Goal: Task Accomplishment & Management: Use online tool/utility

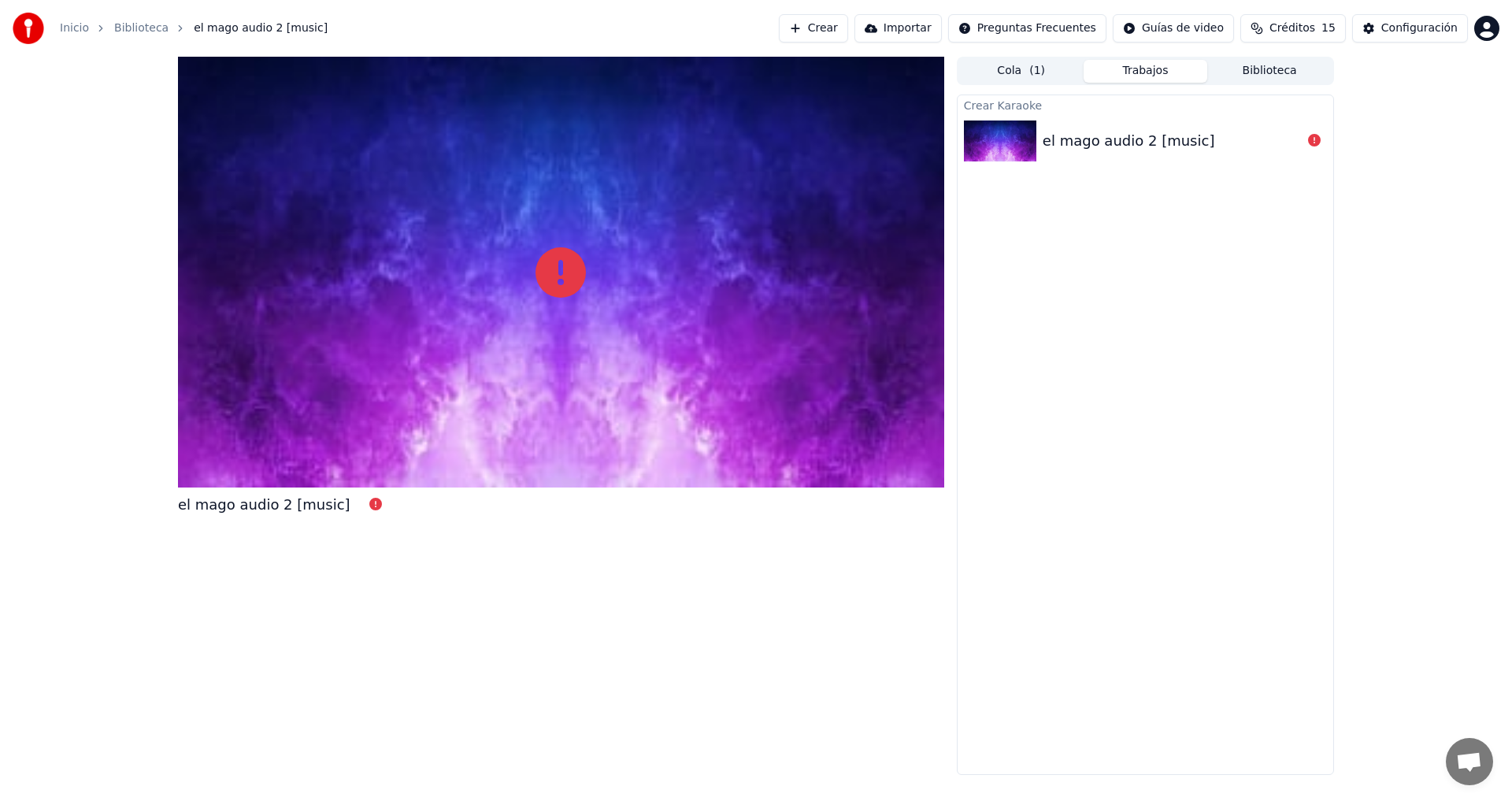
click at [1159, 143] on div "el mago audio 2 [music]" at bounding box center [1129, 141] width 173 height 22
click at [512, 383] on div at bounding box center [562, 272] width 767 height 431
click at [547, 271] on icon at bounding box center [561, 272] width 51 height 51
click at [1169, 340] on div "Crear Karaoke el mago audio 2 [music]" at bounding box center [1145, 435] width 377 height 681
click at [1190, 137] on div "el mago audio 2 [music]" at bounding box center [1129, 141] width 173 height 22
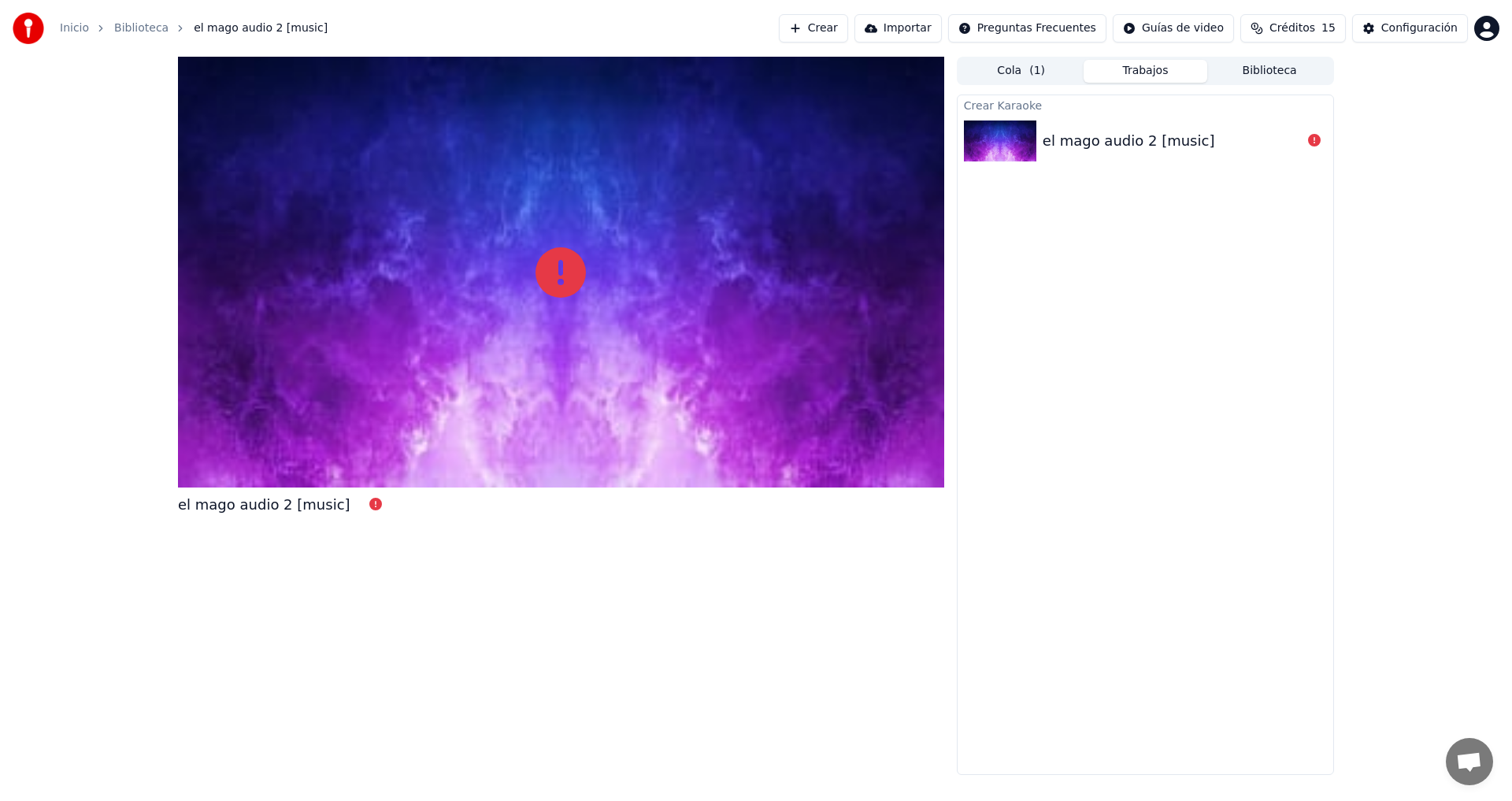
click at [1012, 69] on button "Cola ( 1 )" at bounding box center [1021, 71] width 124 height 23
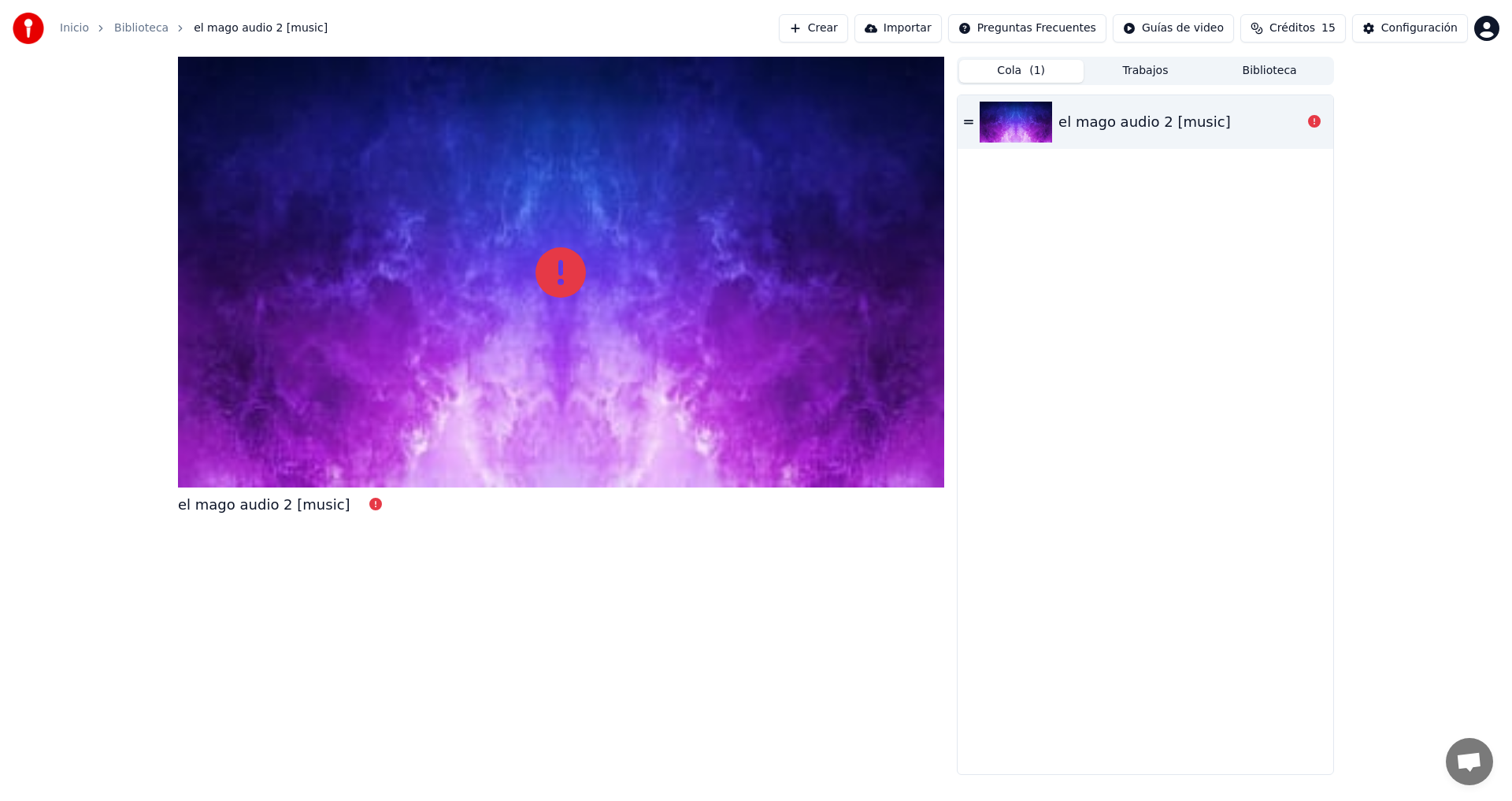
click at [1114, 113] on div "el mago audio 2 [music]" at bounding box center [1144, 122] width 173 height 22
click at [1269, 71] on button "Biblioteca" at bounding box center [1268, 71] width 124 height 23
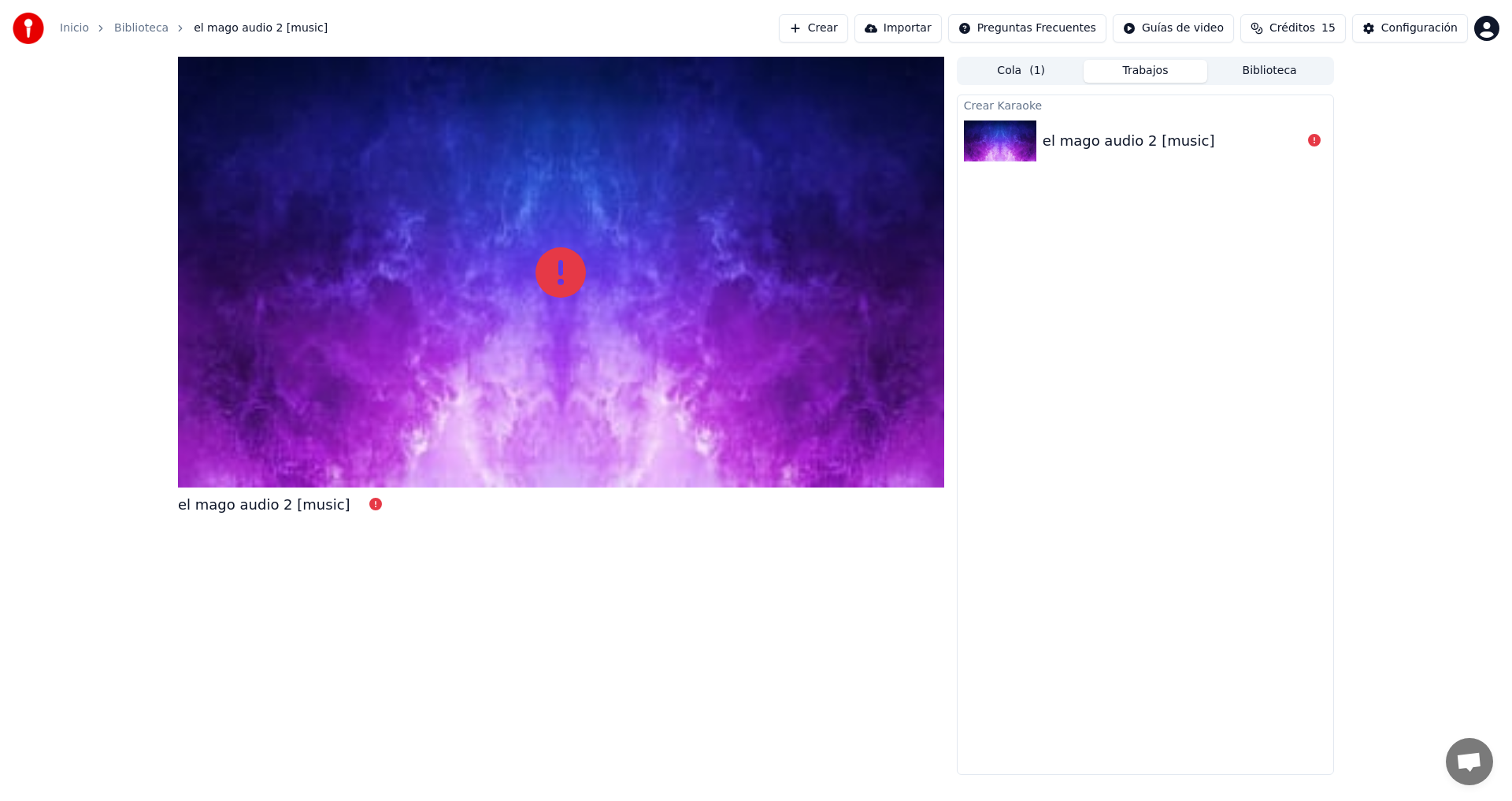
drag, startPoint x: 1142, startPoint y: 69, endPoint x: 1022, endPoint y: 67, distance: 120.0
click at [1141, 69] on button "Trabajos" at bounding box center [1145, 71] width 124 height 23
click at [1003, 68] on button "Cola ( 1 )" at bounding box center [1021, 71] width 124 height 23
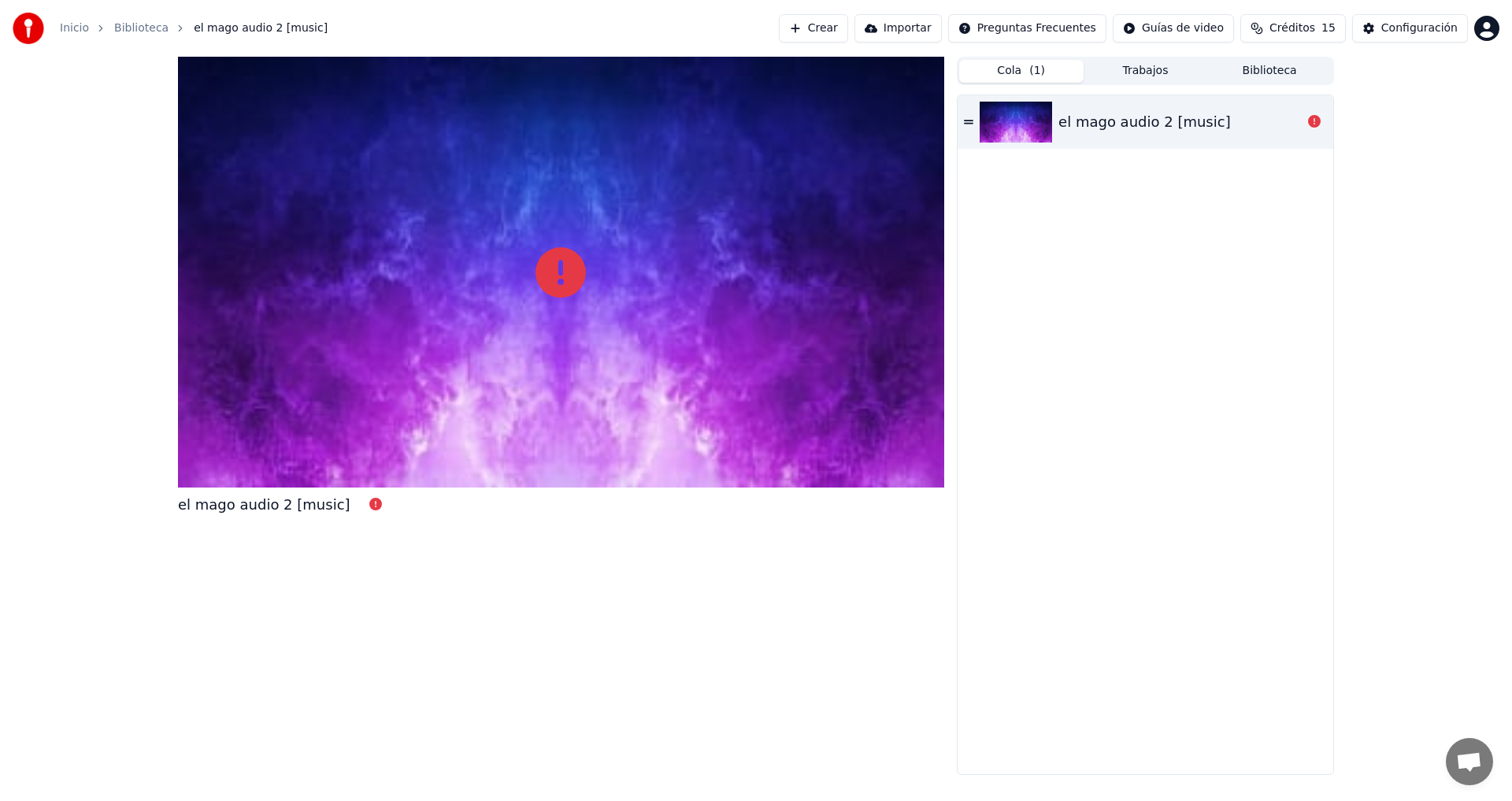
click at [792, 24] on div "Inicio Biblioteca el mago audio 2 [music] Crear Importar Preguntas Frecuentes G…" at bounding box center [756, 29] width 1512 height 57
click at [1177, 26] on html "Inicio Biblioteca el mago audio 2 [music] Crear Importar Preguntas Frecuentes G…" at bounding box center [756, 400] width 1512 height 801
click at [1152, 91] on div "Guía de sincronización de letras" at bounding box center [1202, 86] width 189 height 25
click at [1156, 360] on div "el mago audio 2 [music]" at bounding box center [1145, 435] width 376 height 680
click at [848, 30] on button "Crear" at bounding box center [813, 28] width 69 height 29
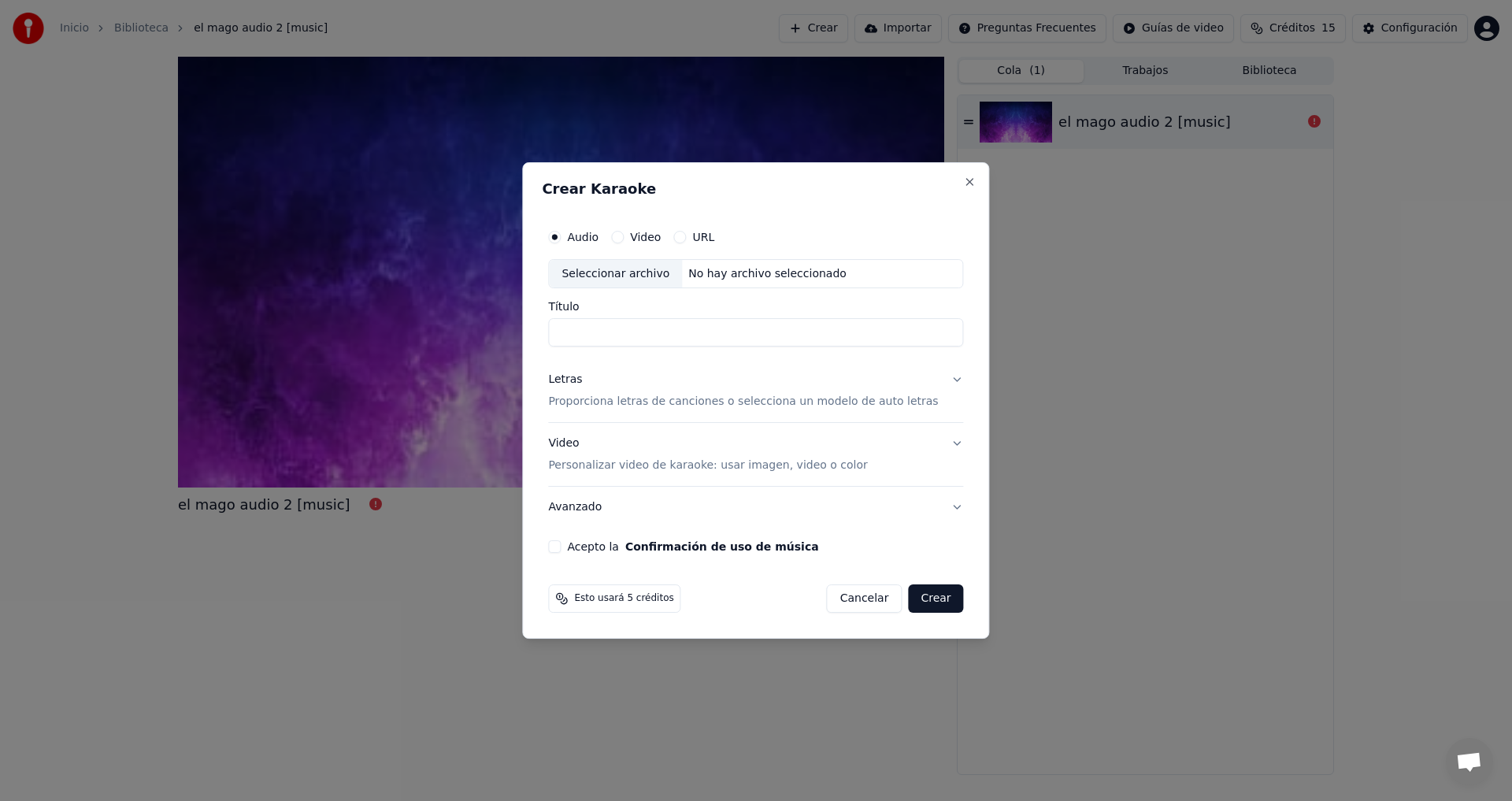
click at [624, 236] on button "Video" at bounding box center [618, 237] width 13 height 13
click at [644, 345] on input "Título" at bounding box center [756, 333] width 415 height 29
type input "*******"
click at [790, 400] on p "Proporciona letras de canciones o selecciona un modelo de auto letras" at bounding box center [743, 402] width 390 height 16
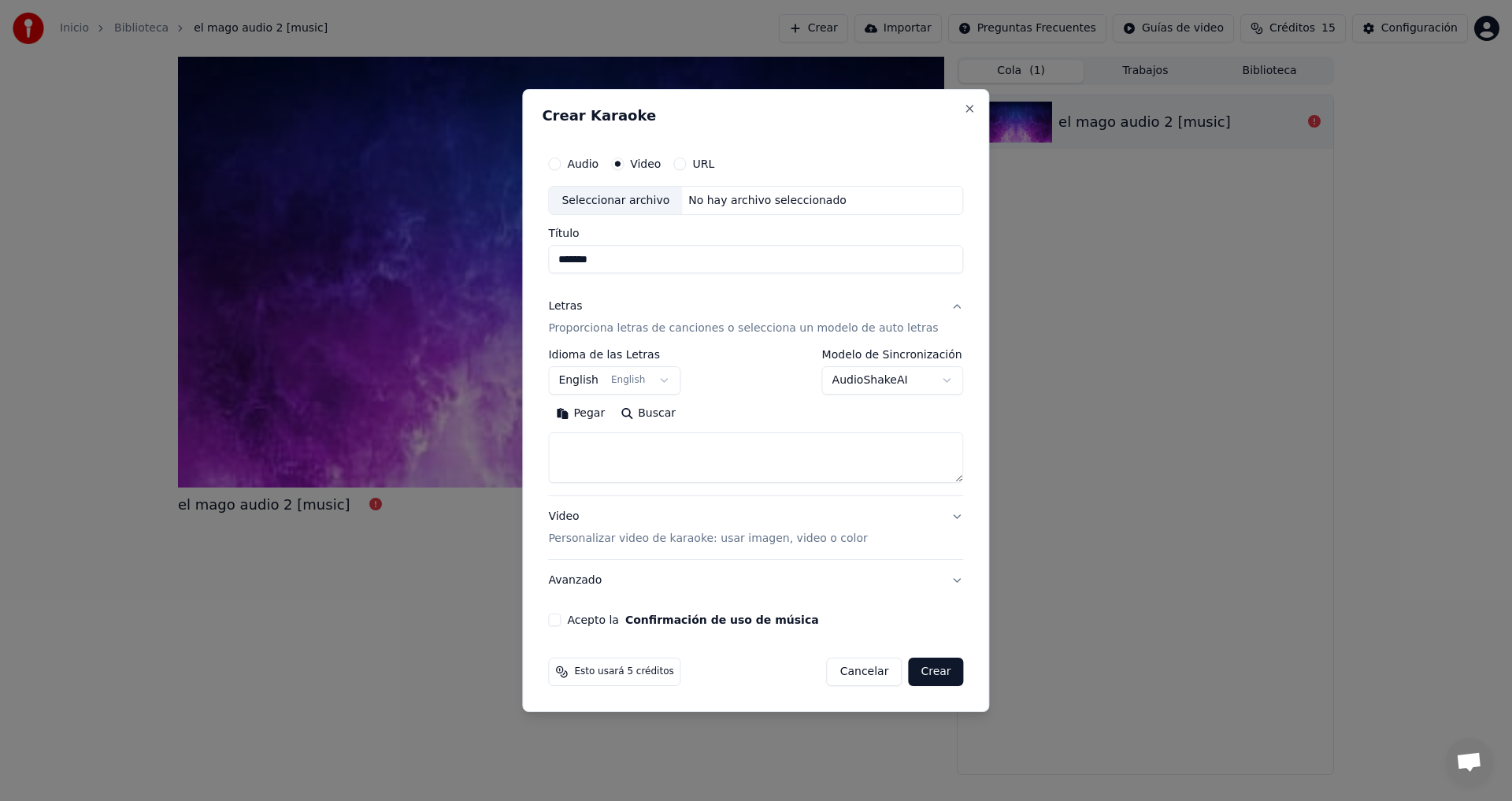
click at [649, 381] on body "**********" at bounding box center [756, 400] width 1512 height 801
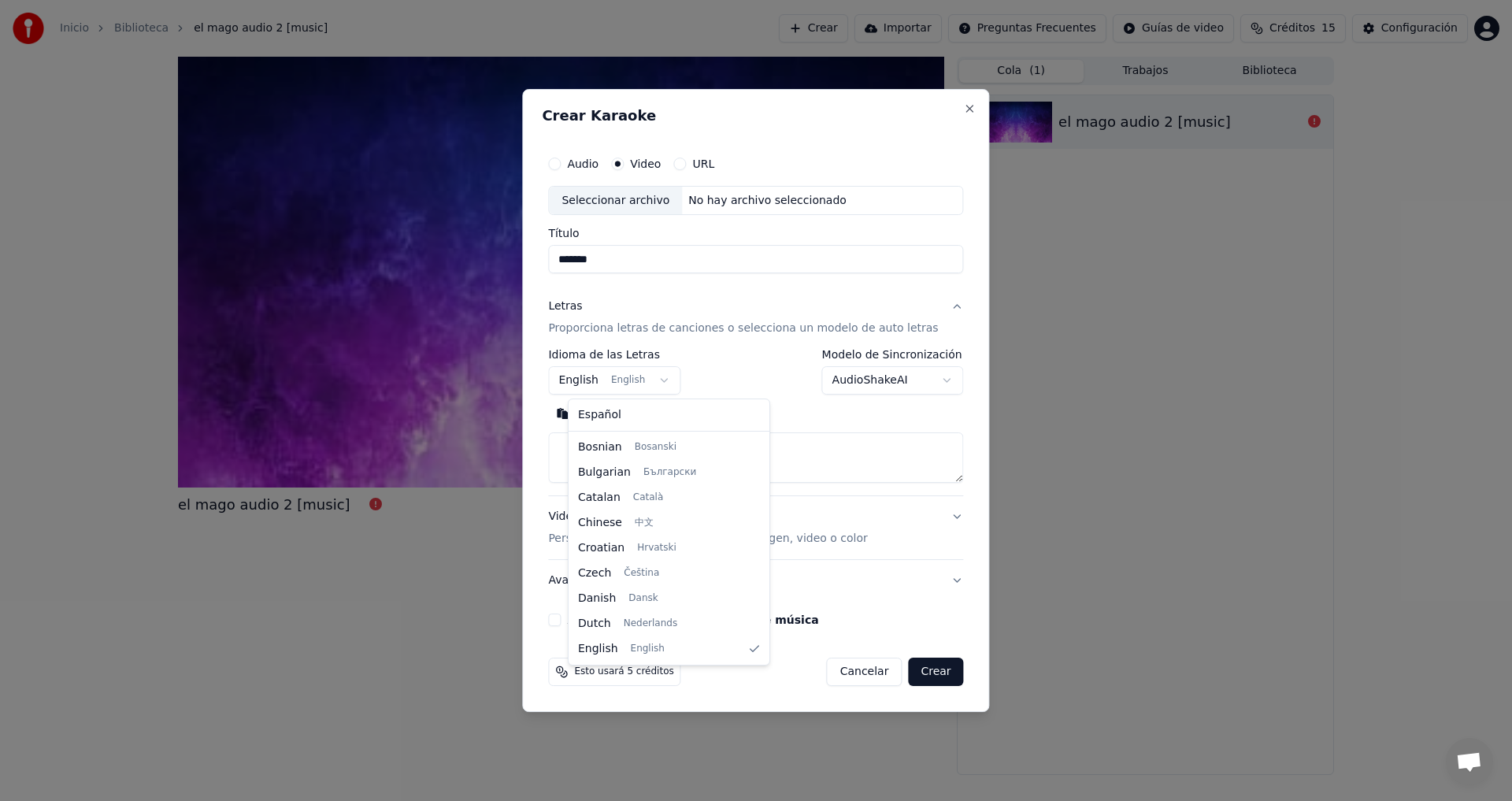
select select "**"
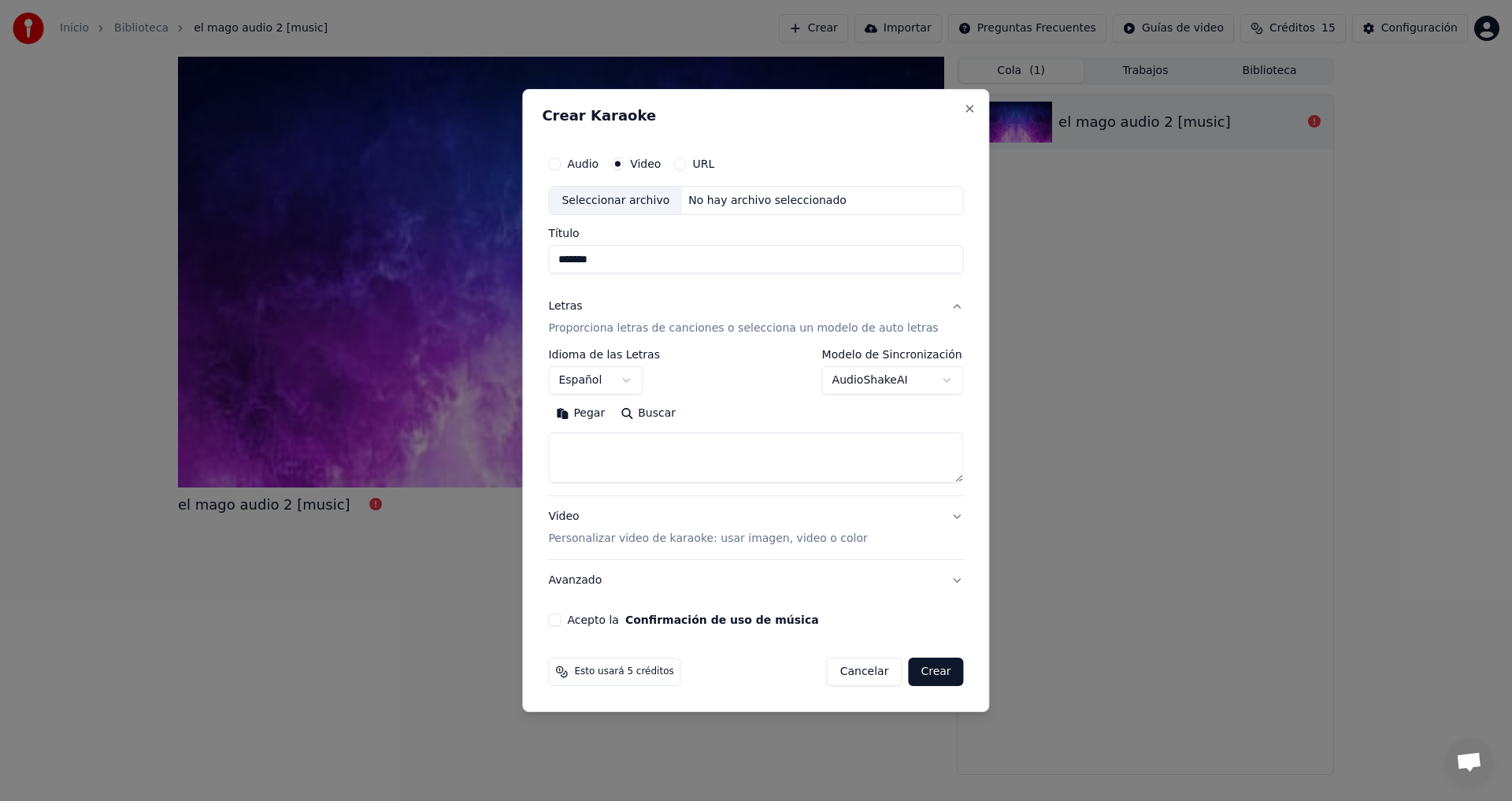
click at [696, 448] on textarea at bounding box center [756, 458] width 415 height 51
paste textarea "**********"
type textarea "**********"
click at [832, 381] on body "**********" at bounding box center [756, 400] width 1512 height 801
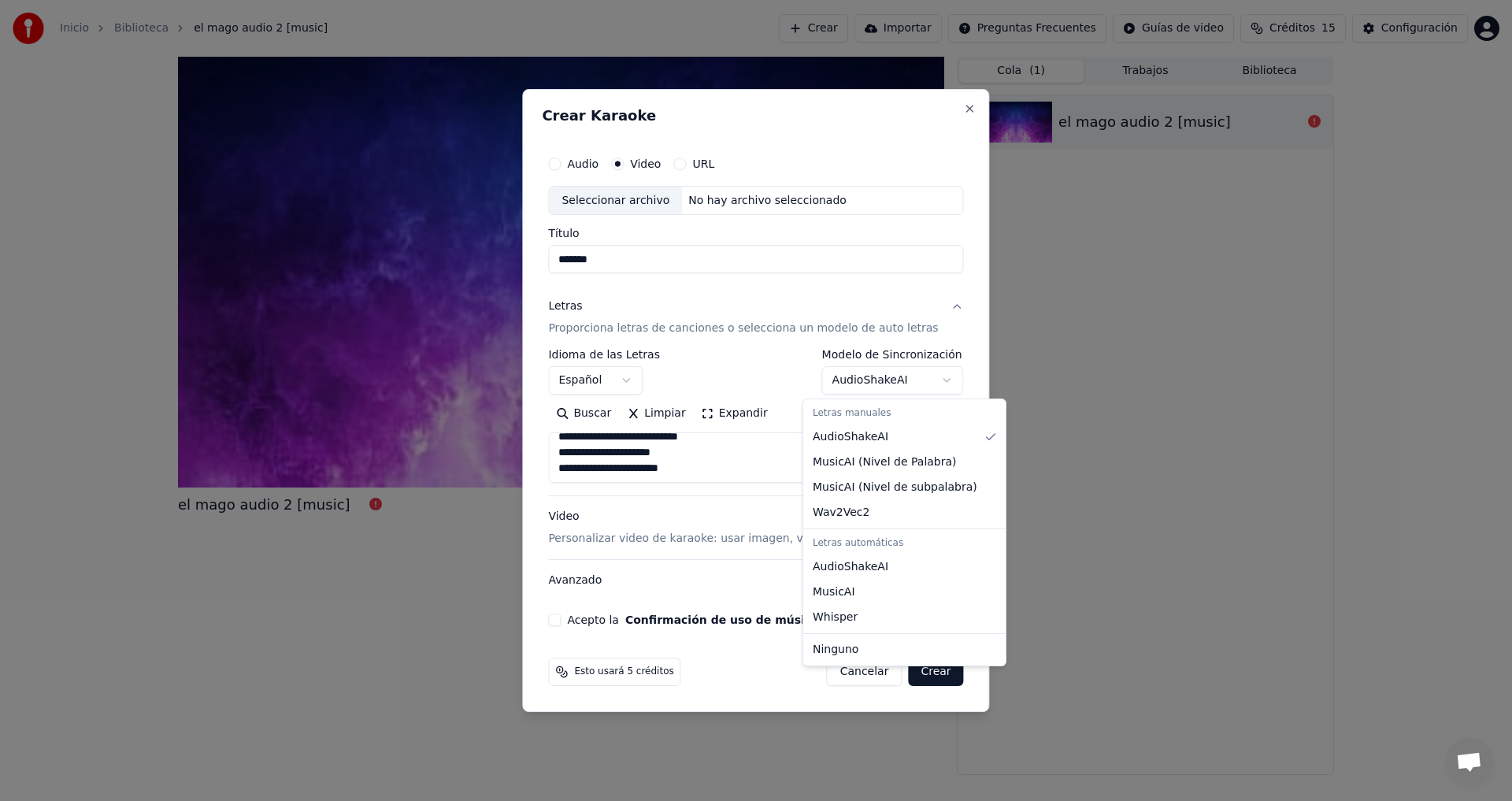
click at [767, 355] on body "**********" at bounding box center [756, 400] width 1512 height 801
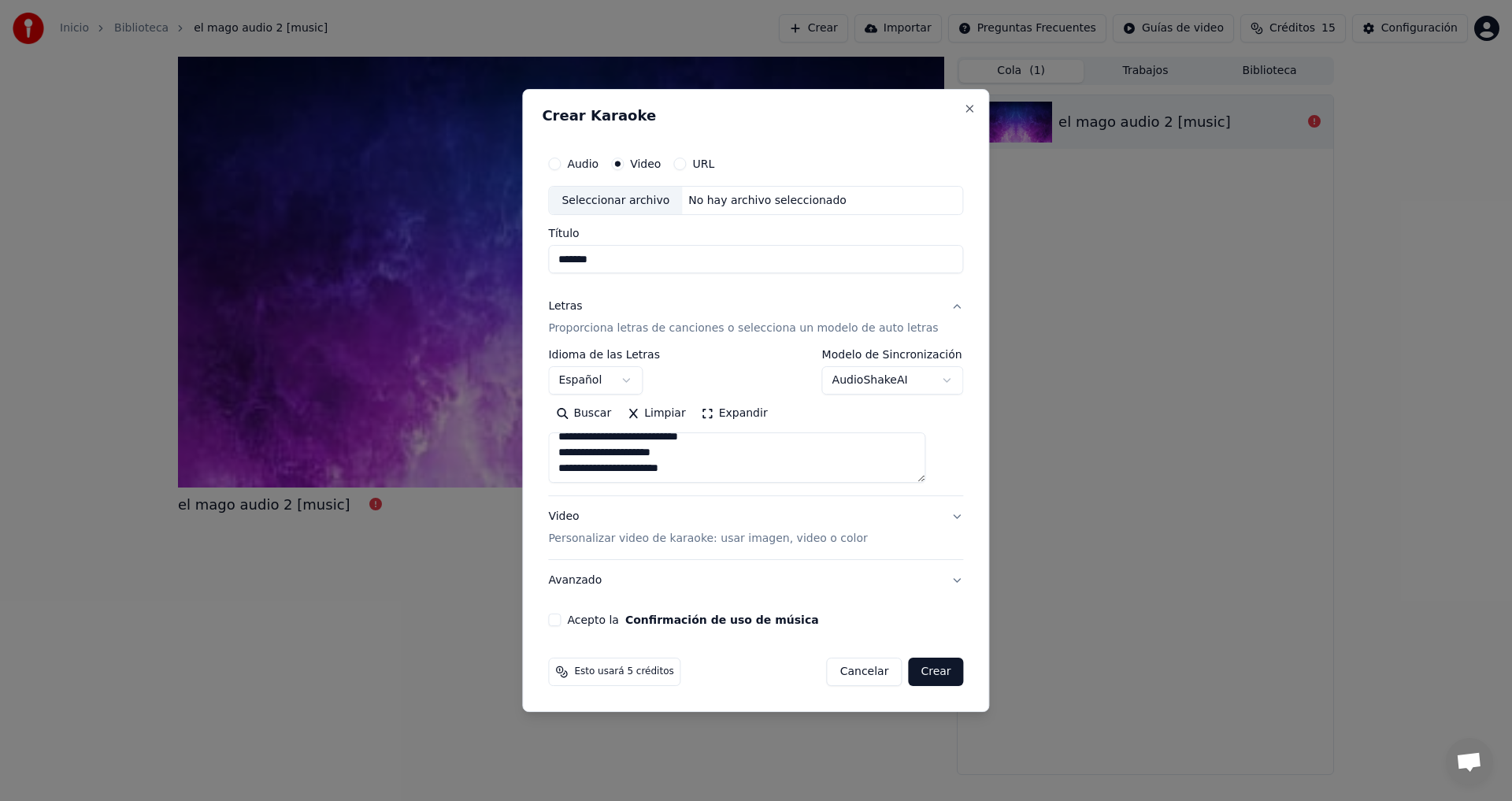
click at [616, 542] on p "Personalizar video de karaoke: usar imagen, video o color" at bounding box center [707, 538] width 319 height 16
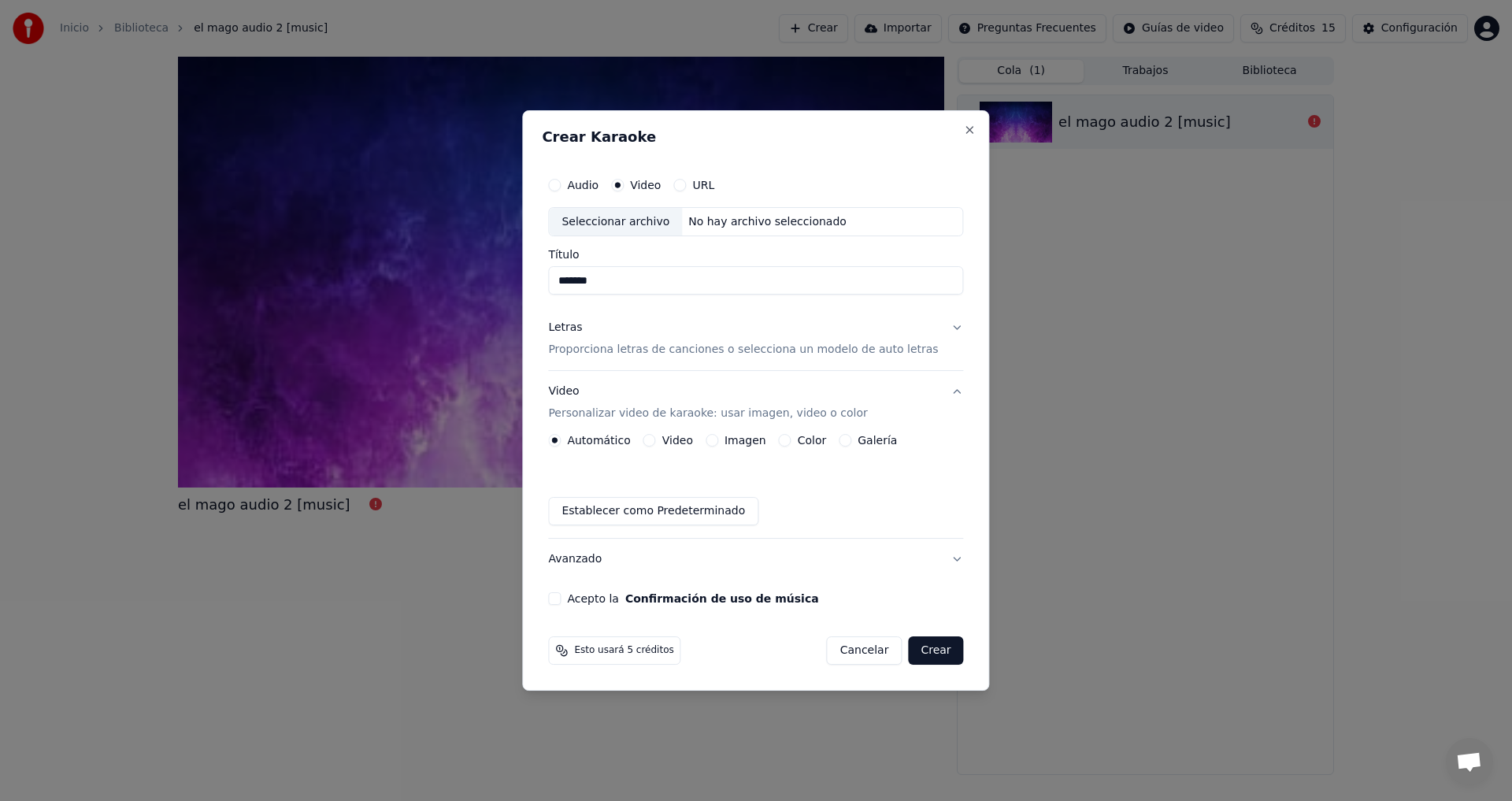
click at [656, 440] on button "Video" at bounding box center [650, 441] width 13 height 13
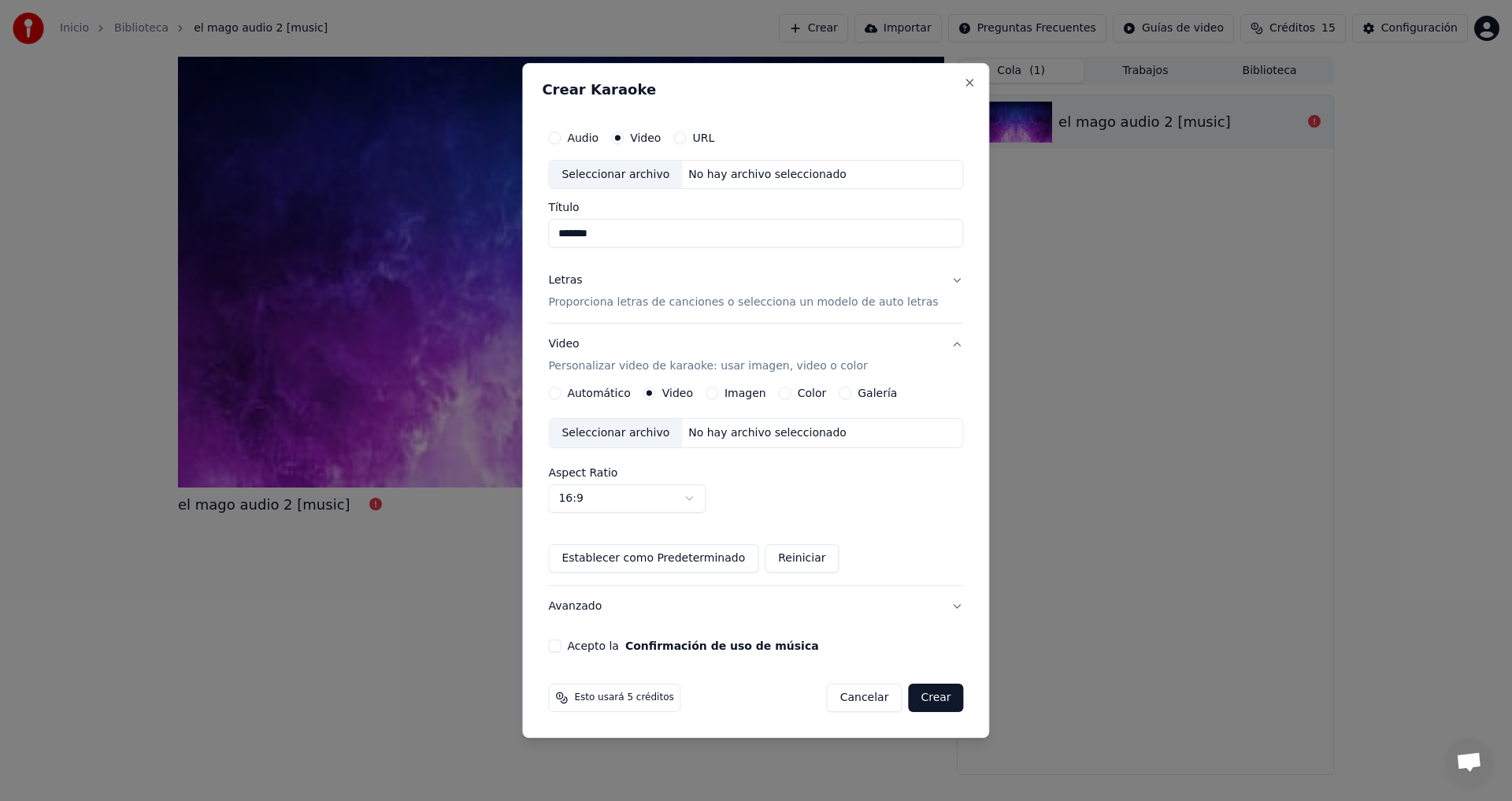
click at [723, 433] on div "No hay archivo seleccionado" at bounding box center [767, 433] width 171 height 16
click at [834, 487] on div "Aspect Ratio 16:9 **** **** *** *** ***" at bounding box center [756, 490] width 415 height 46
click at [561, 642] on button "Acepto la Confirmación de uso de música" at bounding box center [554, 647] width 13 height 13
click at [918, 700] on button "Crear" at bounding box center [936, 698] width 55 height 29
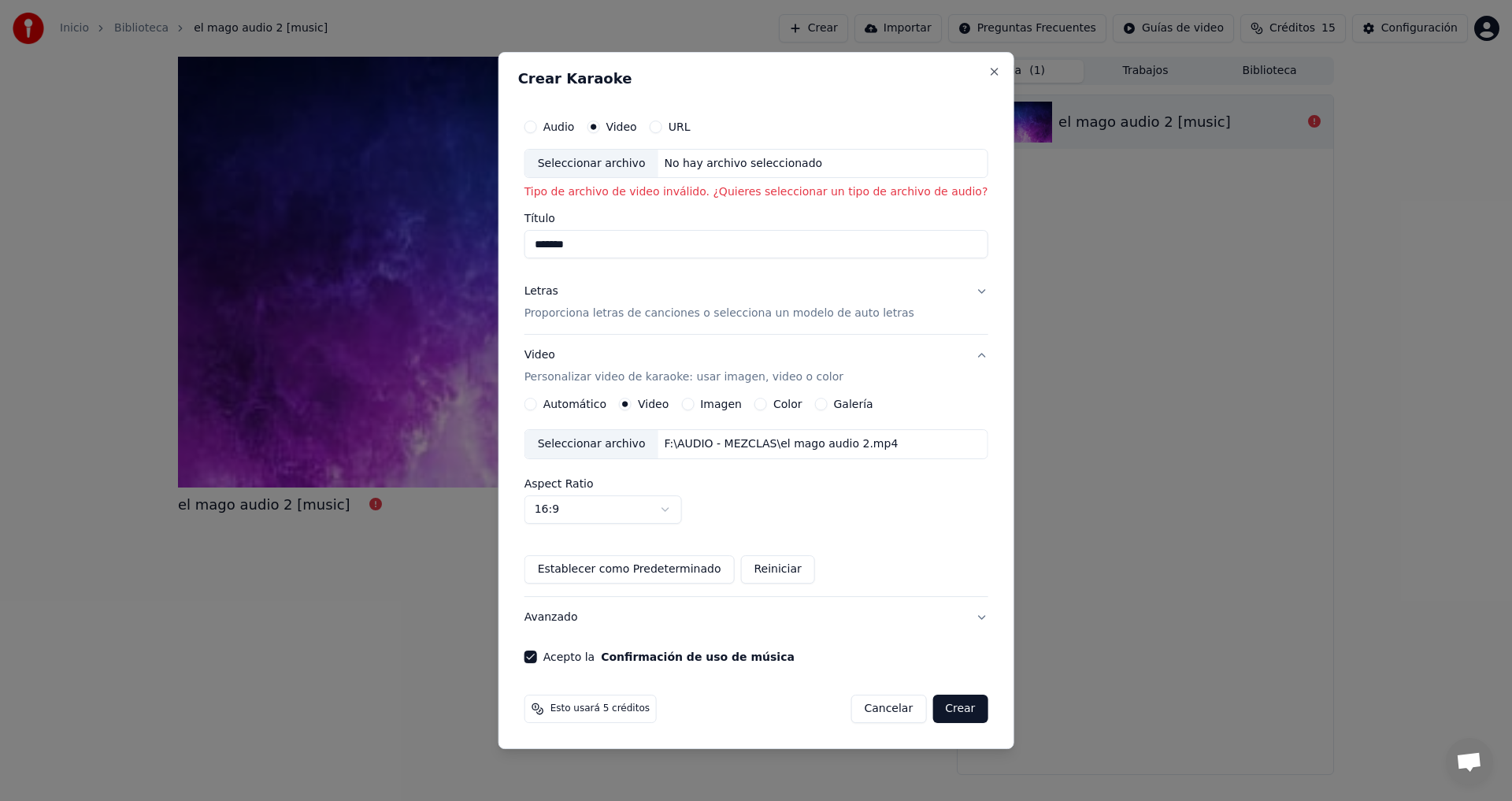
click at [756, 162] on div "No hay archivo seleccionado" at bounding box center [743, 164] width 171 height 16
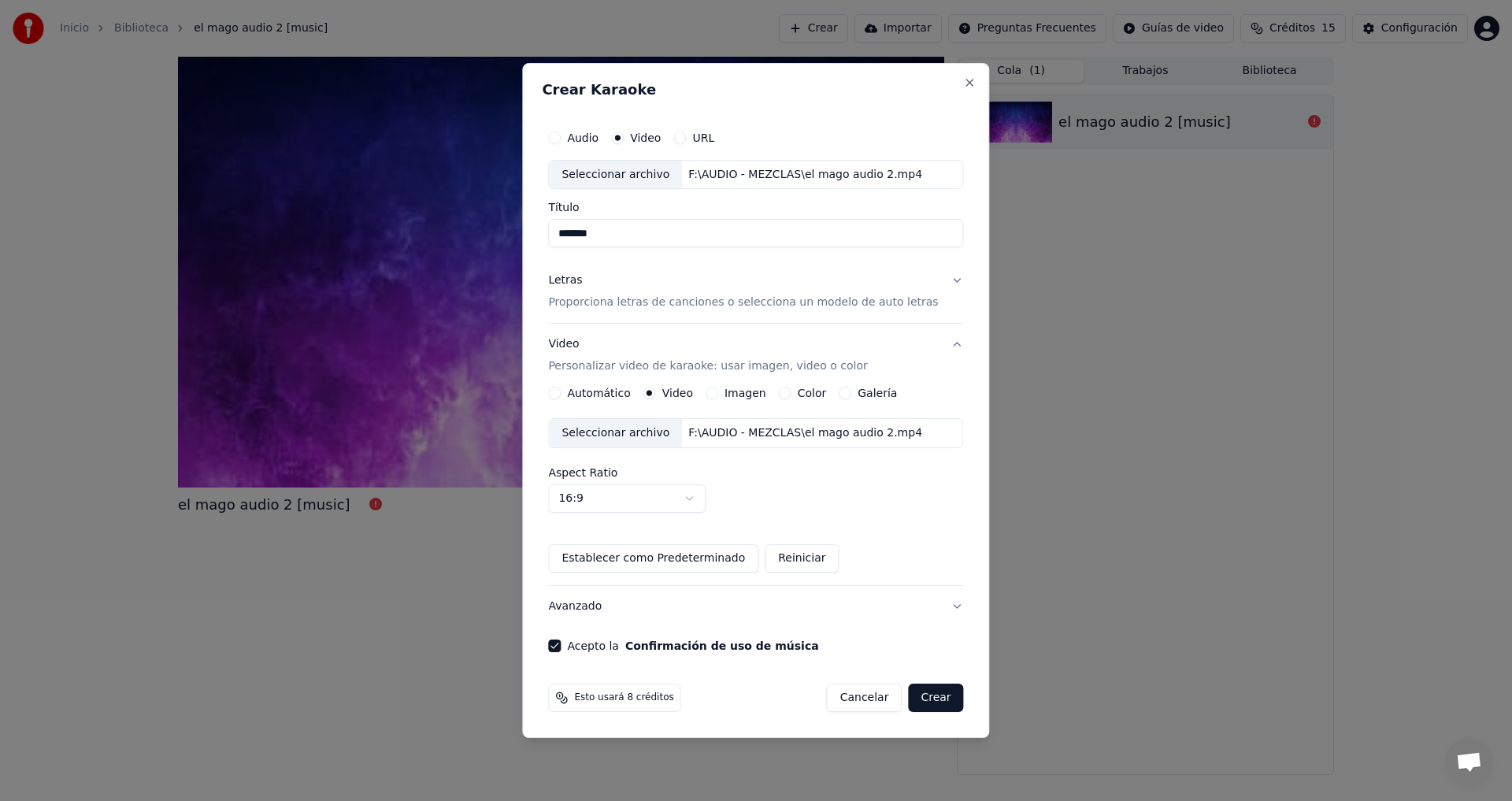
type input "**********"
click at [782, 98] on div "Crear Karaoke" at bounding box center [755, 93] width 427 height 20
click at [561, 394] on button "Automático" at bounding box center [554, 394] width 13 height 13
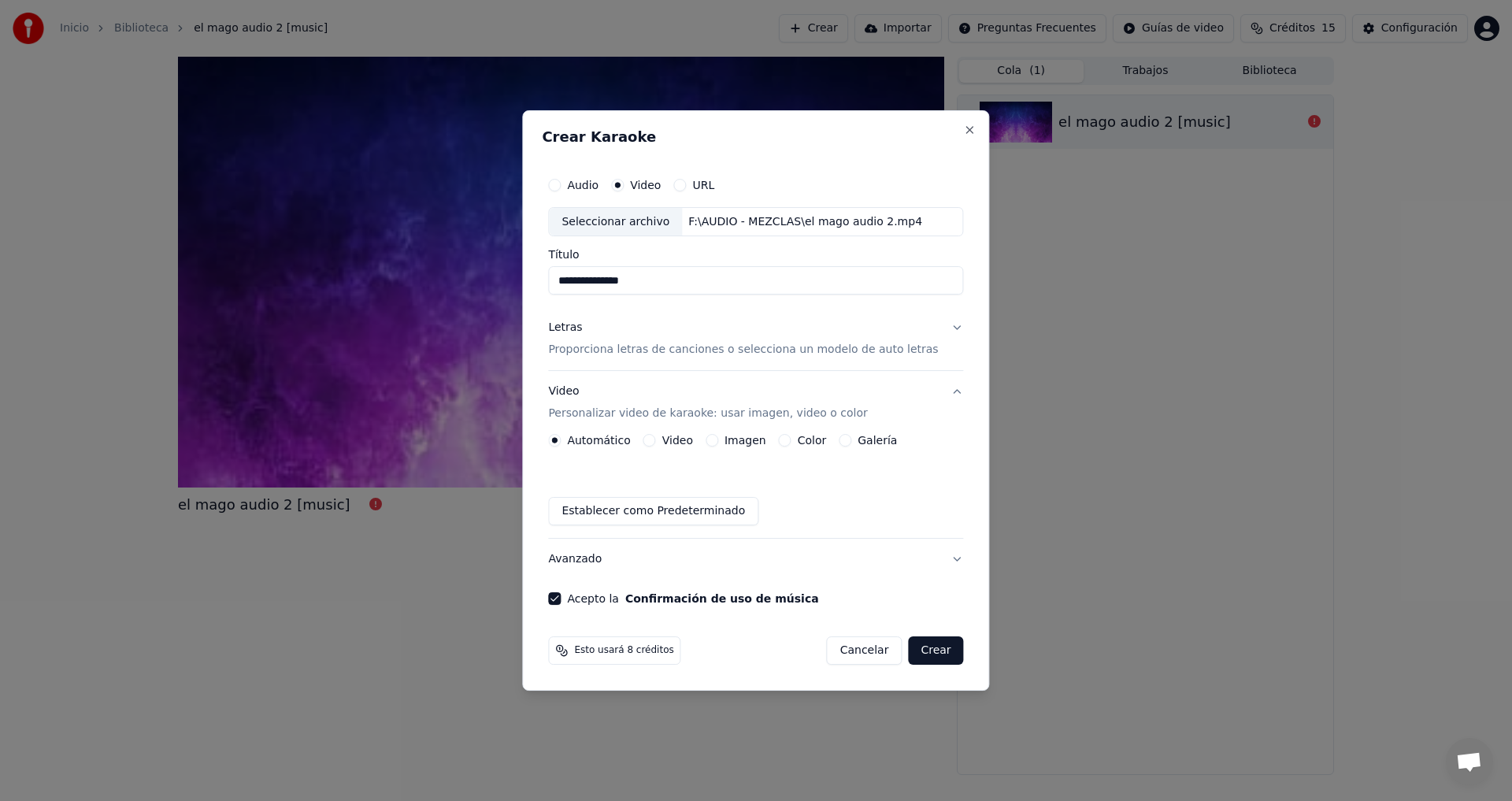
click at [912, 650] on button "Crear" at bounding box center [936, 650] width 55 height 29
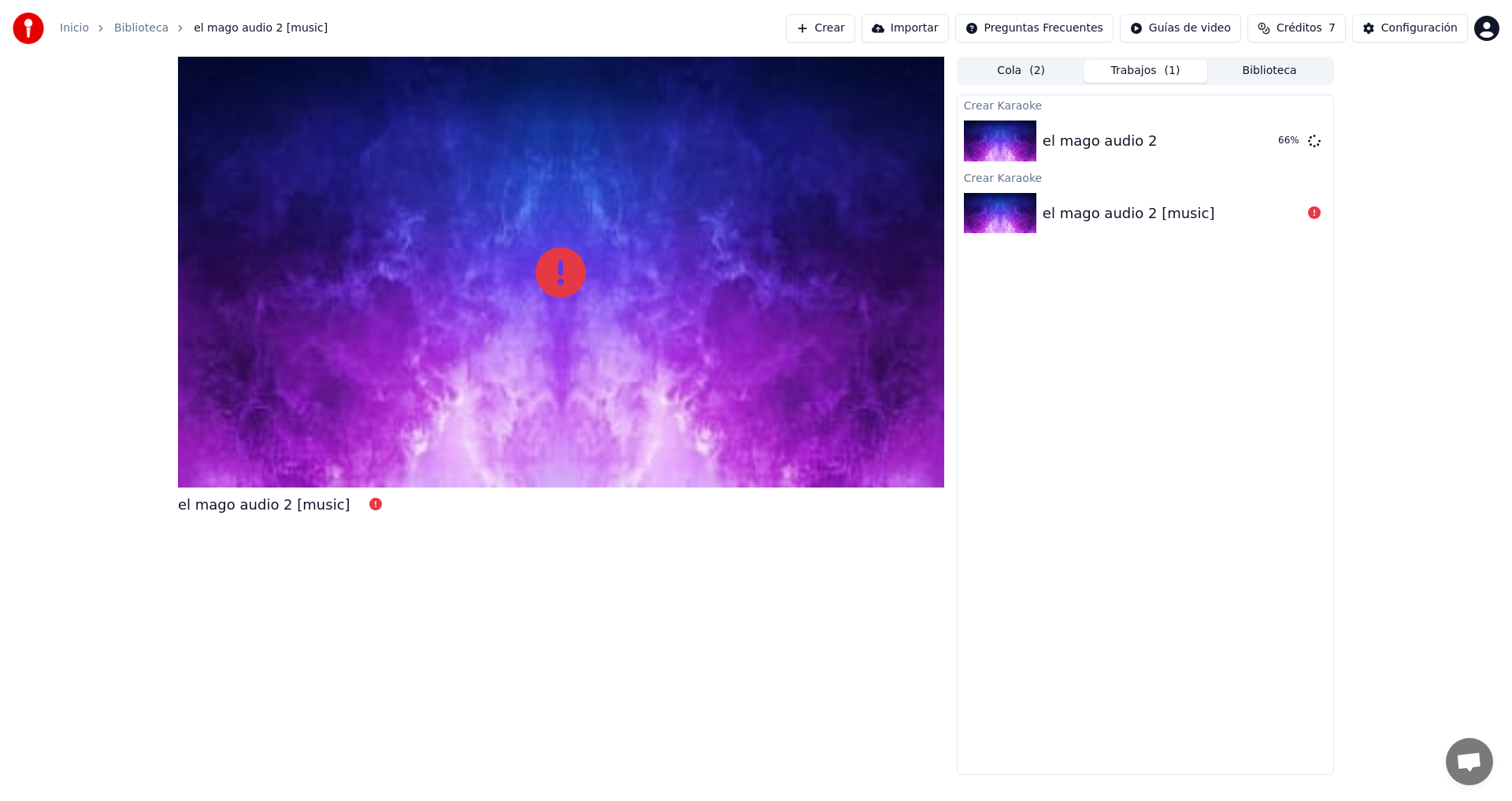
click at [1196, 29] on html "Inicio Biblioteca el mago audio 2 [music] Crear Importar Preguntas Frecuentes G…" at bounding box center [756, 400] width 1512 height 801
click at [1413, 159] on html "Inicio Biblioteca el mago audio 2 [music] Crear Importar Preguntas Frecuentes G…" at bounding box center [756, 400] width 1512 height 801
click at [1263, 143] on button "Reproducir" at bounding box center [1258, 141] width 86 height 29
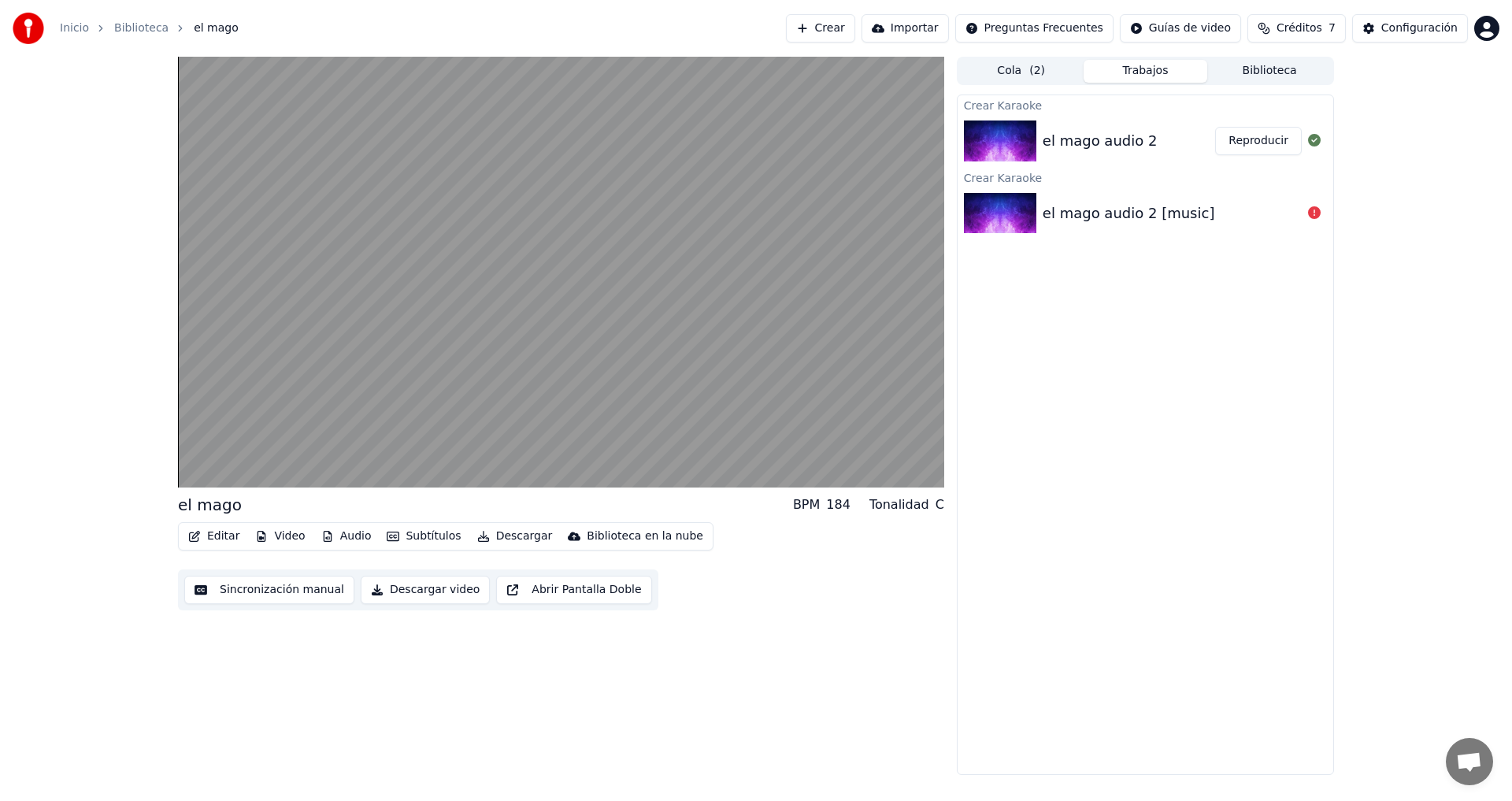
click at [294, 592] on button "Sincronización manual" at bounding box center [268, 589] width 170 height 29
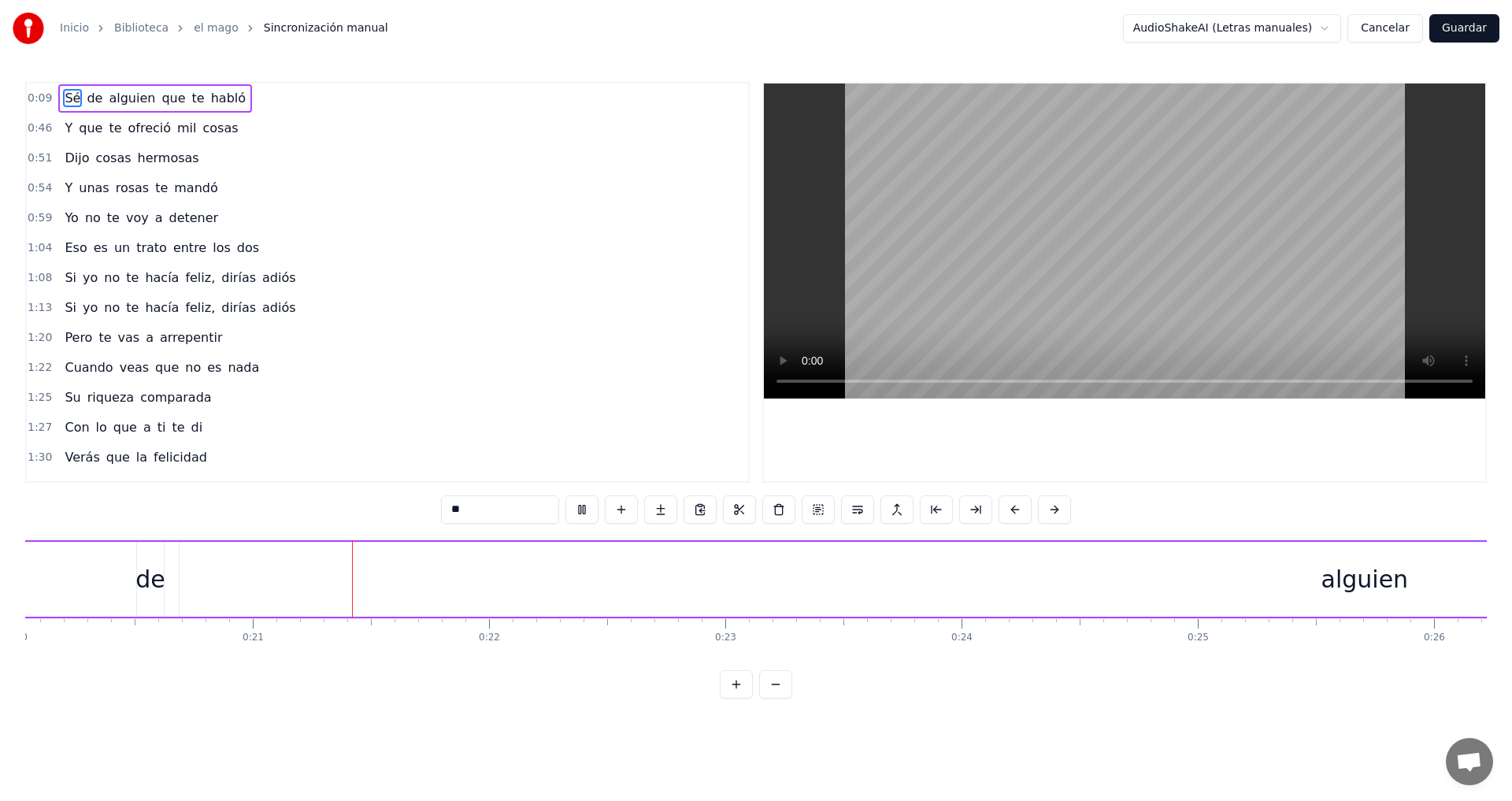
scroll to position [0, 4815]
click at [346, 133] on div "0:46 Y que te ofreció mil cosas" at bounding box center [387, 128] width 722 height 30
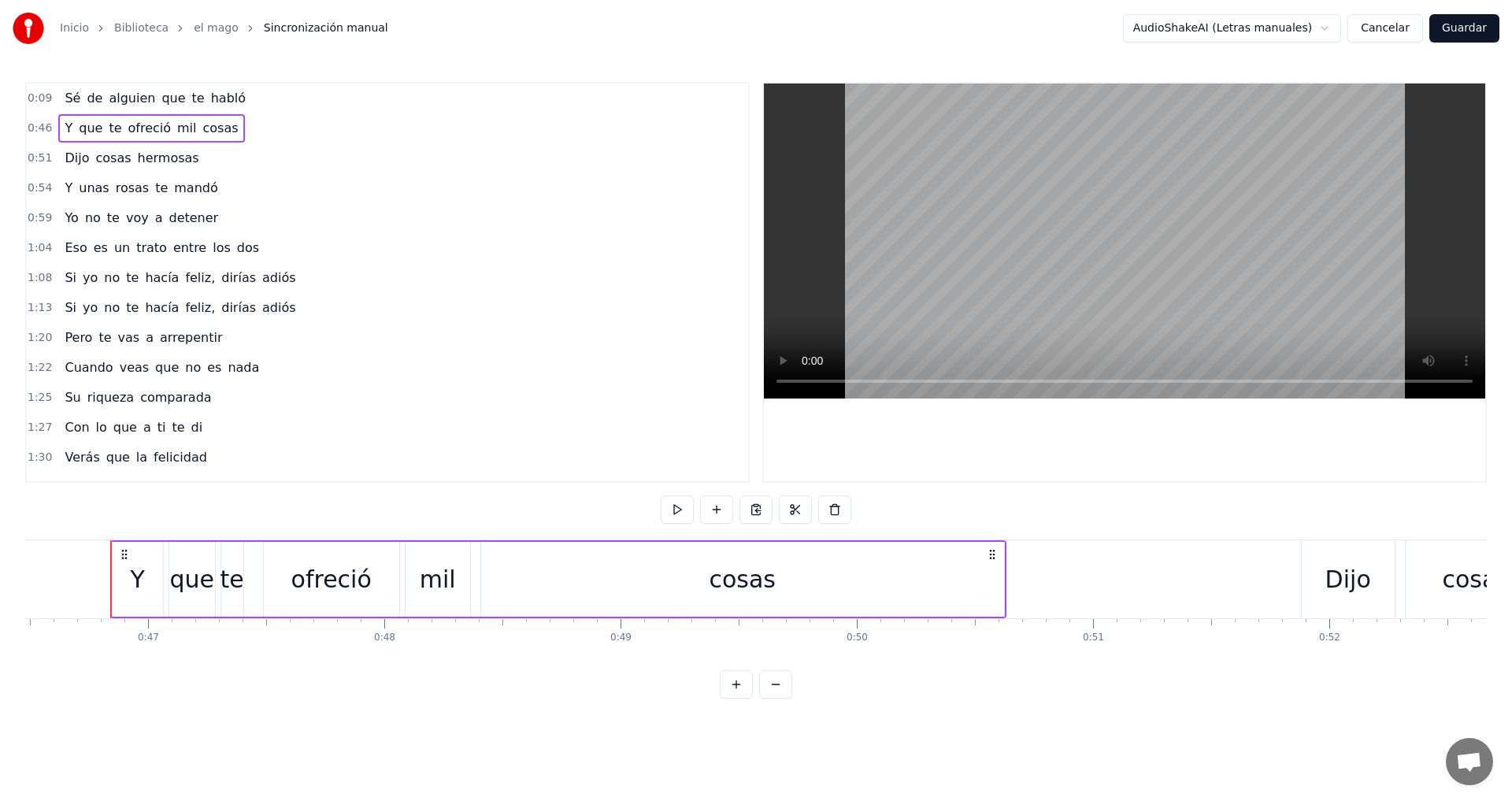
scroll to position [0, 10987]
click at [302, 91] on div "0:09 Sé de alguien que te habló" at bounding box center [387, 98] width 722 height 30
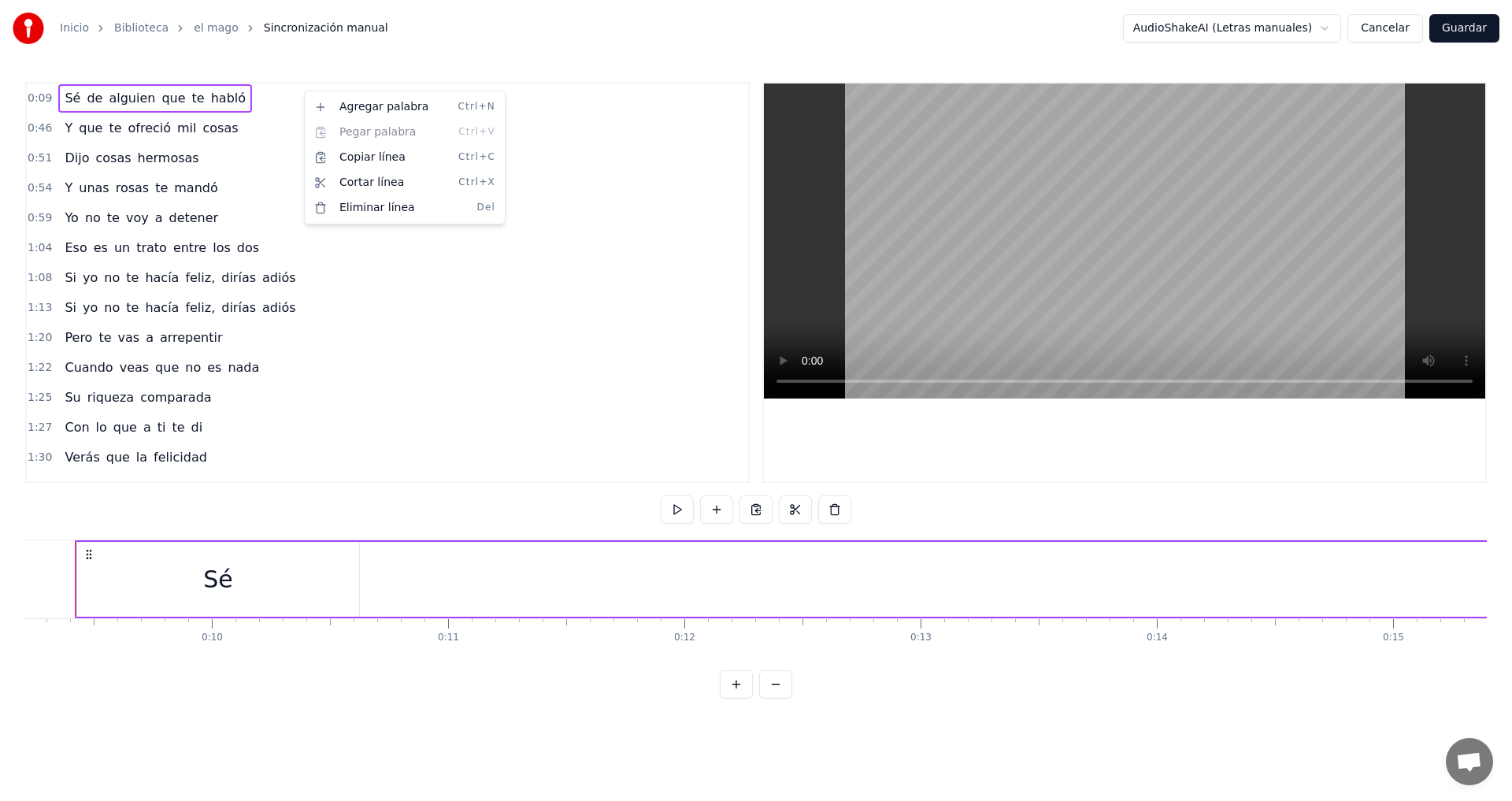
scroll to position [0, 2146]
click at [402, 106] on div "Agregar palabra Ctrl+N" at bounding box center [404, 107] width 194 height 25
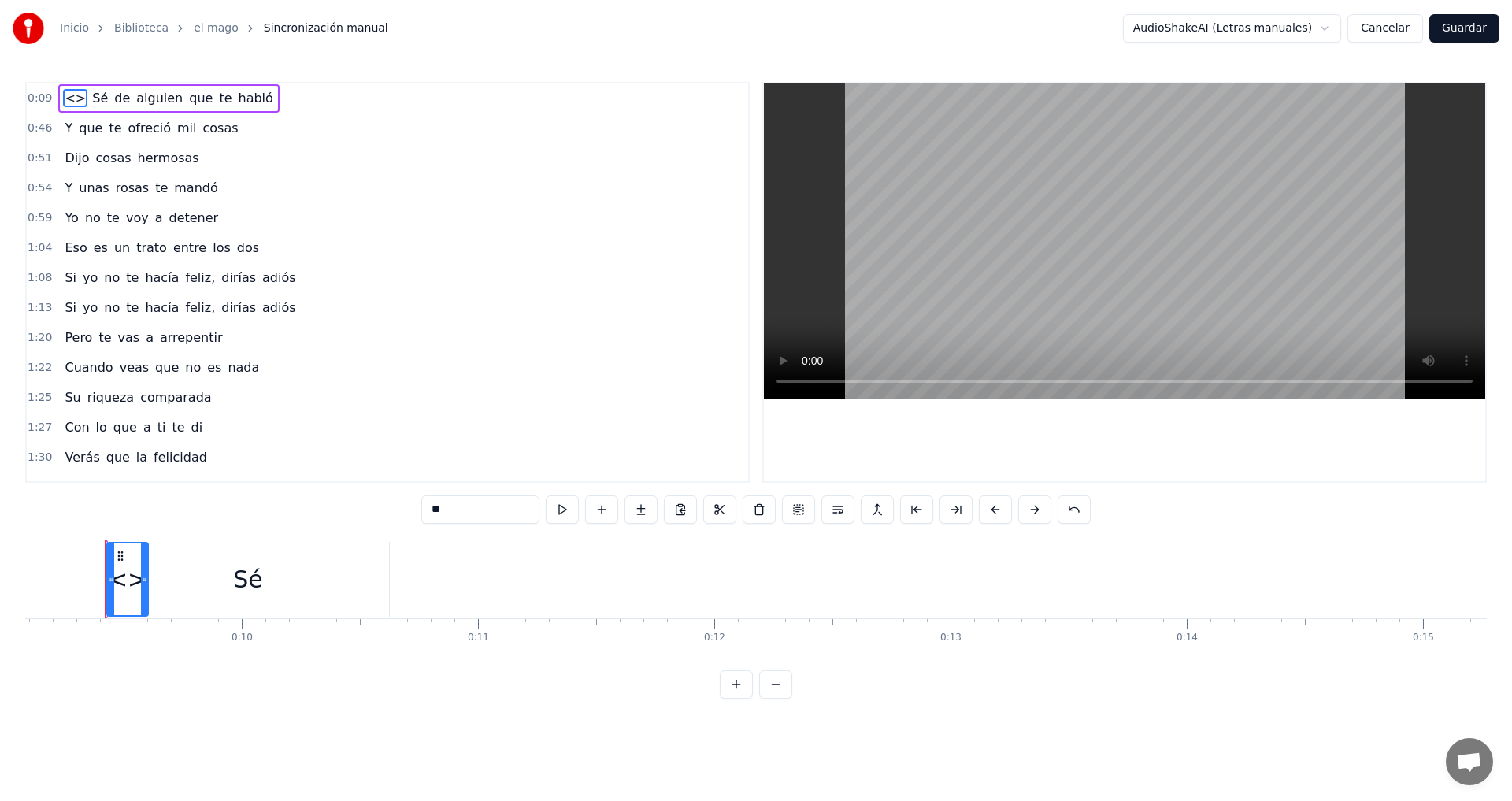
click at [402, 106] on div "0:09 <> Sé de alguien que te habló" at bounding box center [387, 98] width 722 height 30
click at [66, 103] on span "<>" at bounding box center [75, 98] width 25 height 18
type input "**"
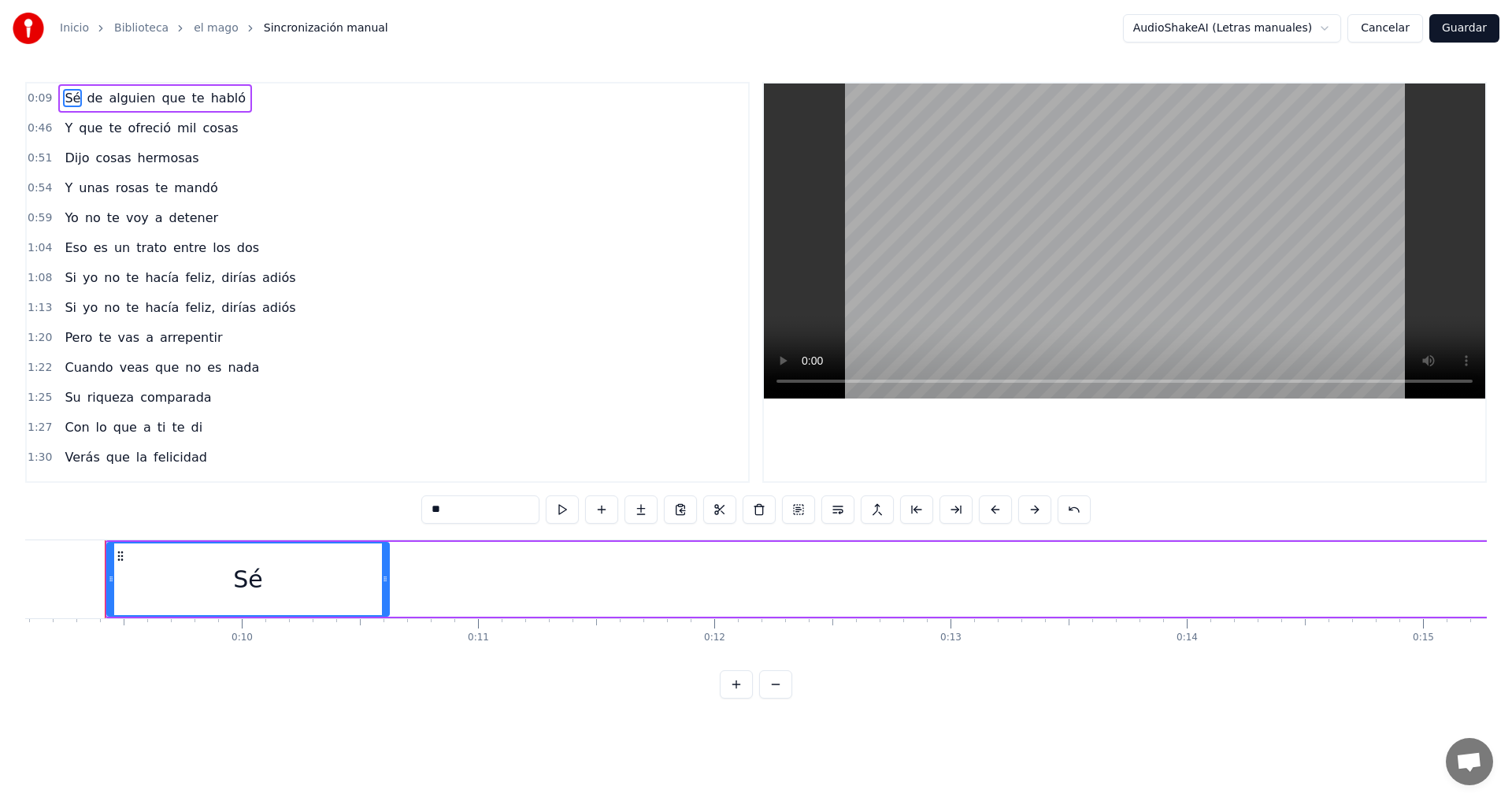
click at [97, 85] on div "Sé de alguien que te habló" at bounding box center [154, 98] width 194 height 29
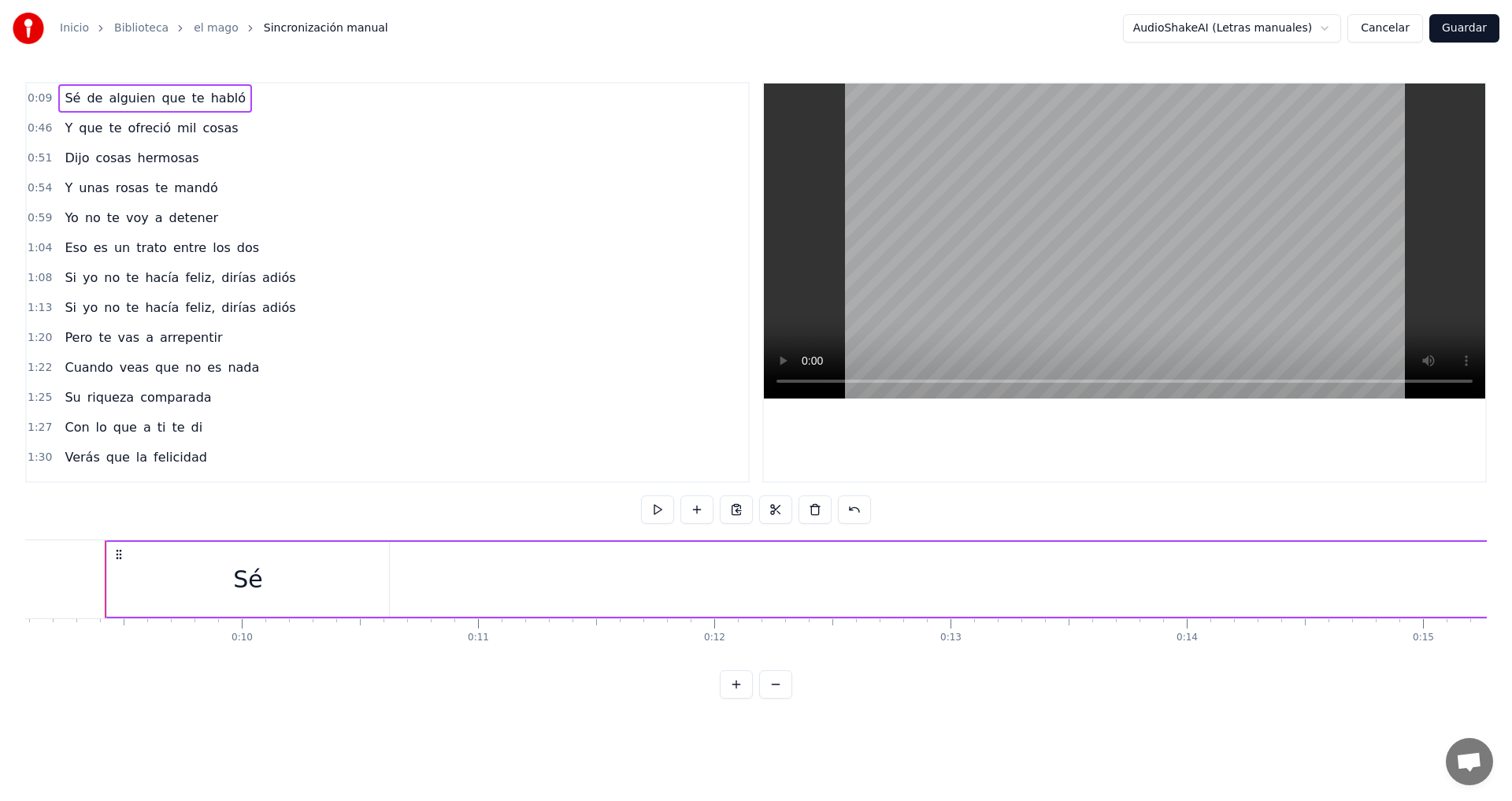
click at [269, 93] on div "0:09 Sé de alguien que te habló" at bounding box center [387, 98] width 722 height 30
click at [388, 165] on div "Copiar línea Ctrl+C" at bounding box center [358, 164] width 194 height 25
click at [333, 143] on div "Agregar palabra Ctrl+N Pegar palabra Ctrl+V Copiar línea Ctrl+C Cortar línea Ct…" at bounding box center [367, 168] width 194 height 126
click at [244, 97] on html "Inicio Biblioteca el mago Sincronización manual AudioShakeAI (Letras manuales) …" at bounding box center [756, 361] width 1512 height 724
click at [24, 91] on html "Inicio Biblioteca el mago Sincronización manual AudioShakeAI (Letras manuales) …" at bounding box center [756, 361] width 1512 height 724
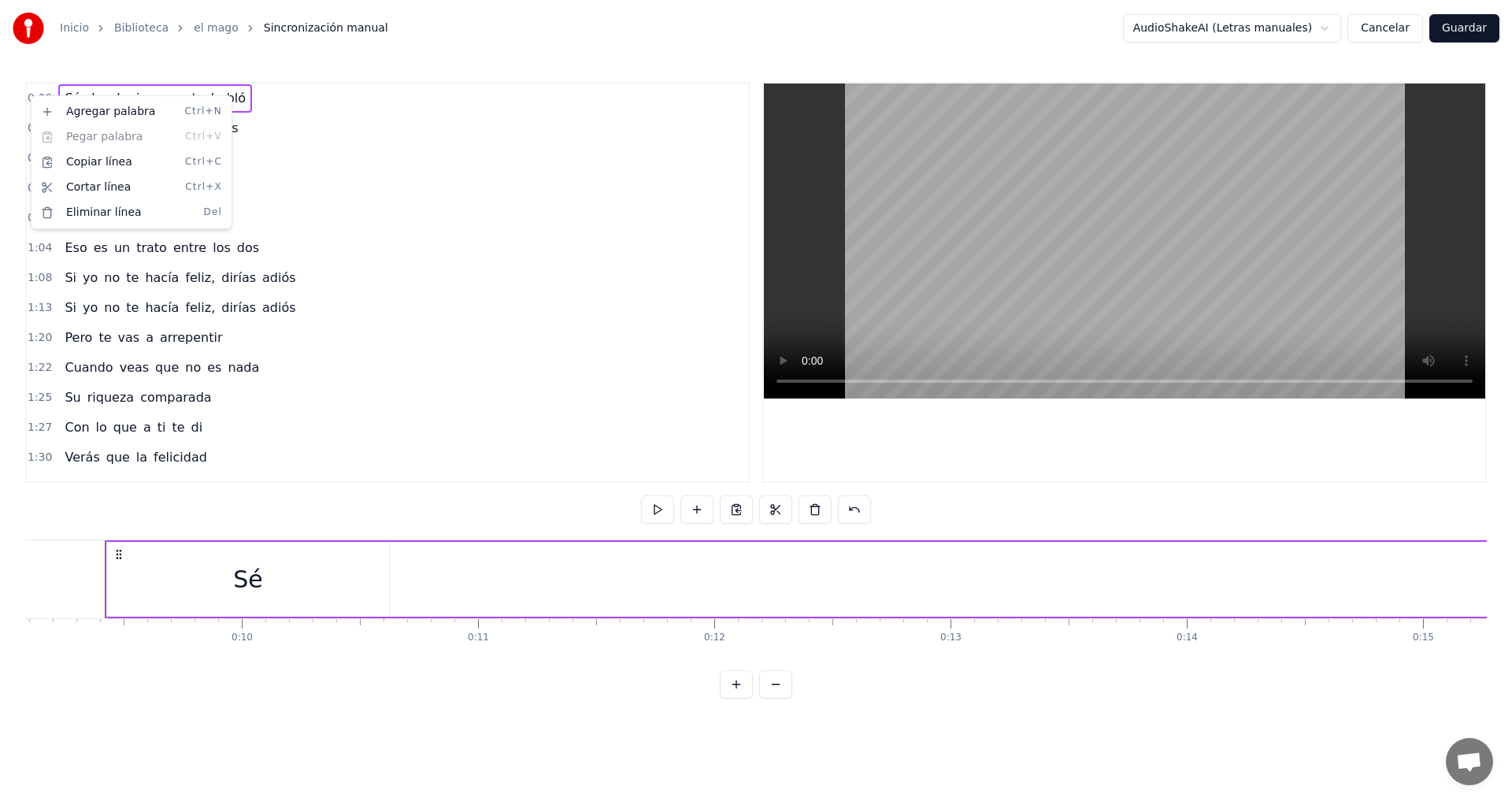
click at [338, 102] on html "Inicio Biblioteca el mago Sincronización manual AudioShakeAI (Letras manuales) …" at bounding box center [756, 361] width 1512 height 724
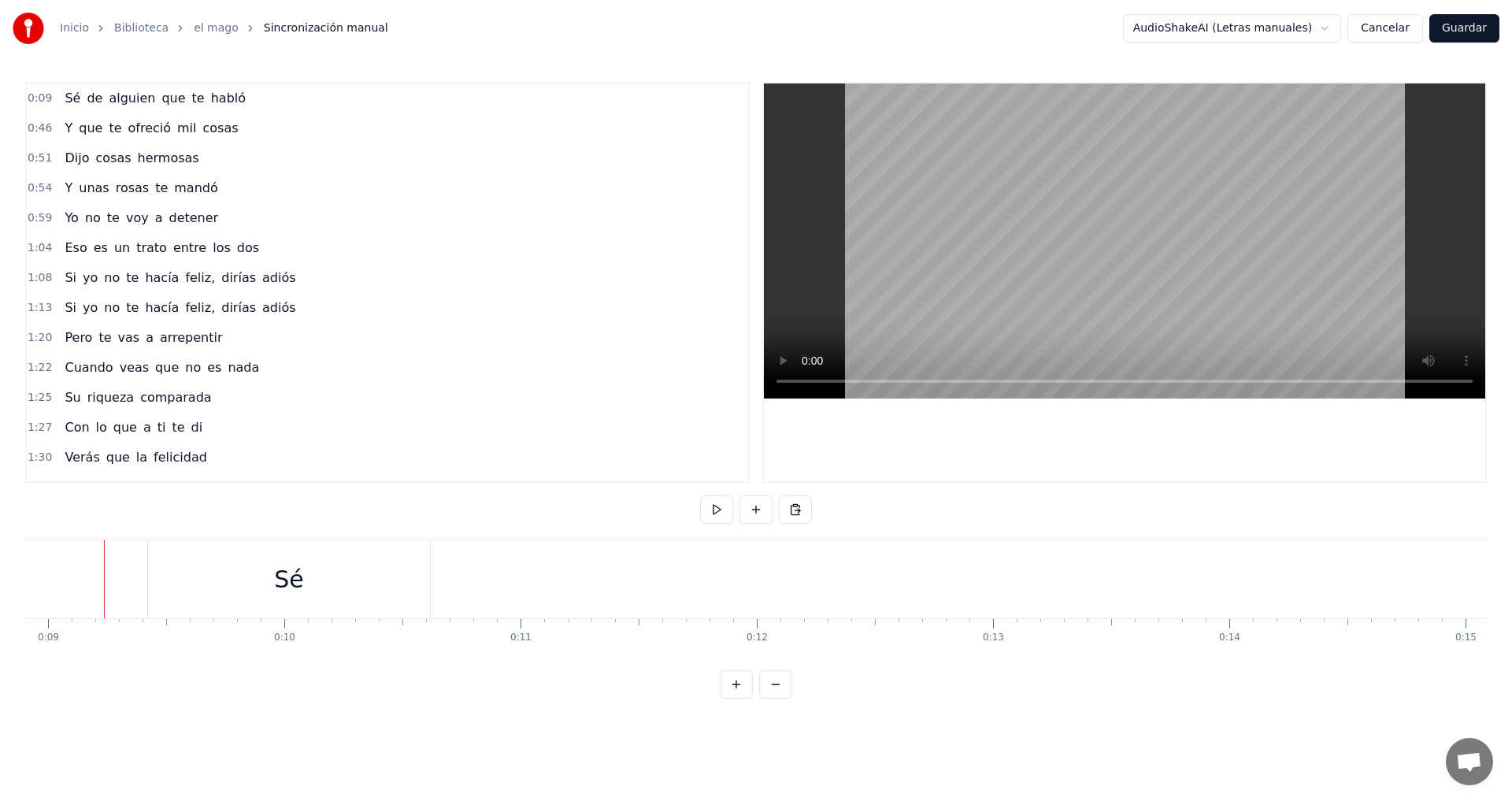
scroll to position [0, 2103]
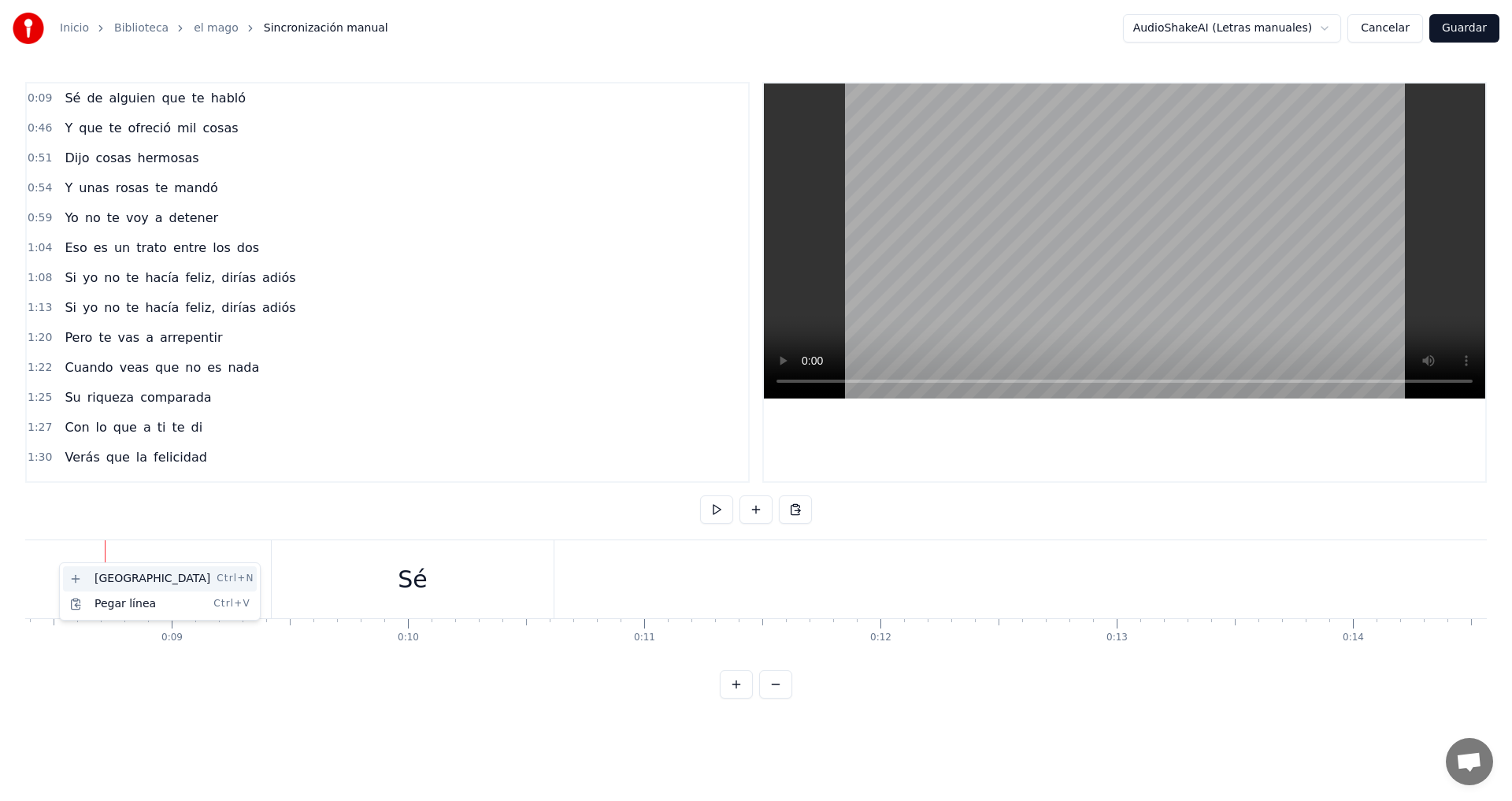
click at [148, 578] on div "Nueva línea Ctrl+N" at bounding box center [160, 578] width 194 height 25
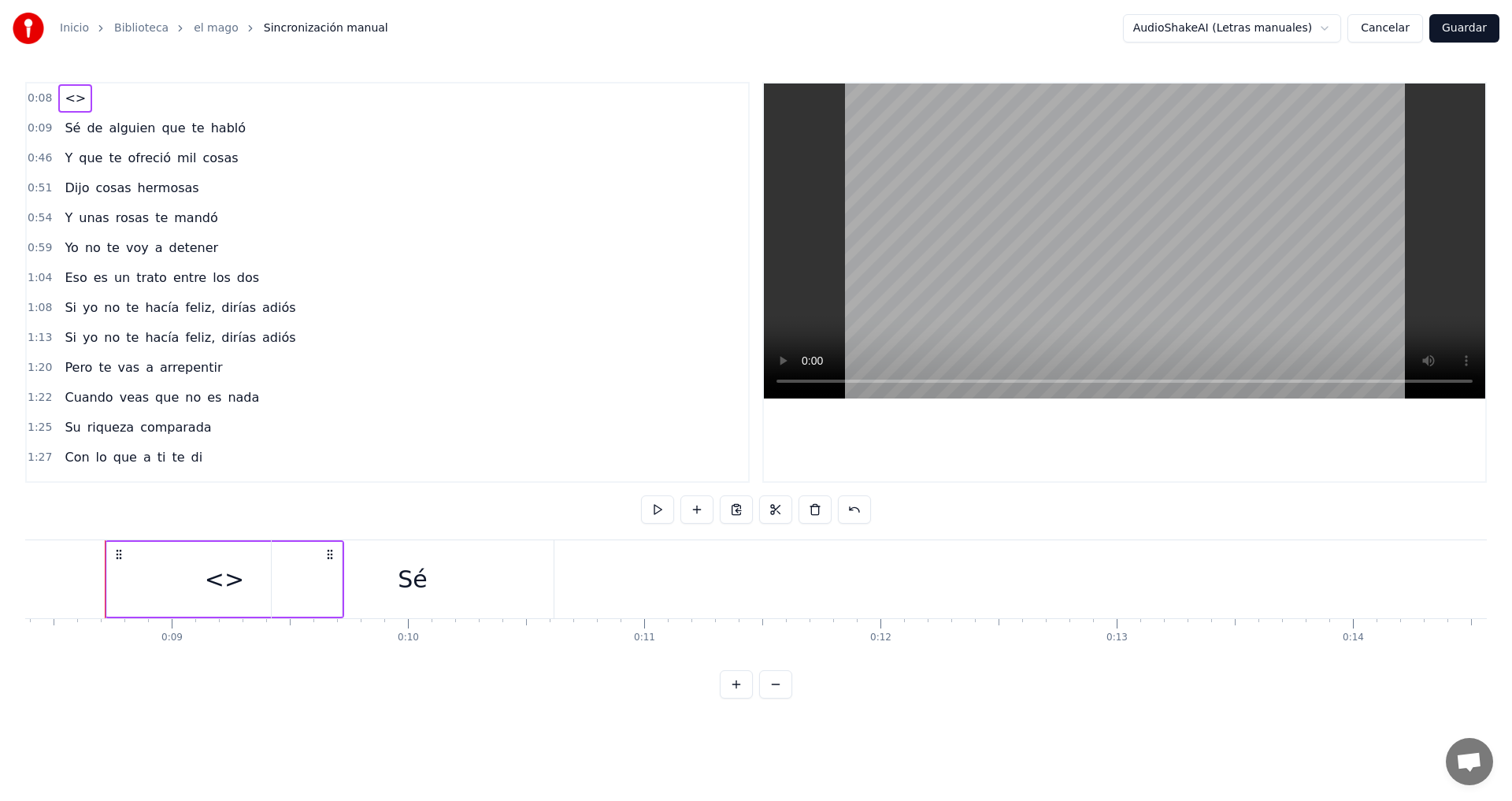
click at [235, 586] on div "<>" at bounding box center [224, 579] width 40 height 36
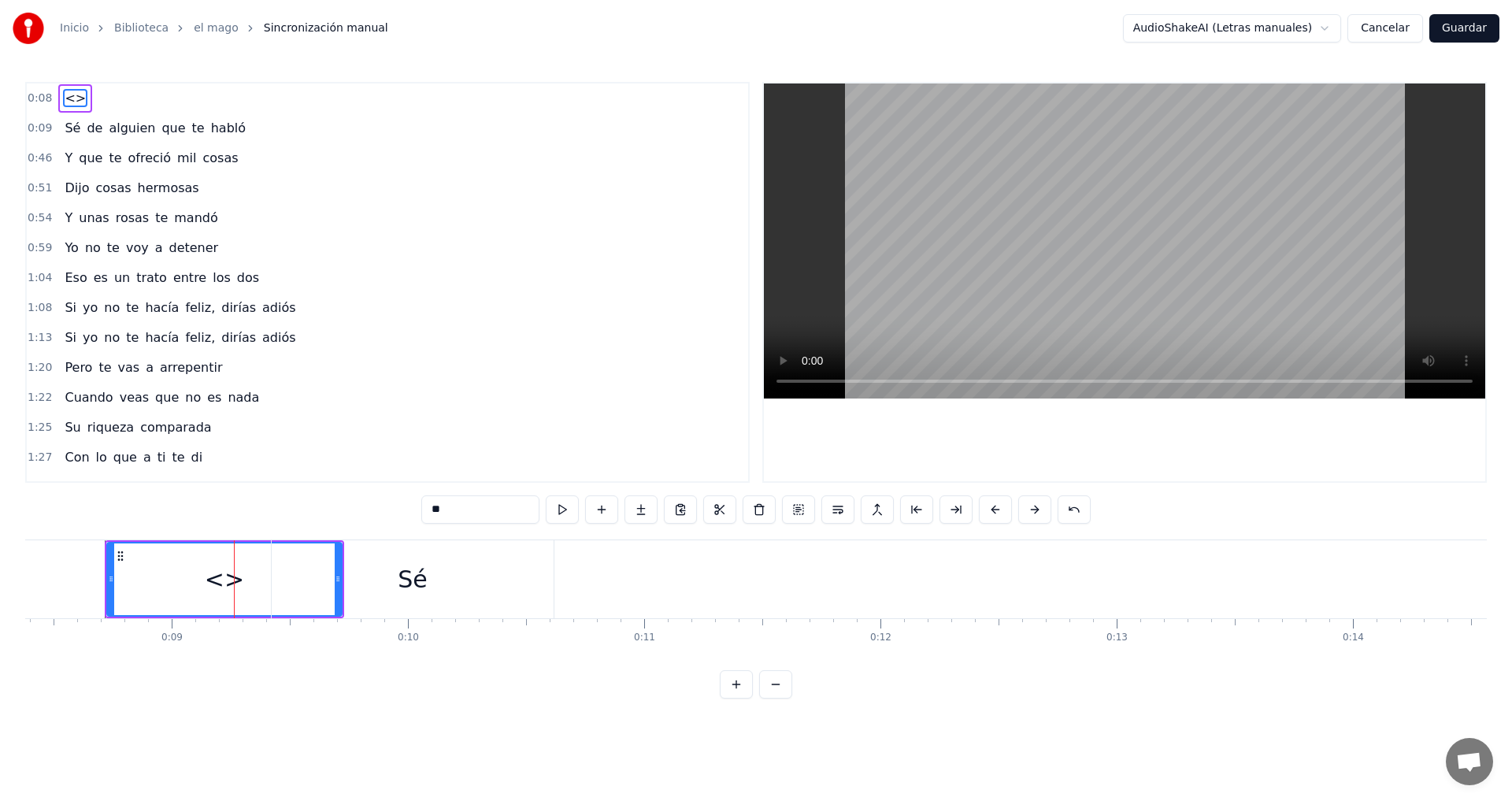
click at [222, 578] on div "<>" at bounding box center [224, 579] width 40 height 36
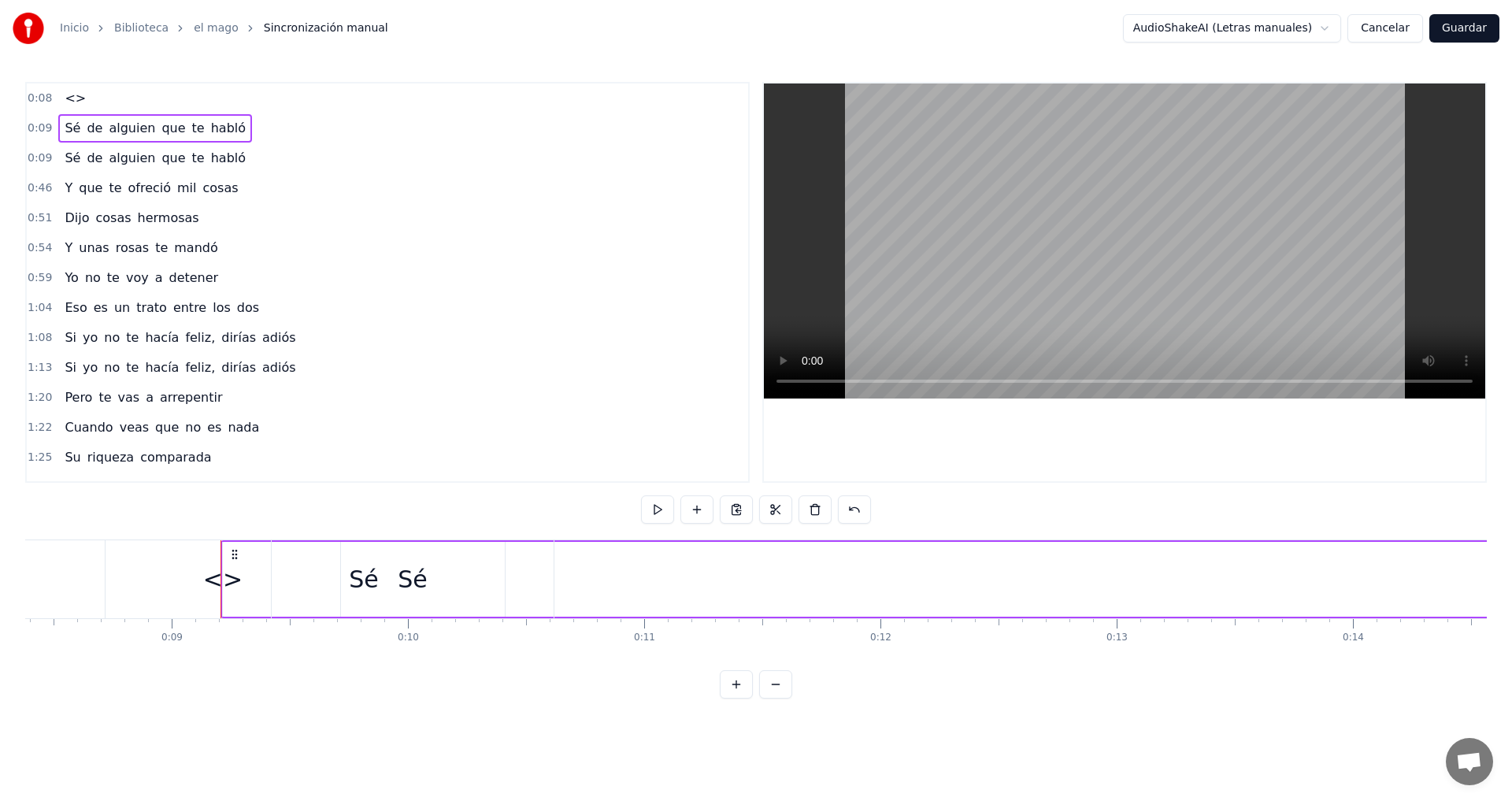
click at [64, 98] on span "<>" at bounding box center [75, 98] width 25 height 18
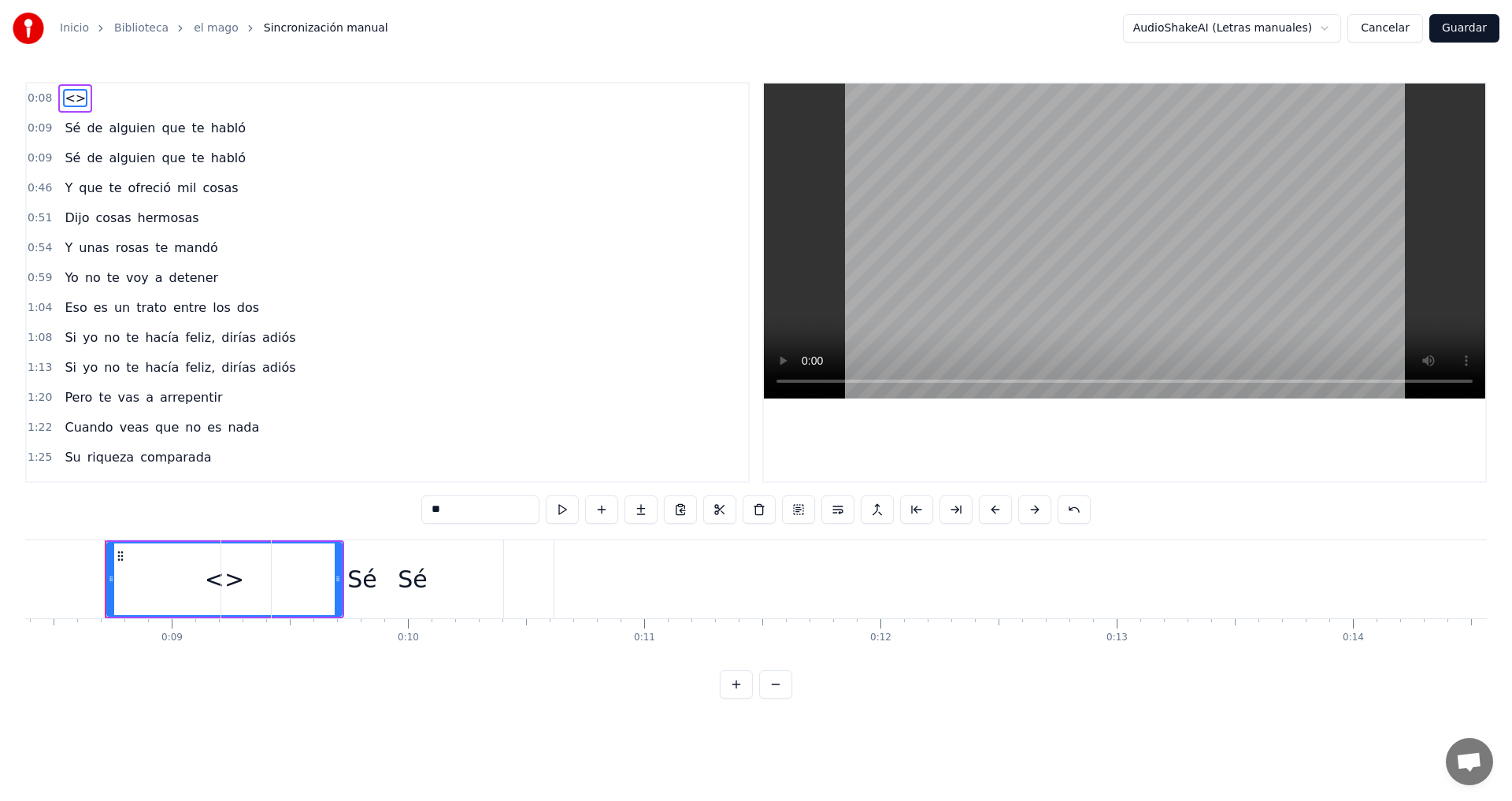
click at [67, 98] on span "<>" at bounding box center [75, 98] width 25 height 18
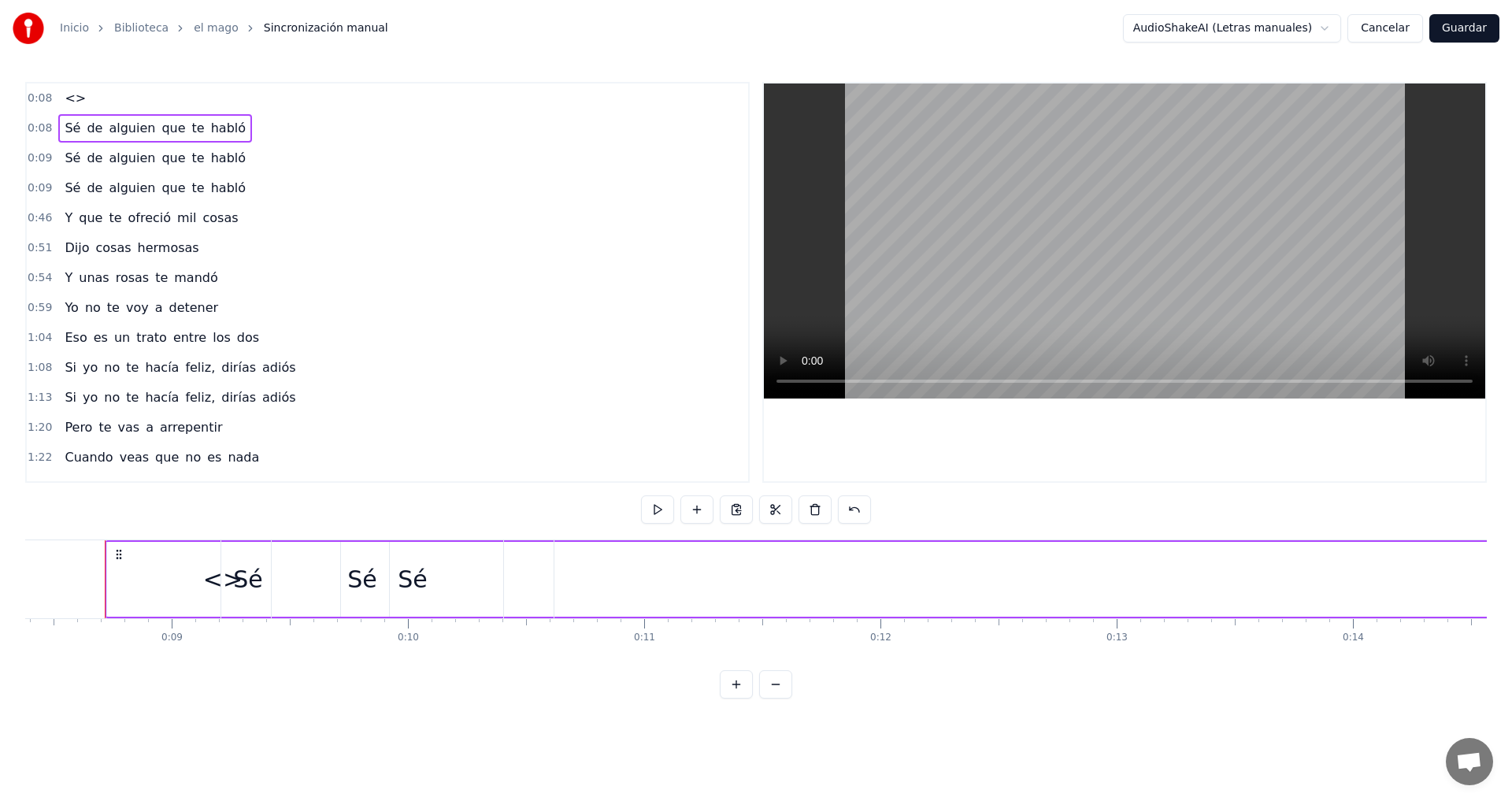
click at [67, 98] on span "<>" at bounding box center [75, 98] width 25 height 18
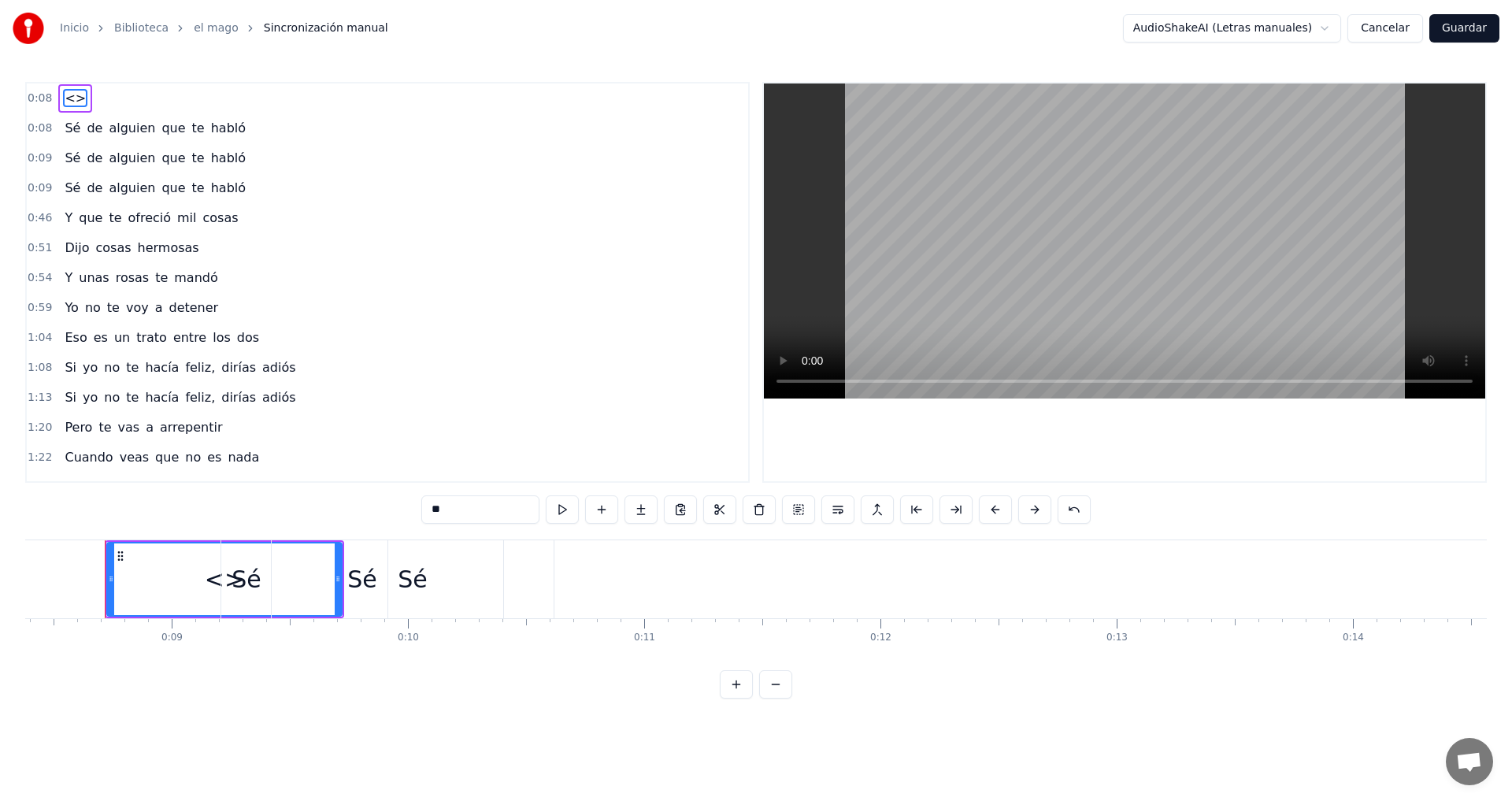
click at [67, 98] on span "<>" at bounding box center [75, 98] width 25 height 18
click at [224, 582] on div "Sé" at bounding box center [362, 579] width 282 height 78
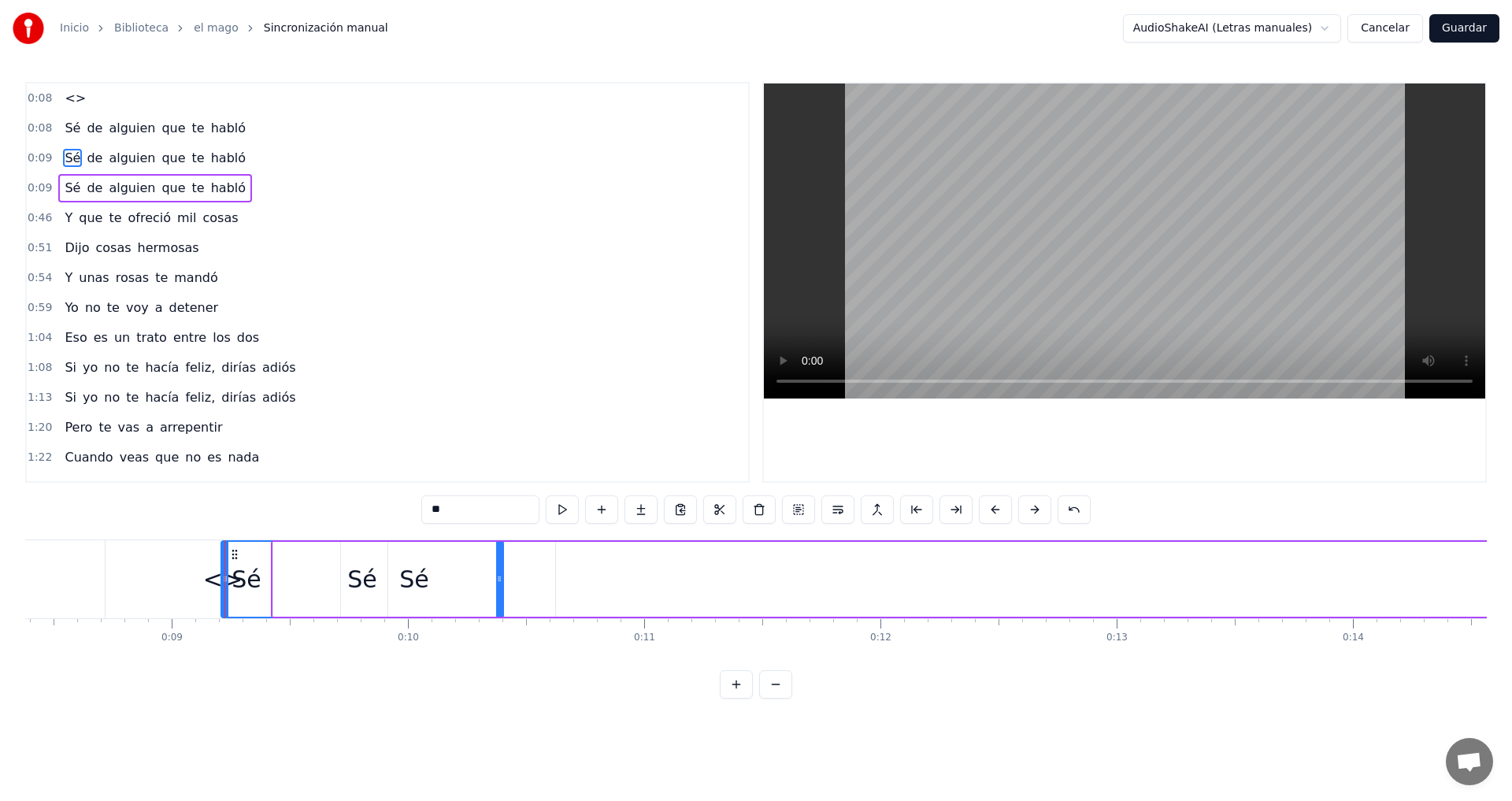
click at [66, 94] on span "<>" at bounding box center [75, 98] width 25 height 18
type input "**"
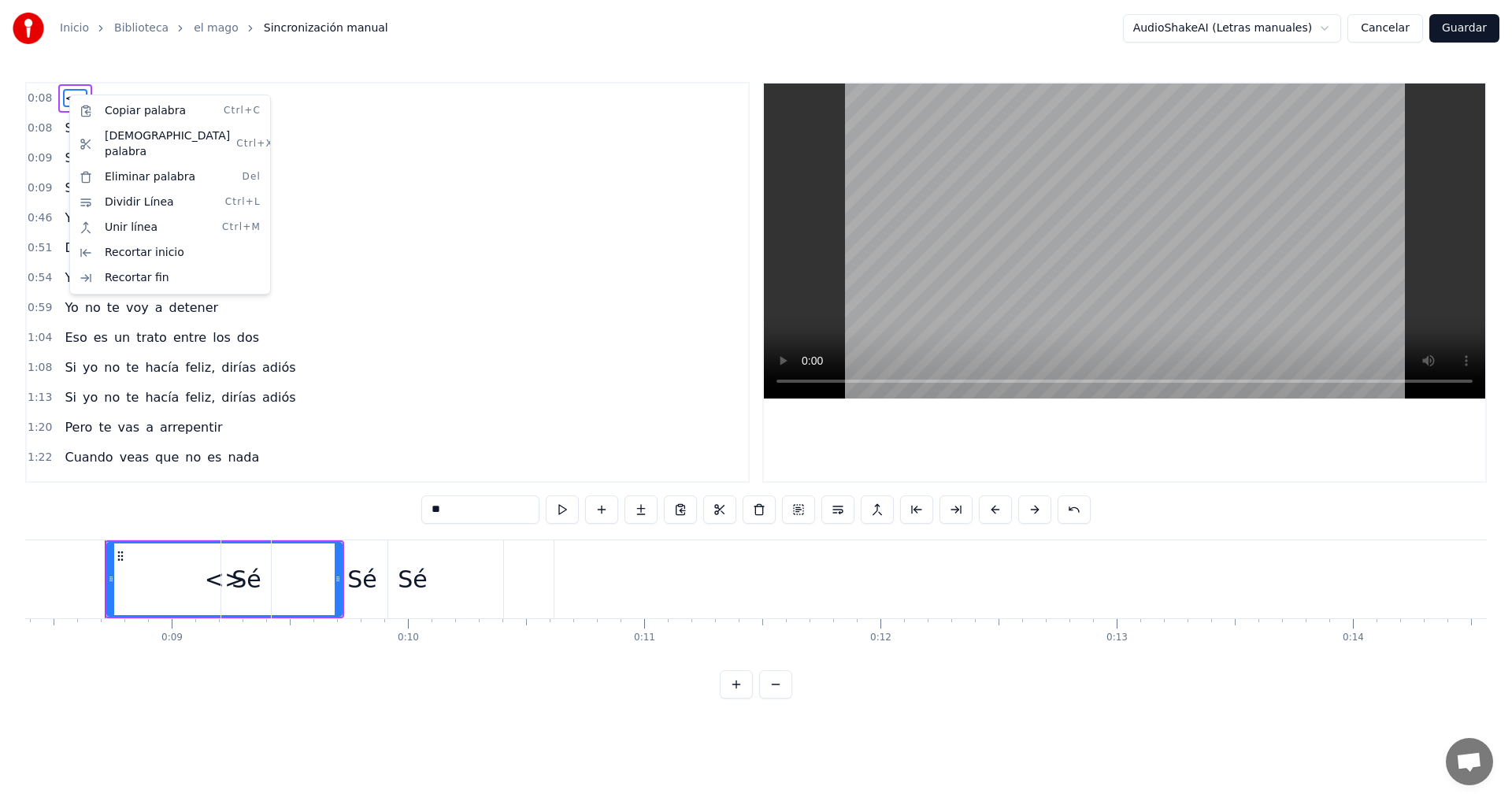
click at [579, 223] on html "Inicio Biblioteca el mago Sincronización manual AudioShakeAI (Letras manuales) …" at bounding box center [756, 361] width 1512 height 724
click at [68, 93] on span "<>" at bounding box center [75, 98] width 25 height 18
click at [111, 93] on div "Copiar palabra Ctrl+C Cortar palabra Ctrl+X Eliminar palabra Del Dividir Línea …" at bounding box center [172, 193] width 201 height 200
click at [72, 101] on div "Copiar palabra Ctrl+C Cortar palabra Ctrl+X Eliminar palabra Del Dividir Línea …" at bounding box center [172, 193] width 201 height 200
click at [66, 99] on html "Inicio Biblioteca el mago Sincronización manual AudioShakeAI (Letras manuales) …" at bounding box center [756, 361] width 1512 height 724
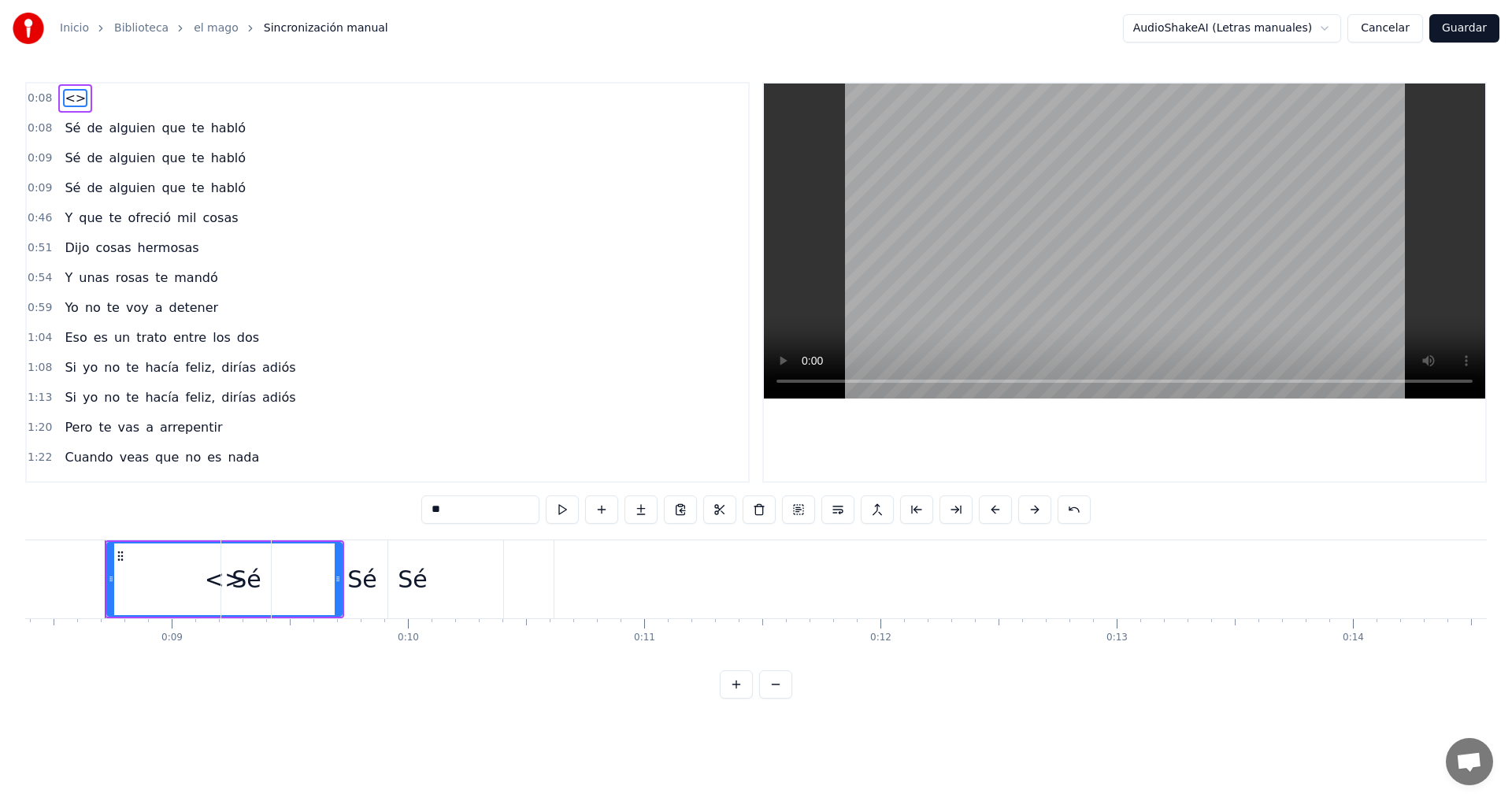
click at [434, 109] on div "0:08 <>" at bounding box center [387, 98] width 722 height 30
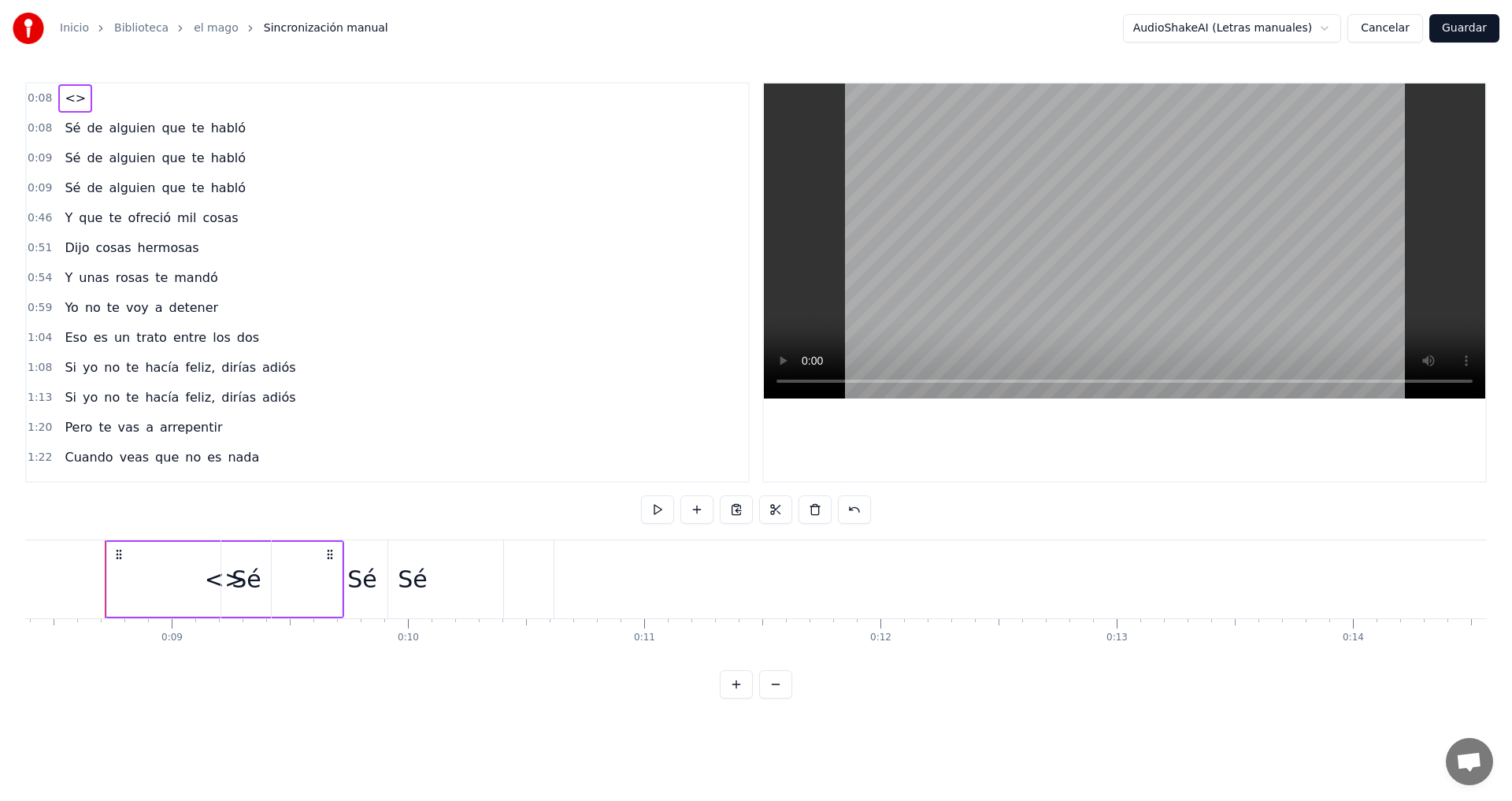
click at [70, 90] on span "<>" at bounding box center [75, 98] width 25 height 18
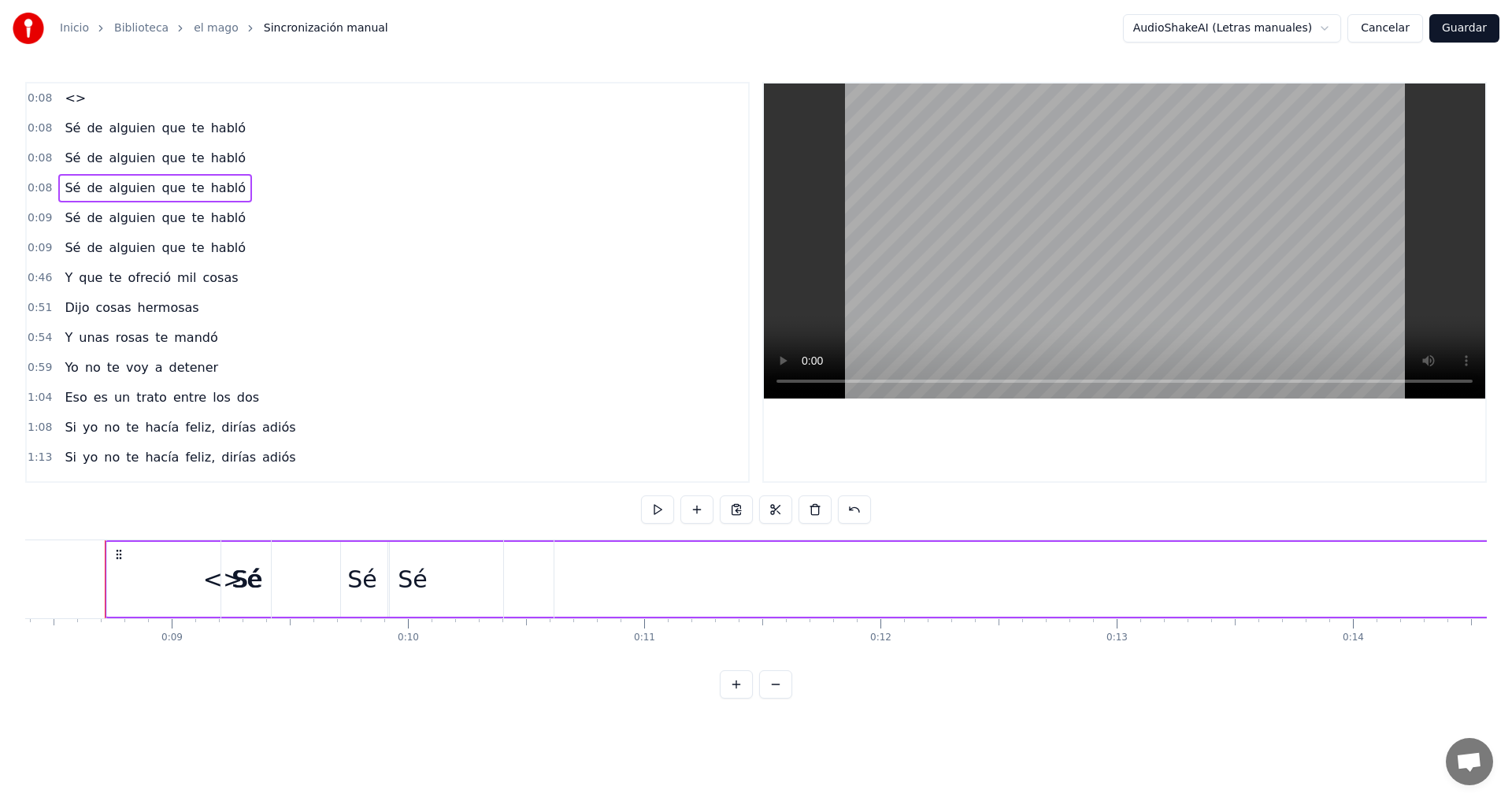
click at [102, 100] on div "0:08 <>" at bounding box center [387, 98] width 722 height 30
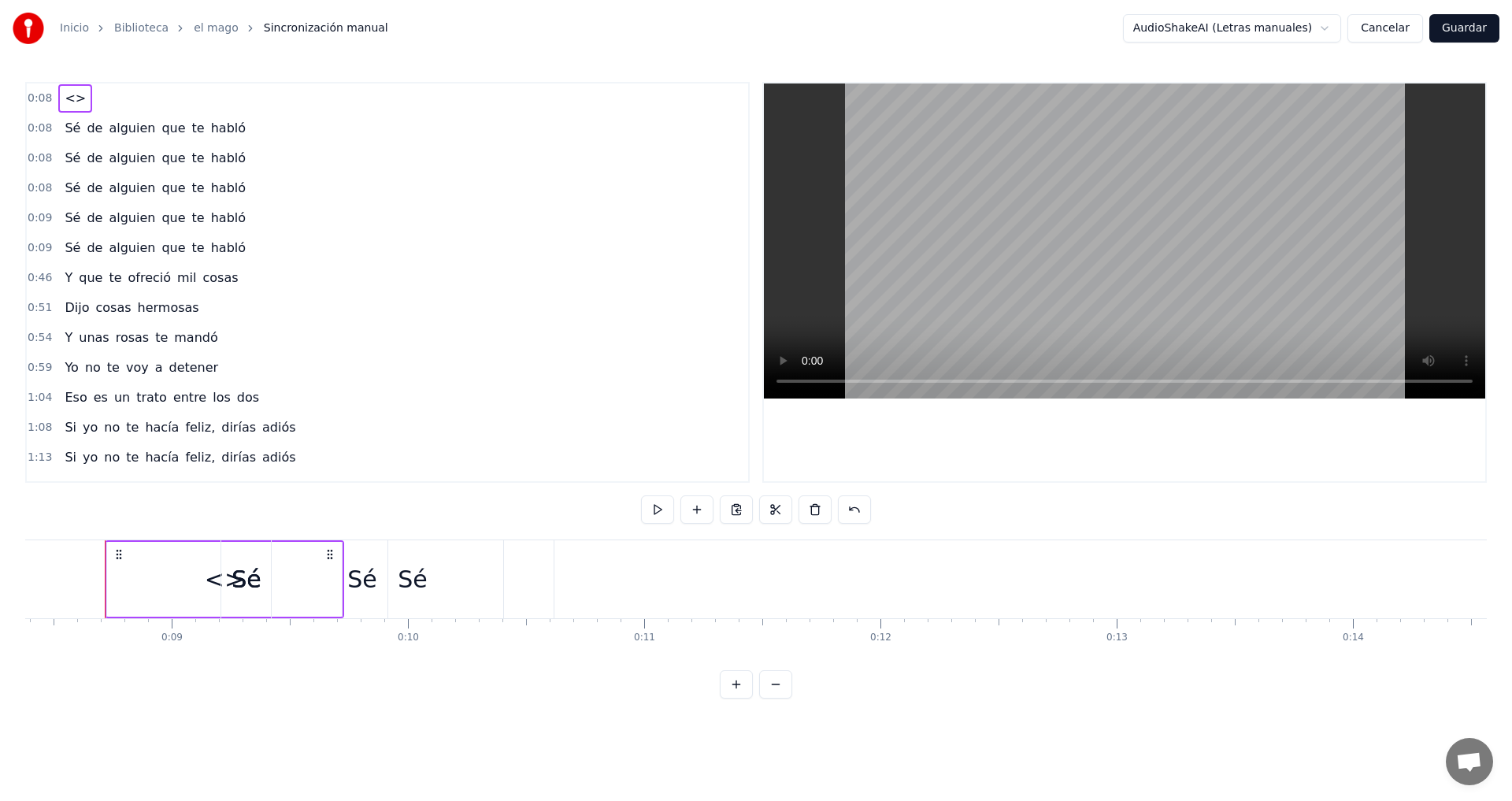
click at [71, 102] on span "<>" at bounding box center [75, 98] width 25 height 18
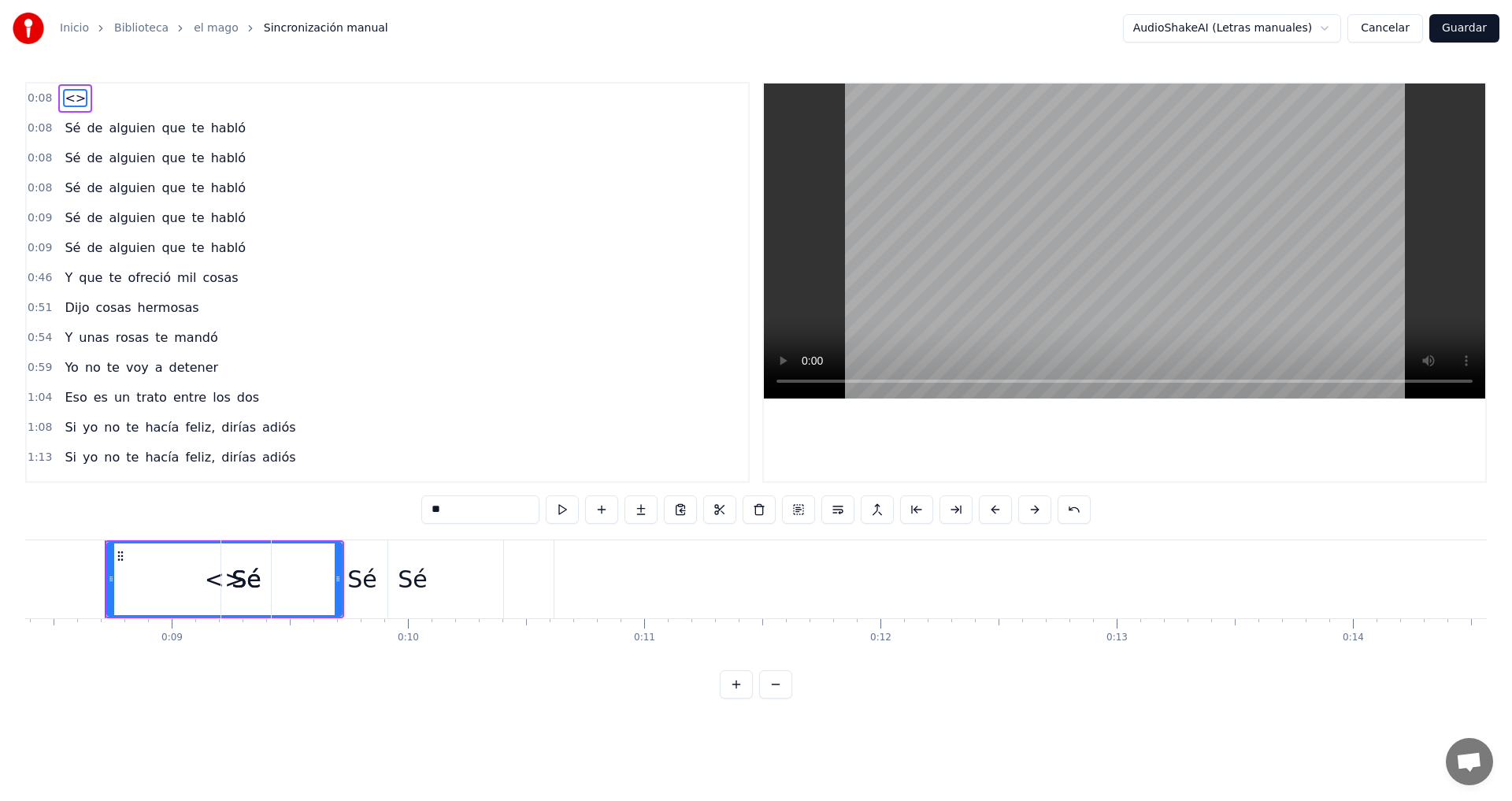
click at [71, 102] on span "<>" at bounding box center [75, 98] width 25 height 18
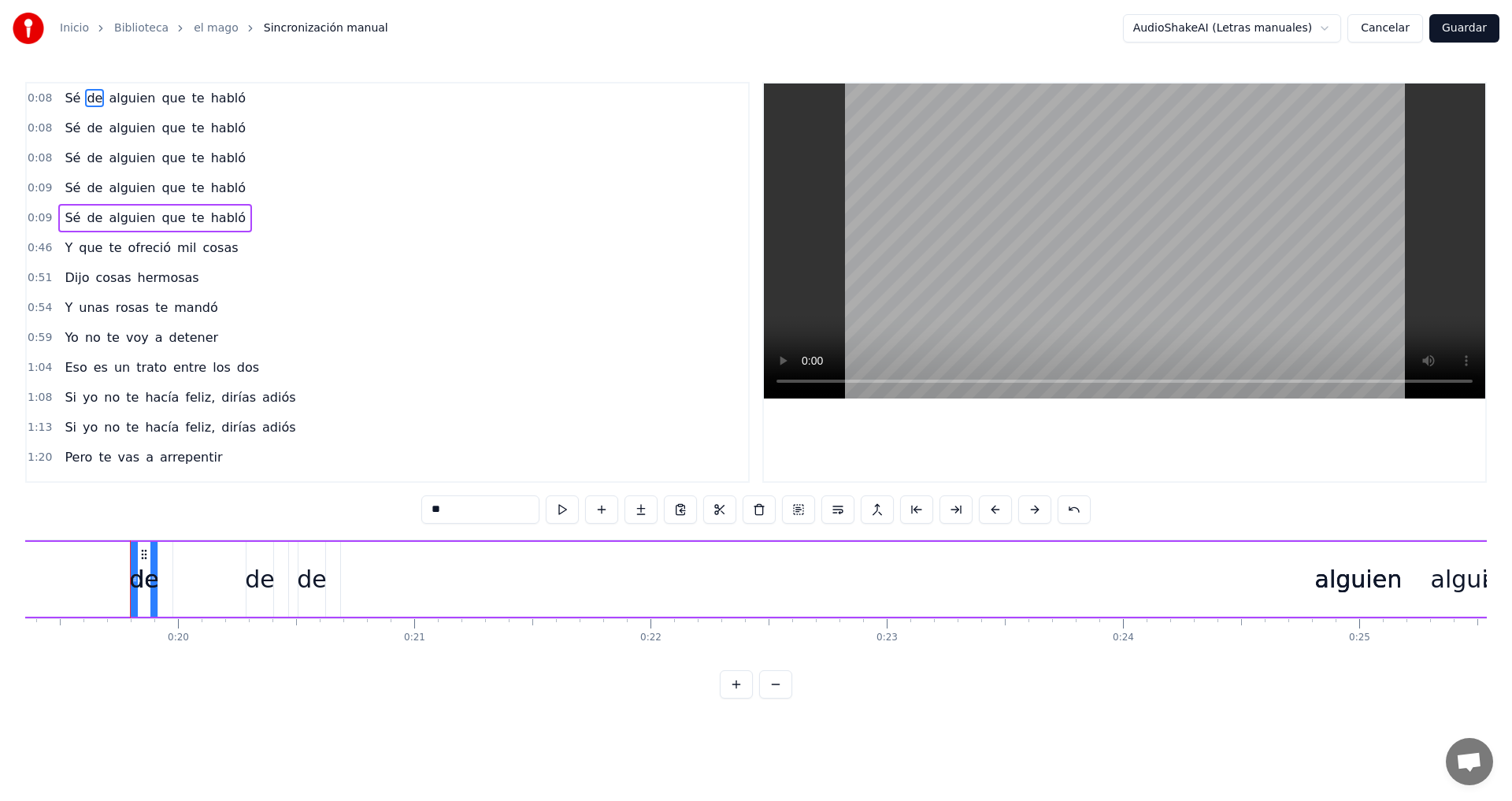
scroll to position [0, 4598]
click at [85, 103] on span "de" at bounding box center [95, 98] width 19 height 18
click at [69, 97] on span "Sé" at bounding box center [73, 98] width 19 height 18
type input "**"
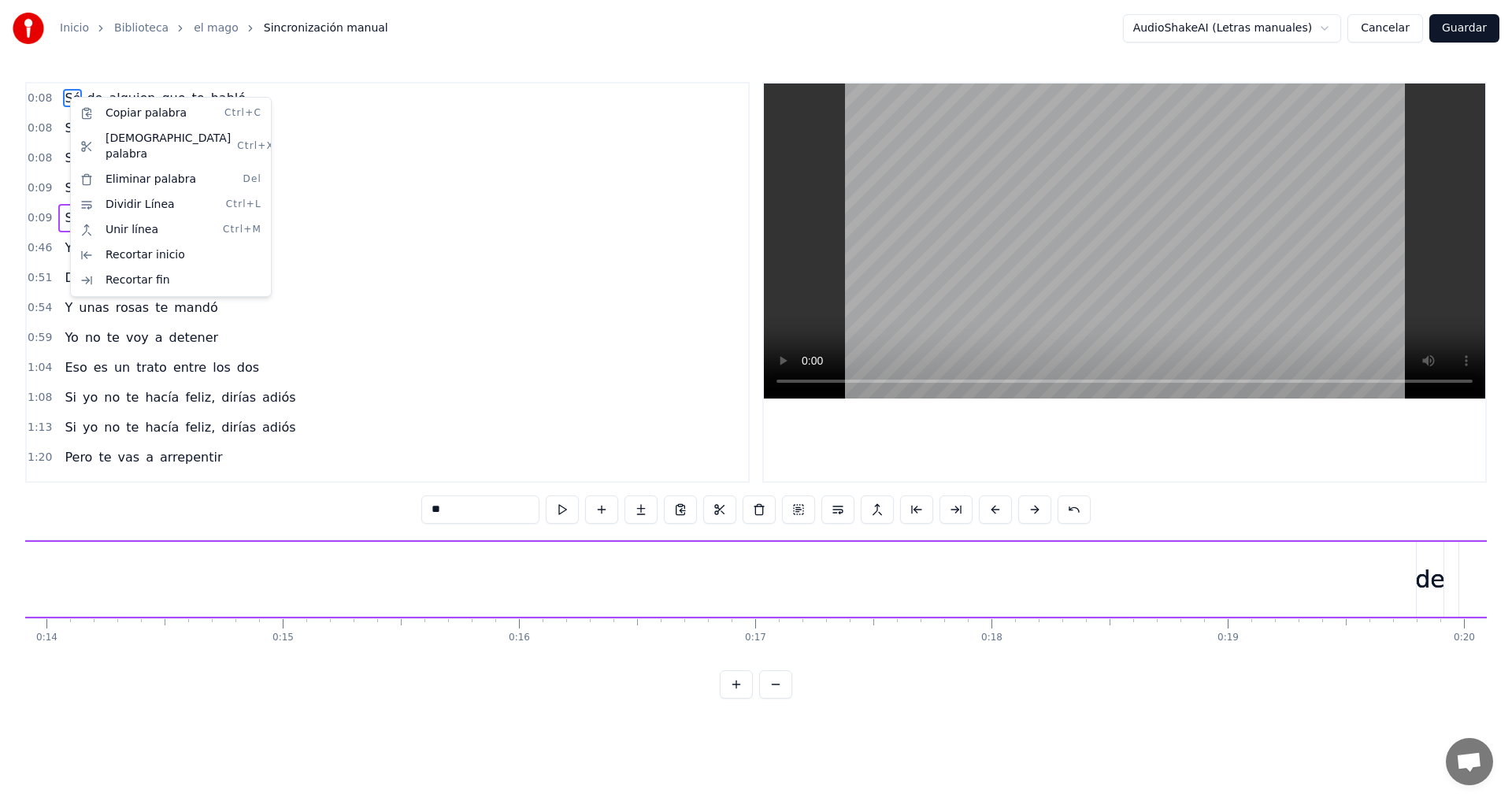
scroll to position [0, 1980]
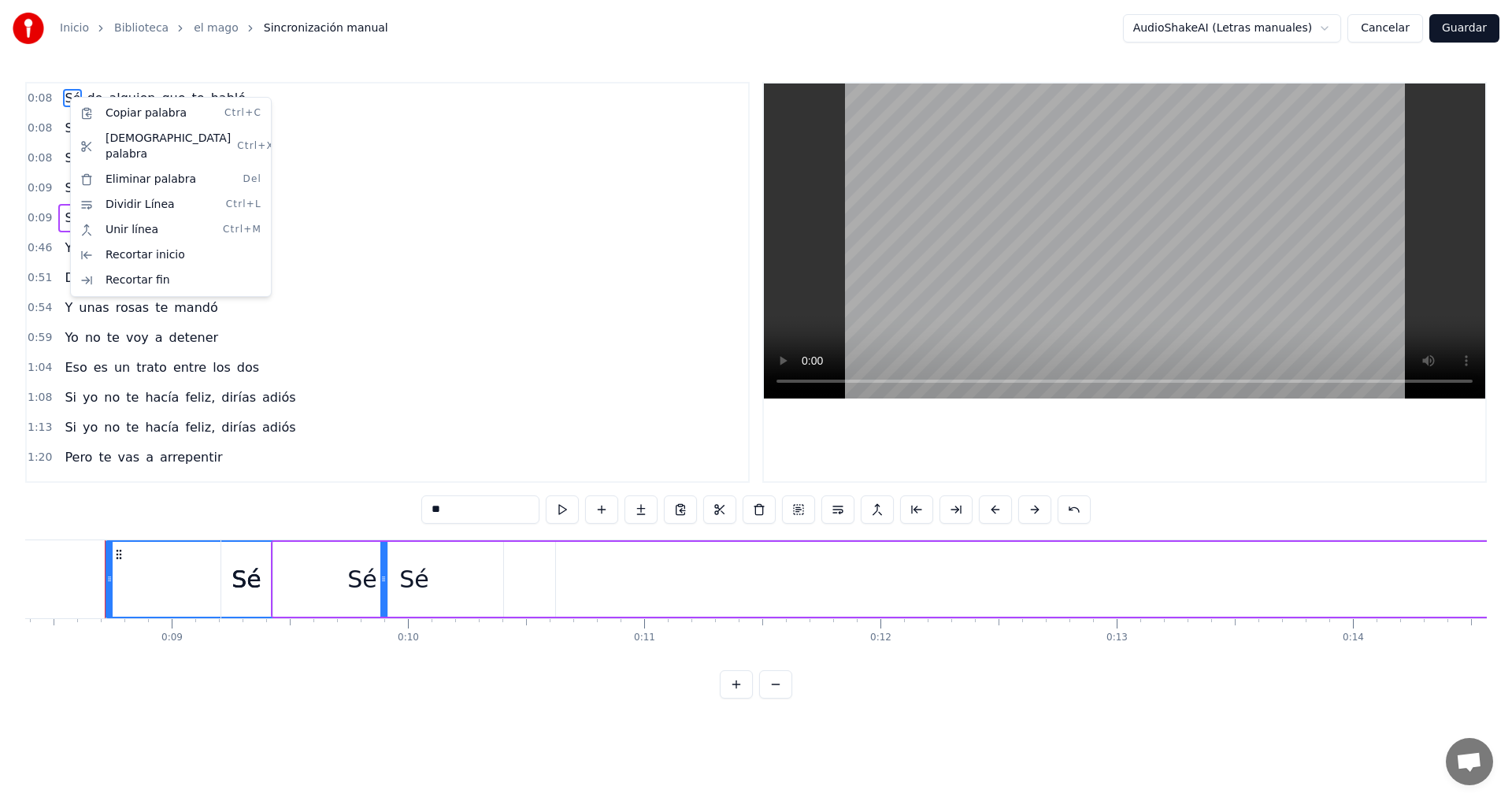
click at [324, 125] on html "Inicio Biblioteca el mago Sincronización manual AudioShakeAI (Letras manuales) …" at bounding box center [756, 361] width 1512 height 724
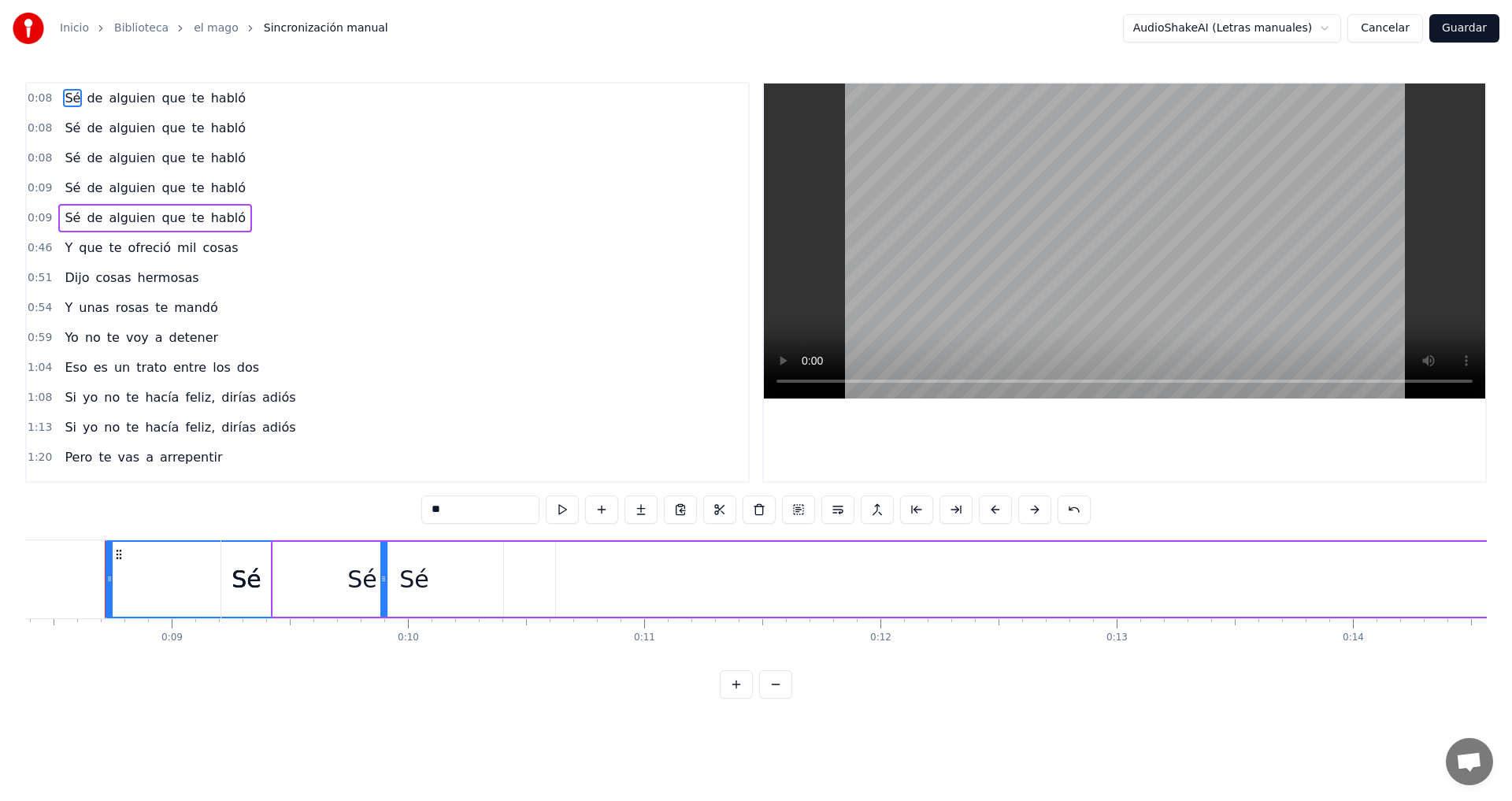
click at [64, 99] on span "Sé" at bounding box center [73, 98] width 19 height 18
click at [245, 588] on div "Sé" at bounding box center [362, 579] width 282 height 78
click at [244, 588] on div "Sé" at bounding box center [362, 578] width 280 height 74
click at [249, 581] on div "Sé" at bounding box center [362, 578] width 280 height 74
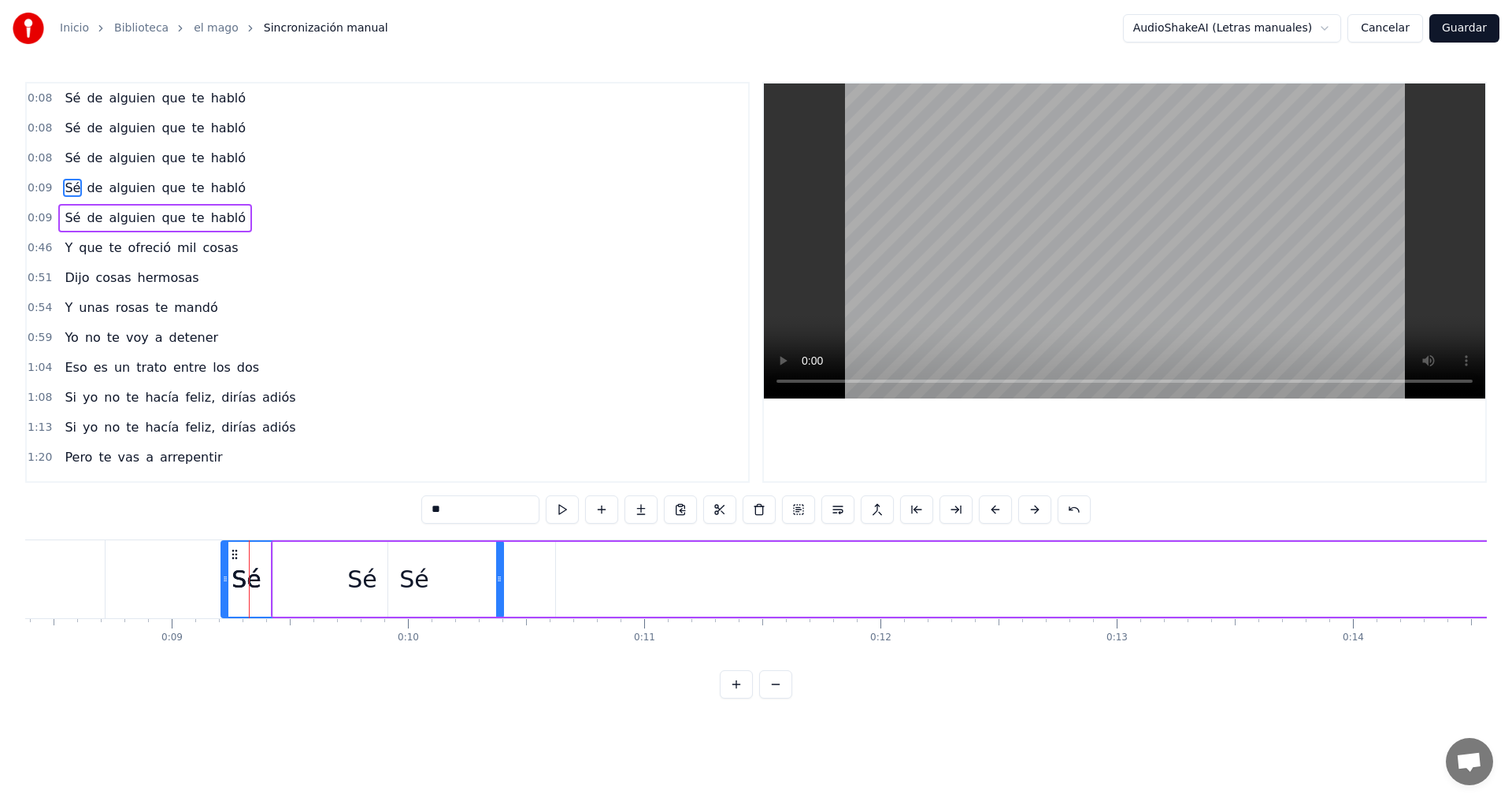
click at [249, 581] on div at bounding box center [249, 579] width 1 height 78
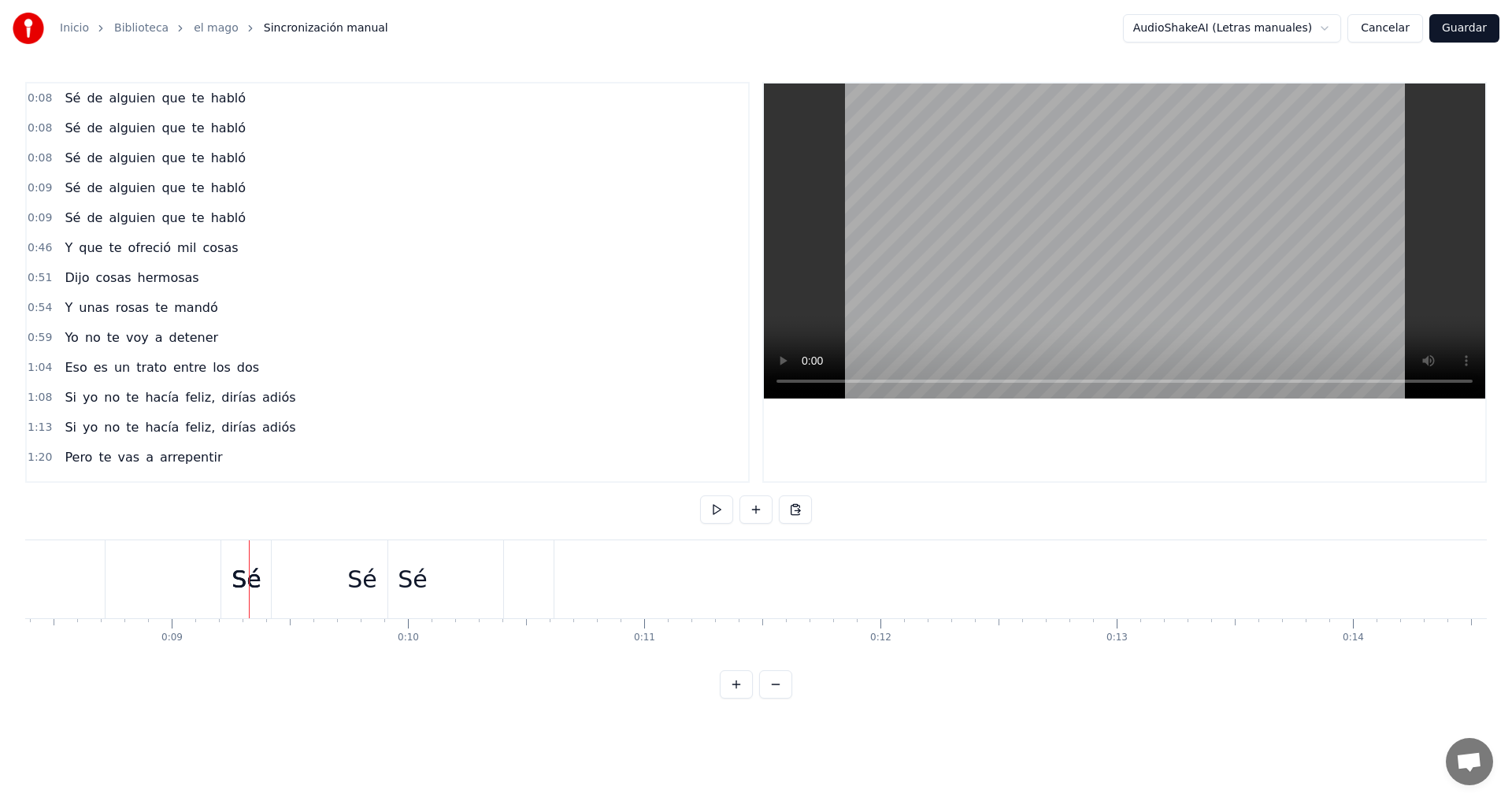
click at [260, 586] on div "Sé" at bounding box center [362, 579] width 282 height 78
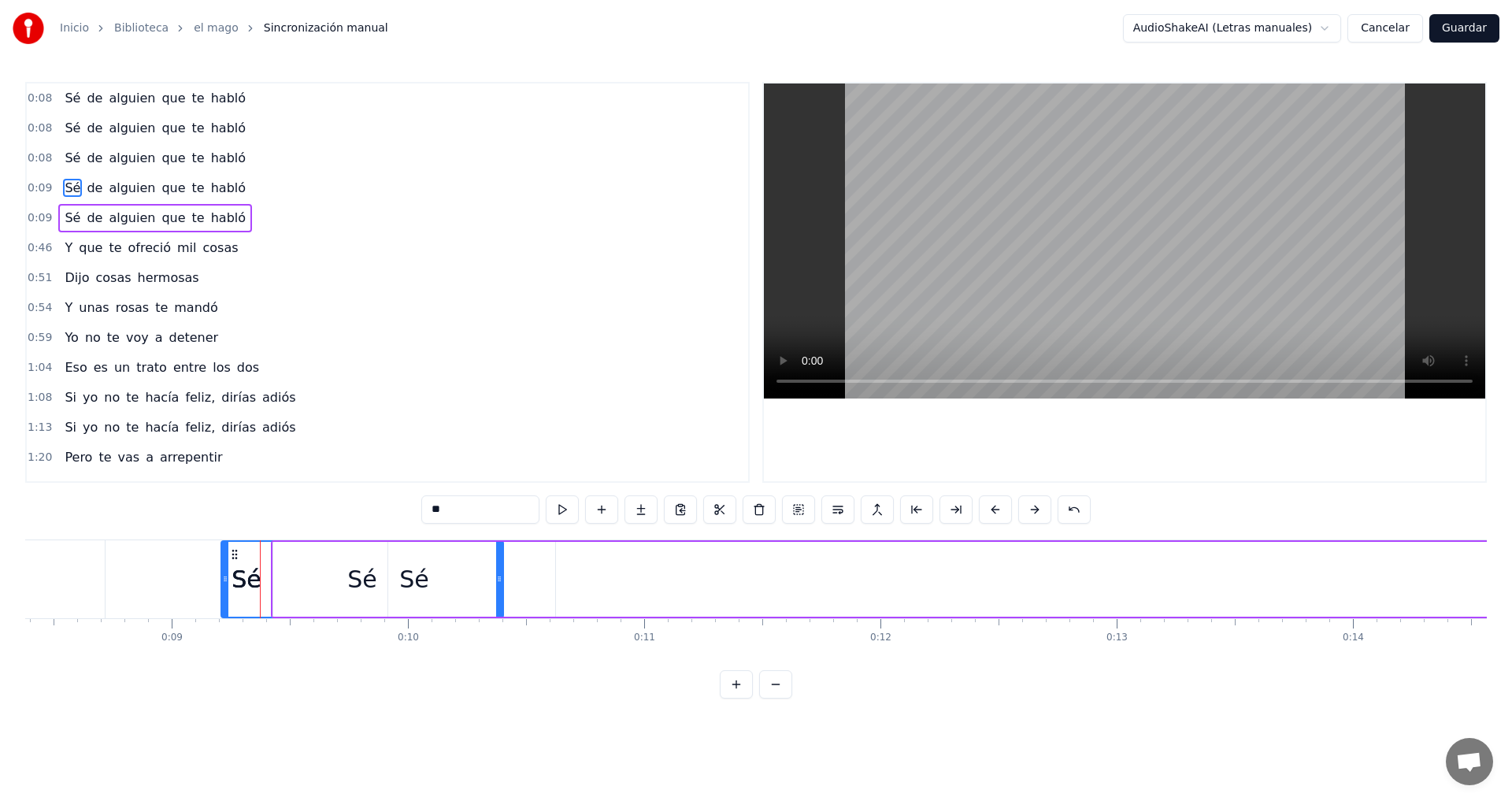
click at [210, 97] on span "habló" at bounding box center [228, 98] width 38 height 19
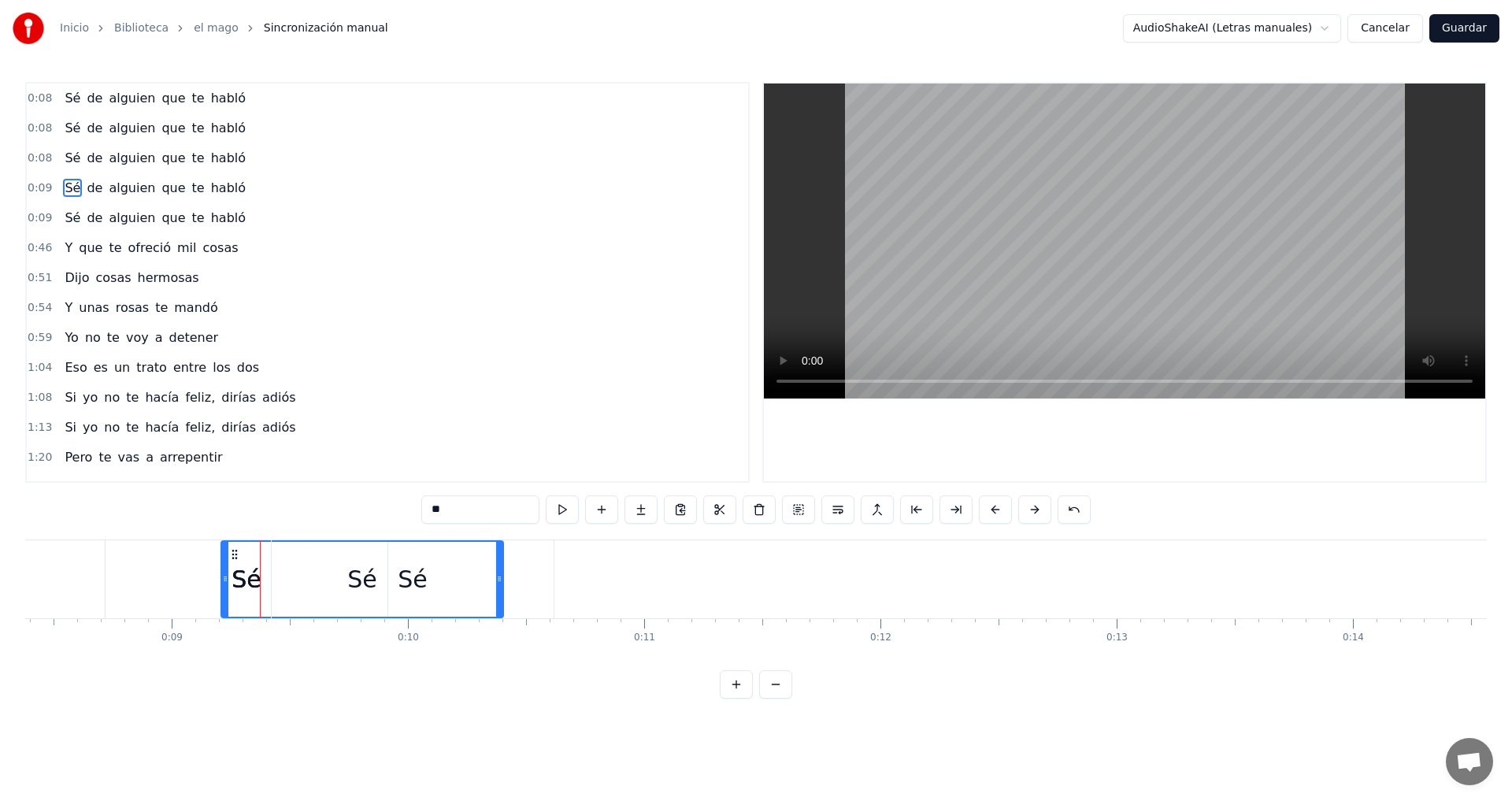
click at [319, 506] on div "0:08 Sé de alguien que te habló 0:08 Sé de alguien que te habló 0:08 Sé de algu…" at bounding box center [756, 390] width 1461 height 617
click at [445, 508] on input "**" at bounding box center [480, 509] width 119 height 29
click at [63, 93] on span "Sé" at bounding box center [73, 98] width 19 height 18
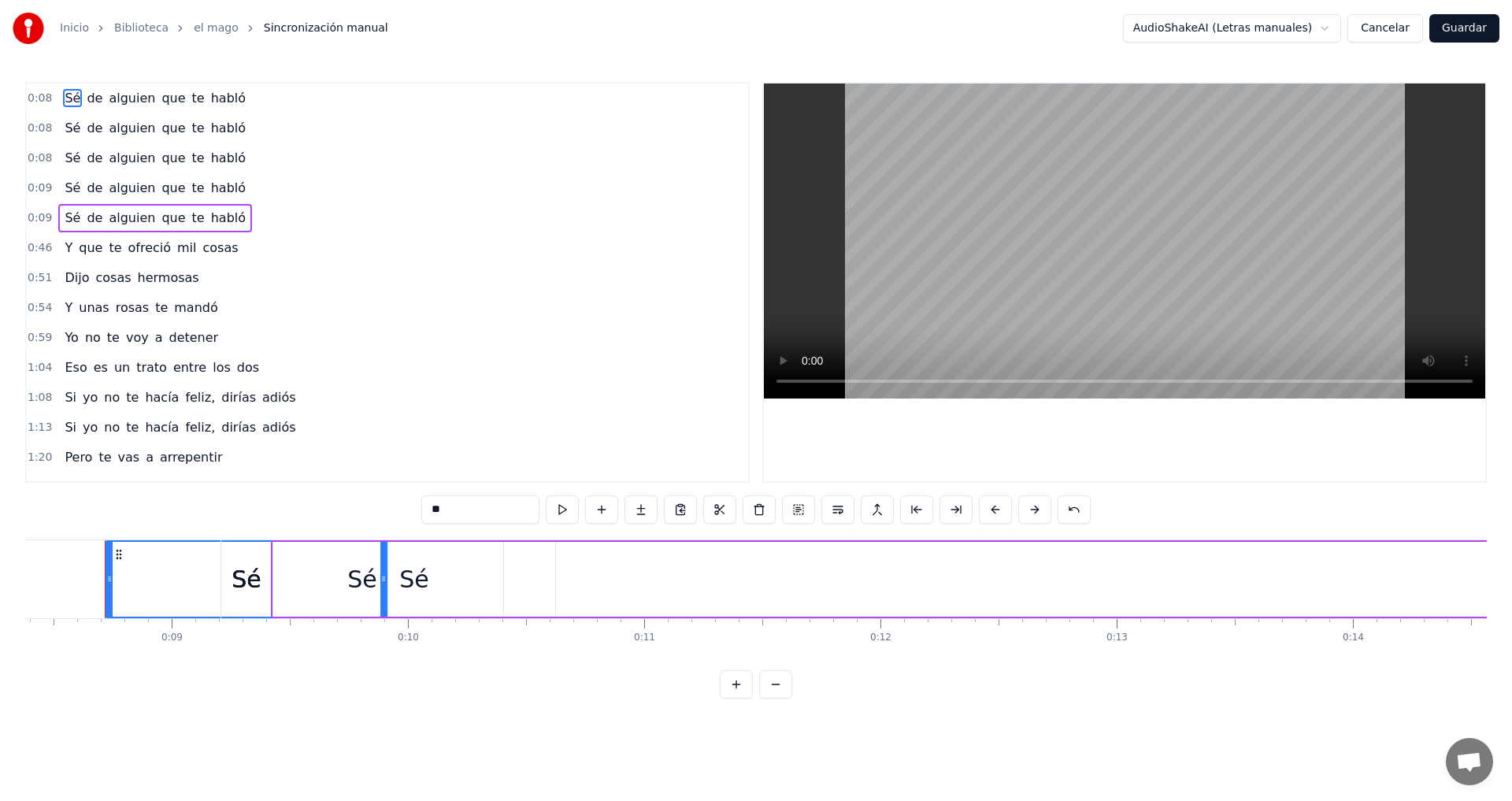
drag, startPoint x: 453, startPoint y: 509, endPoint x: 412, endPoint y: 509, distance: 41.0
click at [414, 509] on div "0:08 Sé de alguien que te habló 0:08 Sé de alguien que te habló 0:08 Sé de algu…" at bounding box center [756, 390] width 1461 height 617
type input "*"
click at [90, 100] on span "de" at bounding box center [93, 98] width 19 height 18
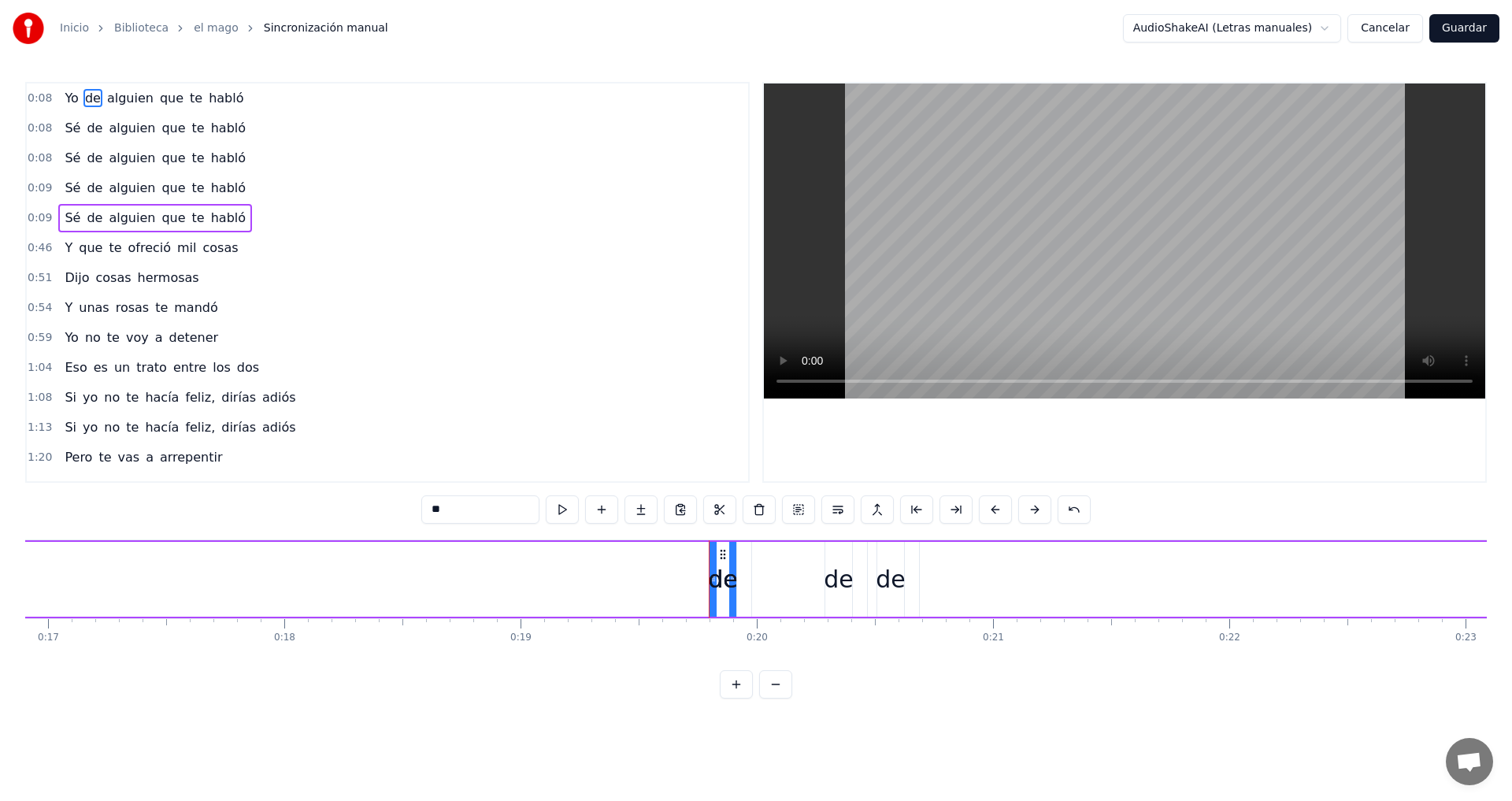
scroll to position [0, 4598]
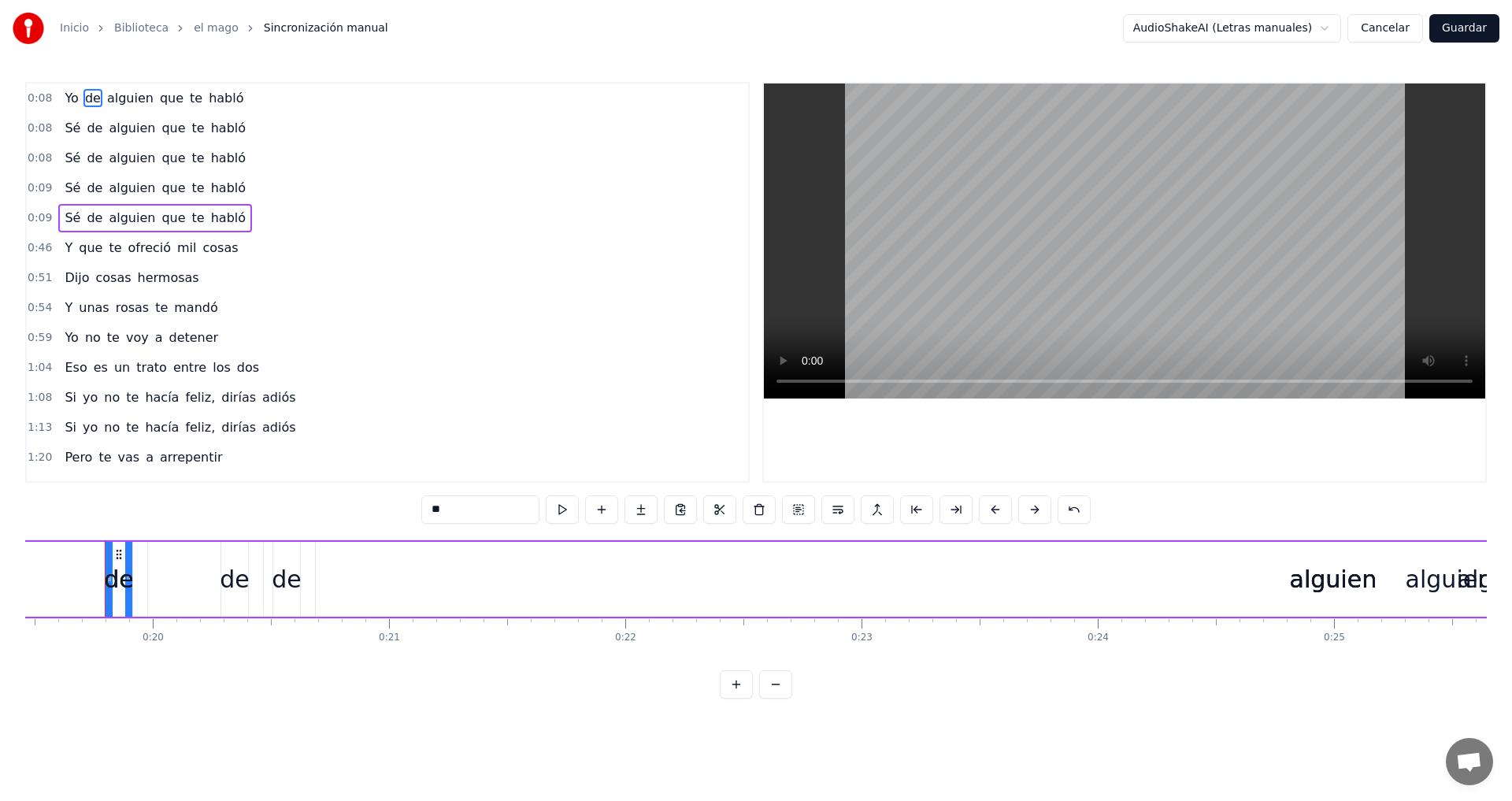
drag, startPoint x: 451, startPoint y: 516, endPoint x: 427, endPoint y: 514, distance: 24.1
click at [427, 514] on input "**" at bounding box center [480, 509] width 119 height 29
click at [112, 96] on span "alguien" at bounding box center [131, 98] width 50 height 18
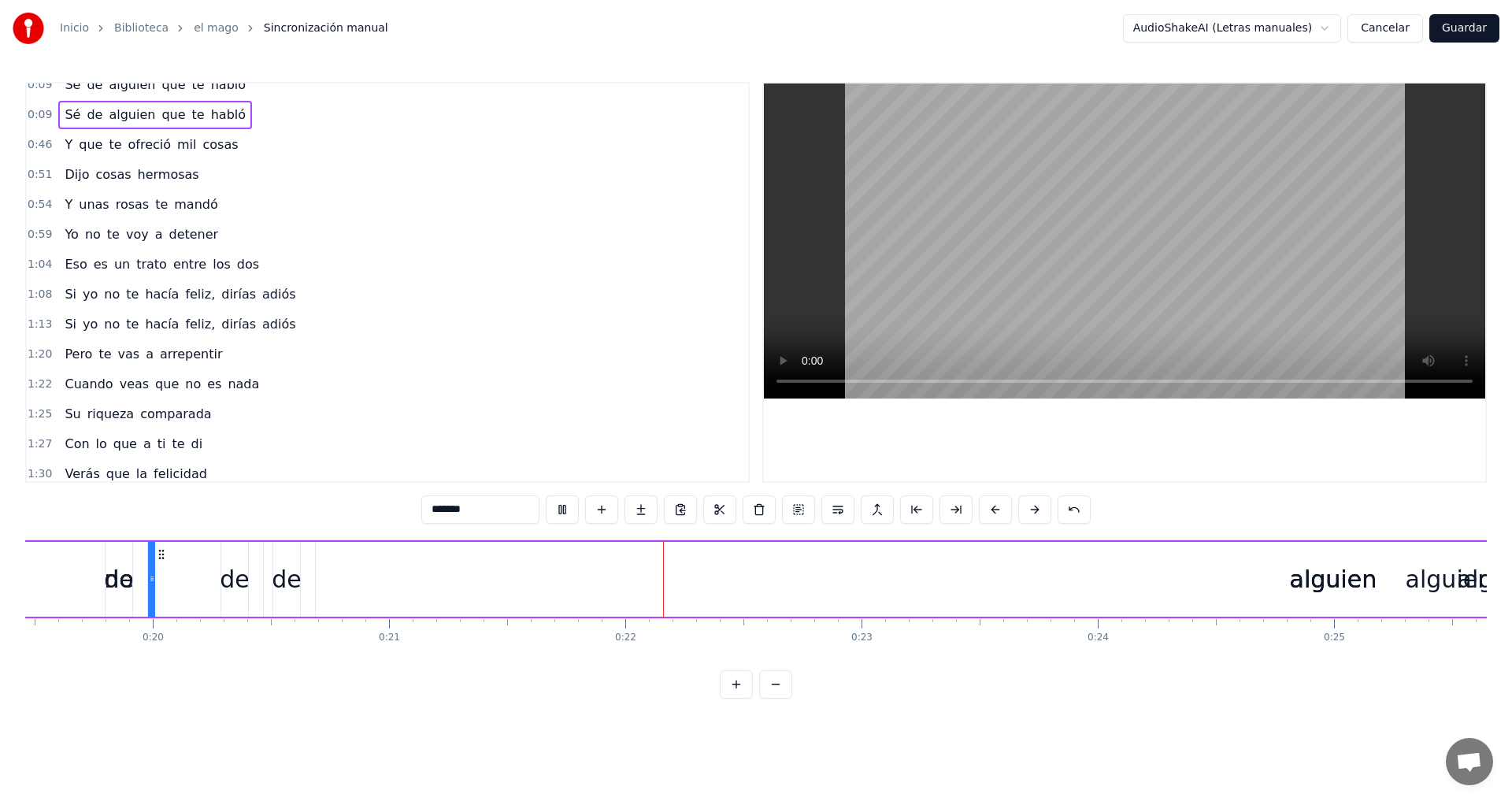
scroll to position [0, 0]
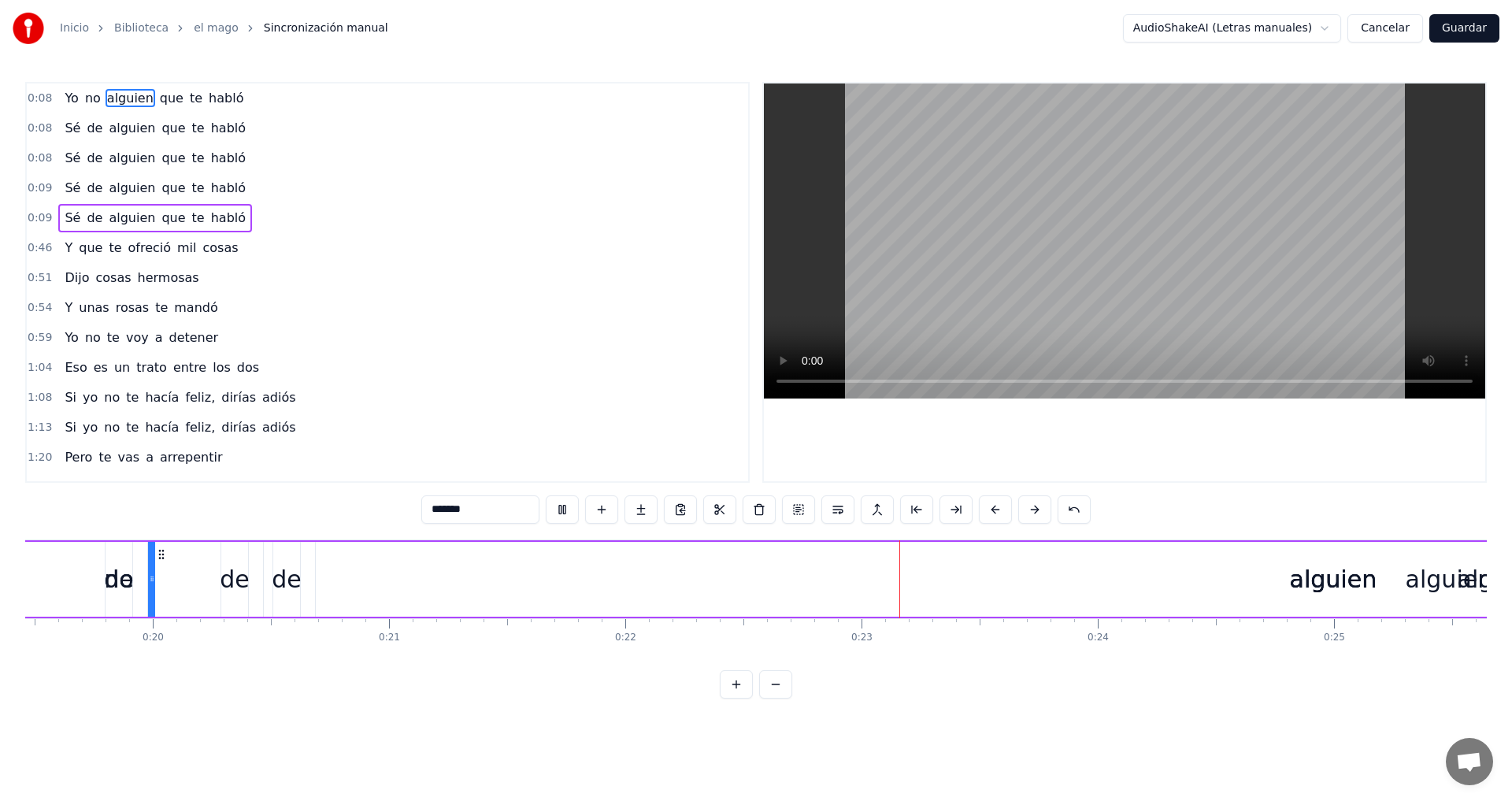
click at [125, 95] on span "alguien" at bounding box center [131, 98] width 50 height 18
drag, startPoint x: 474, startPoint y: 510, endPoint x: 404, endPoint y: 510, distance: 70.0
click at [404, 510] on div "0:[DEMOGRAPHIC_DATA] no alguien que te habló 0:08 Sé de alguien que te habló 0:…" at bounding box center [756, 390] width 1461 height 617
click at [131, 102] on span "que" at bounding box center [139, 98] width 27 height 18
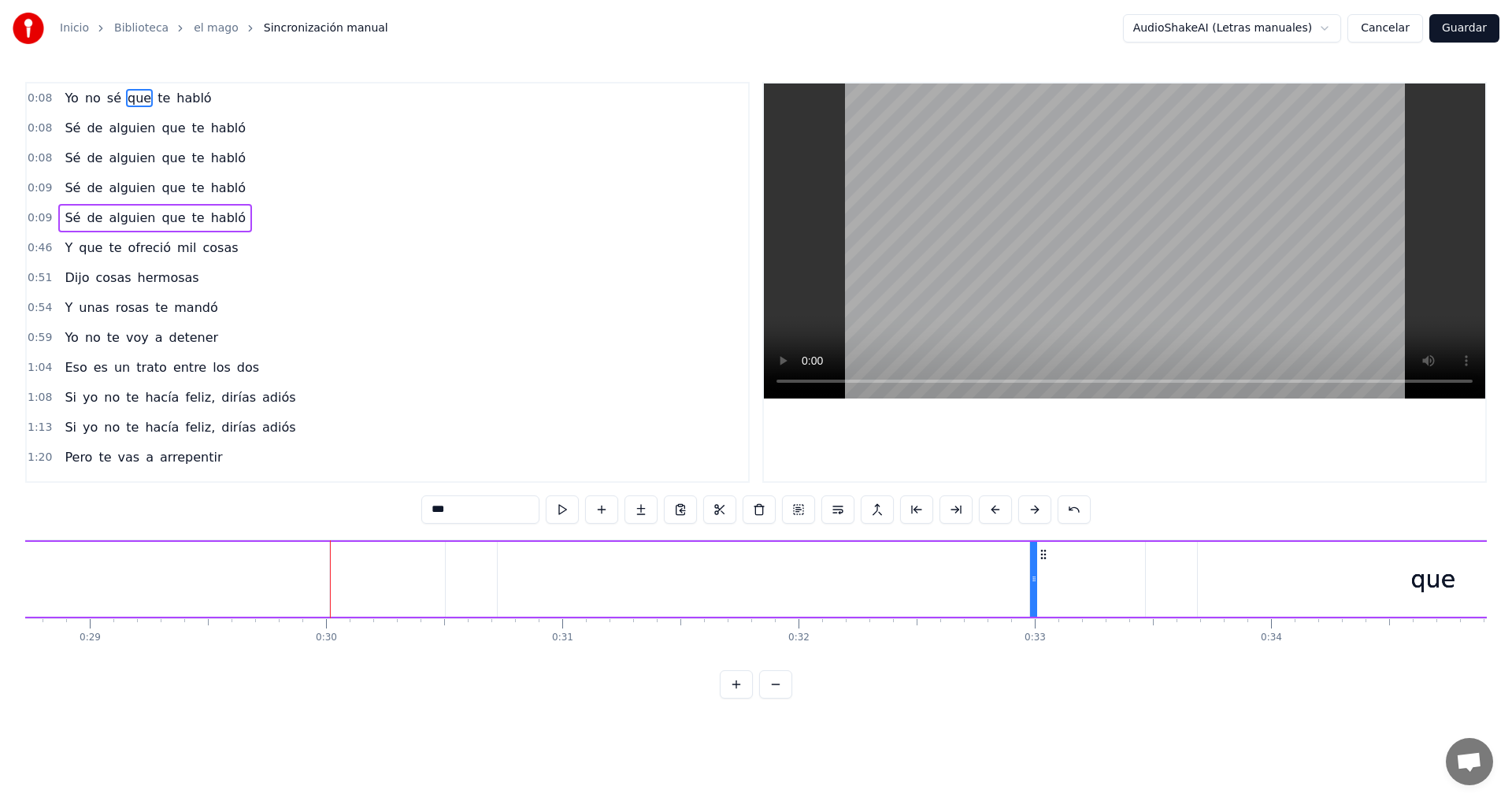
scroll to position [0, 7012]
drag, startPoint x: 427, startPoint y: 514, endPoint x: 410, endPoint y: 514, distance: 17.0
click at [410, 514] on div "0:[DEMOGRAPHIC_DATA] no sé que te habló 0:08 Sé de alguien que te habló 0:08 Sé…" at bounding box center [756, 390] width 1461 height 617
click at [167, 99] on span "te" at bounding box center [175, 98] width 16 height 18
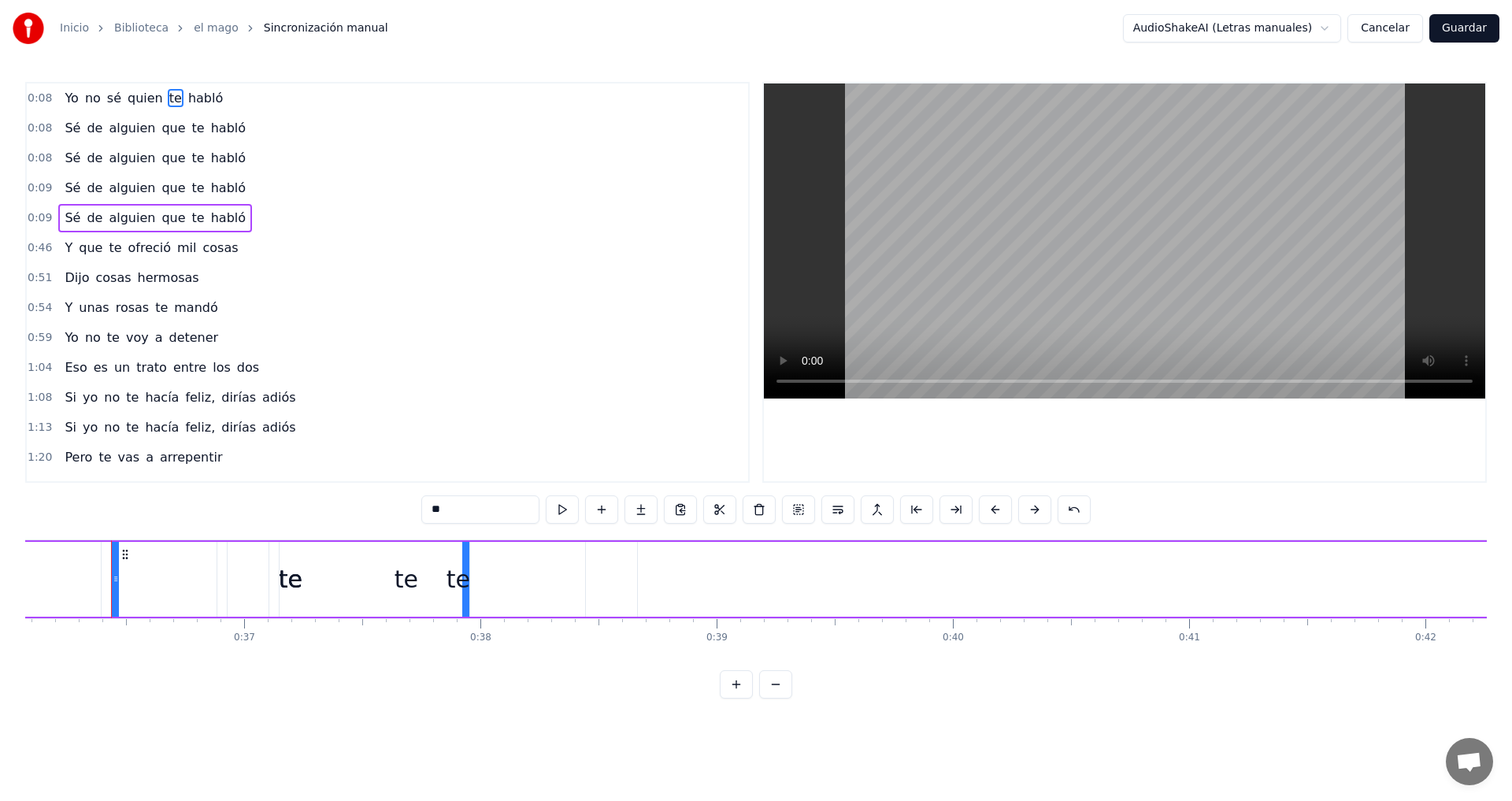
scroll to position [0, 8529]
drag, startPoint x: 442, startPoint y: 509, endPoint x: 417, endPoint y: 508, distance: 25.0
click at [418, 508] on div "0:[DEMOGRAPHIC_DATA] no sé quien te habló 0:08 Sé de alguien que te habló 0:08 …" at bounding box center [756, 390] width 1461 height 617
click at [225, 101] on span "habló" at bounding box center [233, 98] width 38 height 18
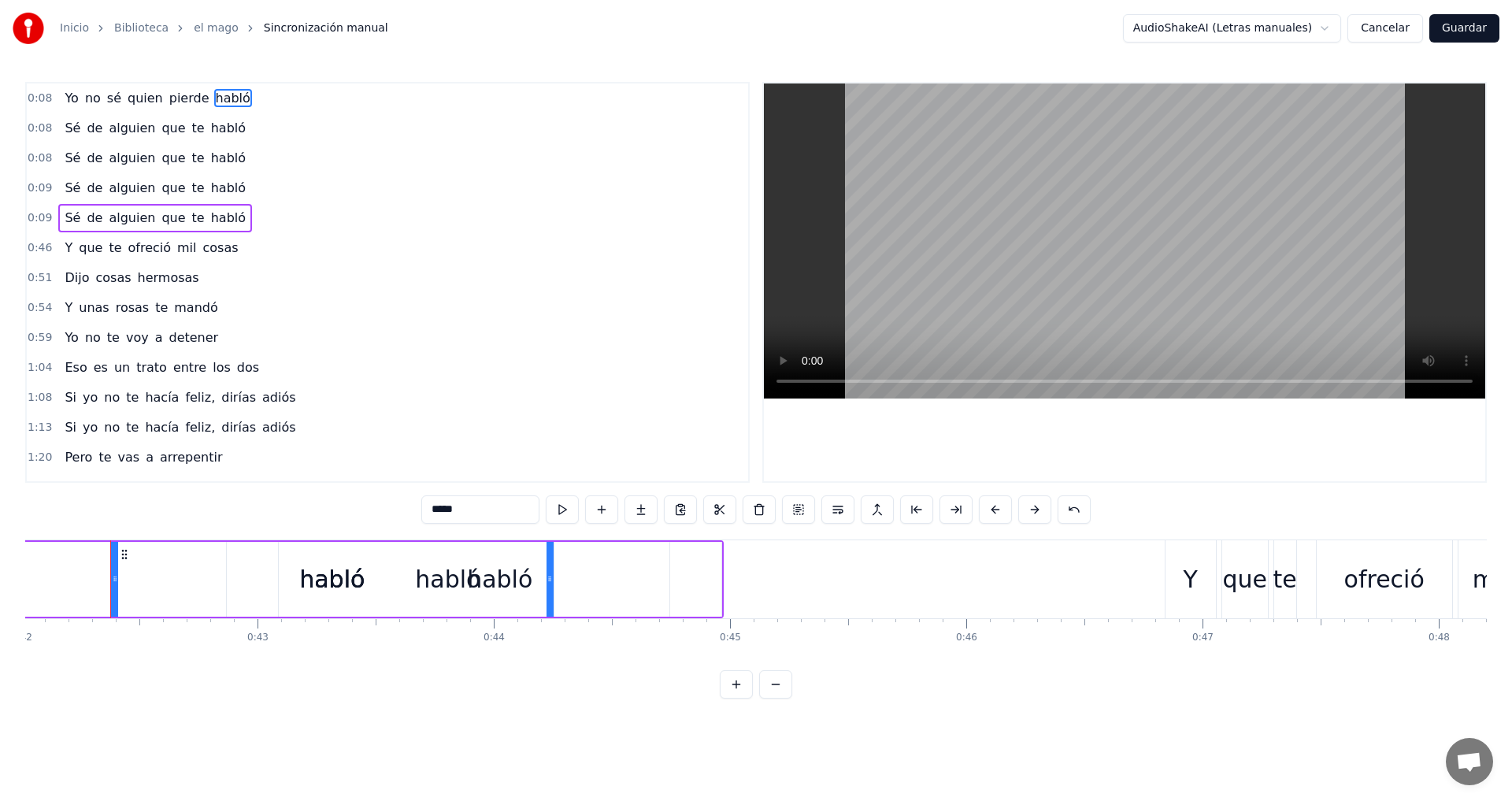
drag, startPoint x: 473, startPoint y: 516, endPoint x: 431, endPoint y: 514, distance: 42.0
click at [431, 514] on input "*****" at bounding box center [480, 509] width 119 height 29
click at [128, 129] on span "alguien" at bounding box center [132, 128] width 50 height 18
type input "*******"
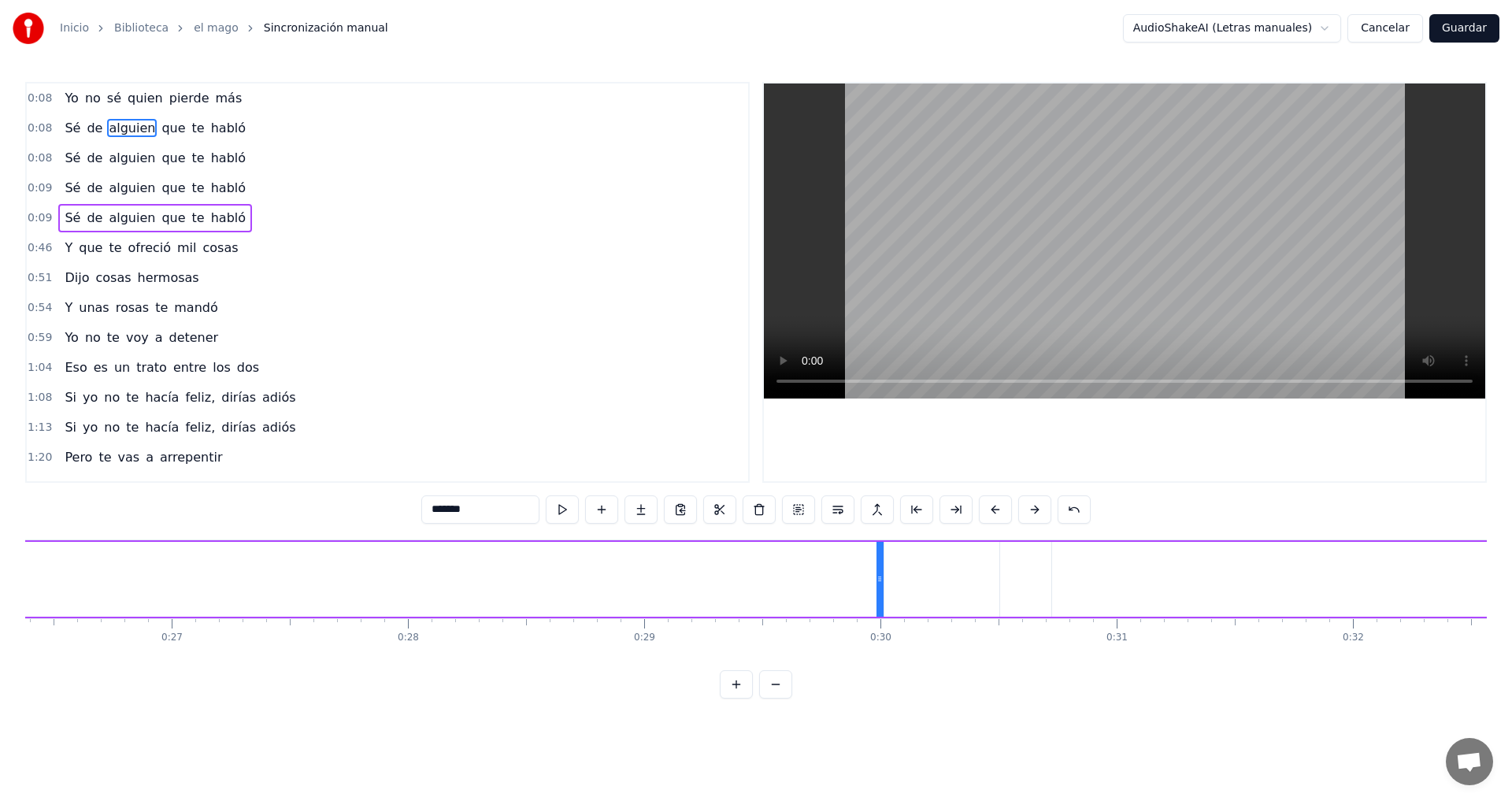
click at [115, 100] on div "Yo no sé quien pierde más" at bounding box center [153, 98] width 189 height 29
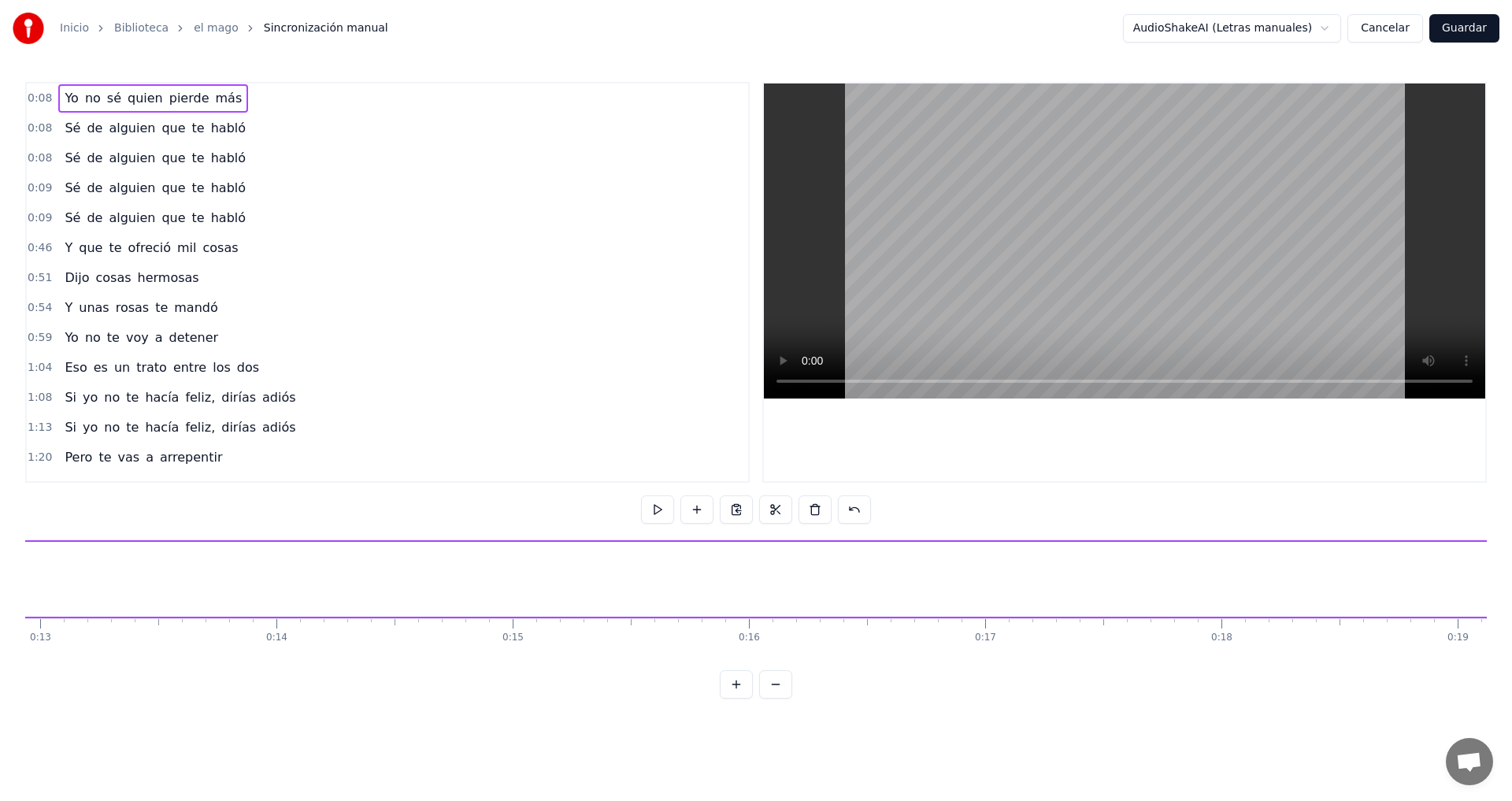
click at [44, 97] on span "0:08" at bounding box center [40, 98] width 25 height 16
drag, startPoint x: 119, startPoint y: 551, endPoint x: 41, endPoint y: 570, distance: 80.3
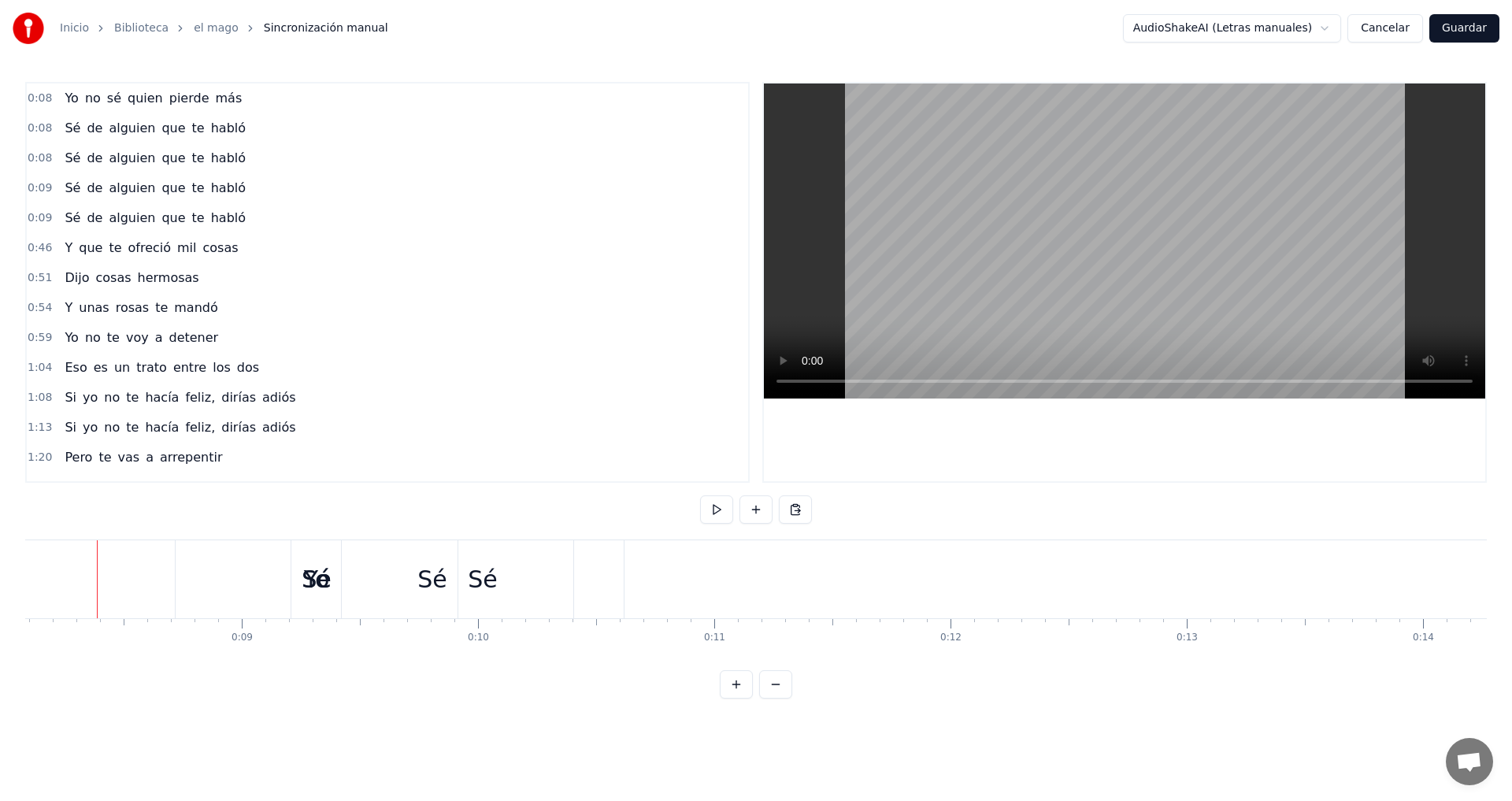
scroll to position [0, 1902]
click at [231, 569] on div "Sé" at bounding box center [324, 579] width 282 height 78
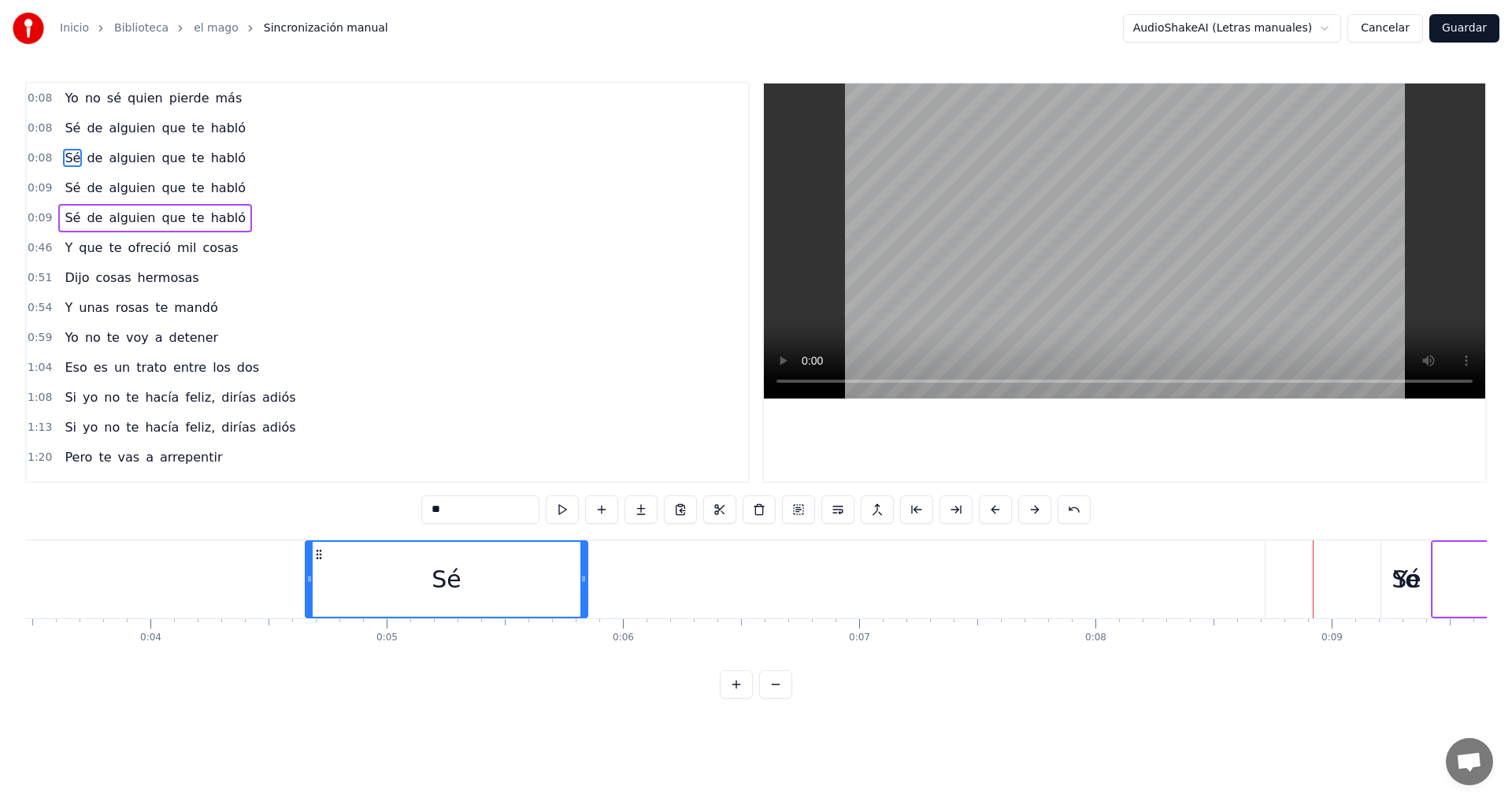
scroll to position [0, 813]
drag, startPoint x: 194, startPoint y: 553, endPoint x: 395, endPoint y: 575, distance: 202.2
click at [395, 575] on div "Sé" at bounding box center [452, 578] width 280 height 74
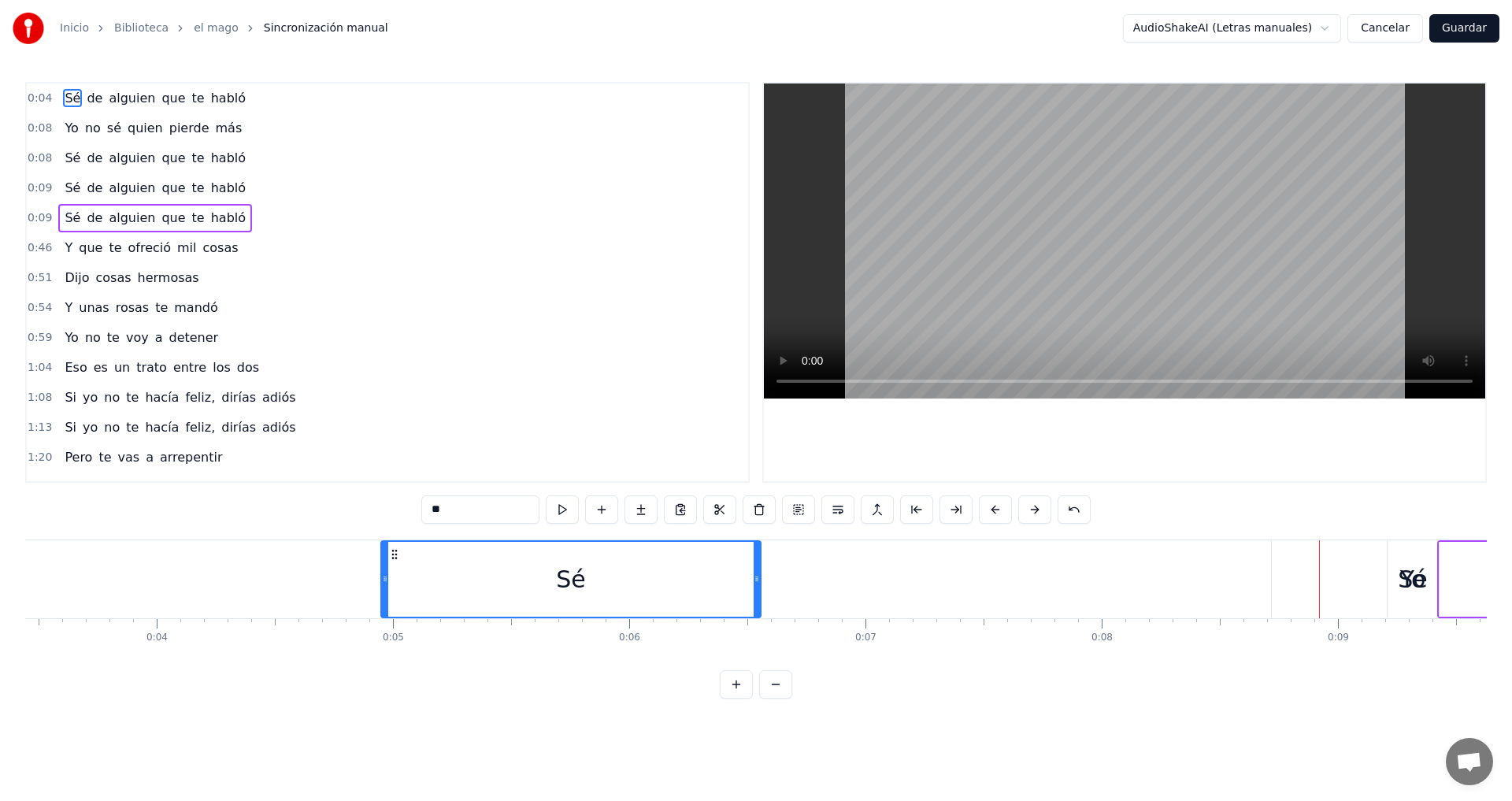
click at [760, 584] on icon at bounding box center [756, 579] width 6 height 13
click at [628, 583] on div "Sé" at bounding box center [592, 578] width 420 height 74
click at [475, 506] on input "**" at bounding box center [480, 509] width 119 height 29
drag, startPoint x: 475, startPoint y: 506, endPoint x: 423, endPoint y: 507, distance: 52.0
click at [423, 507] on input "**" at bounding box center [480, 509] width 119 height 29
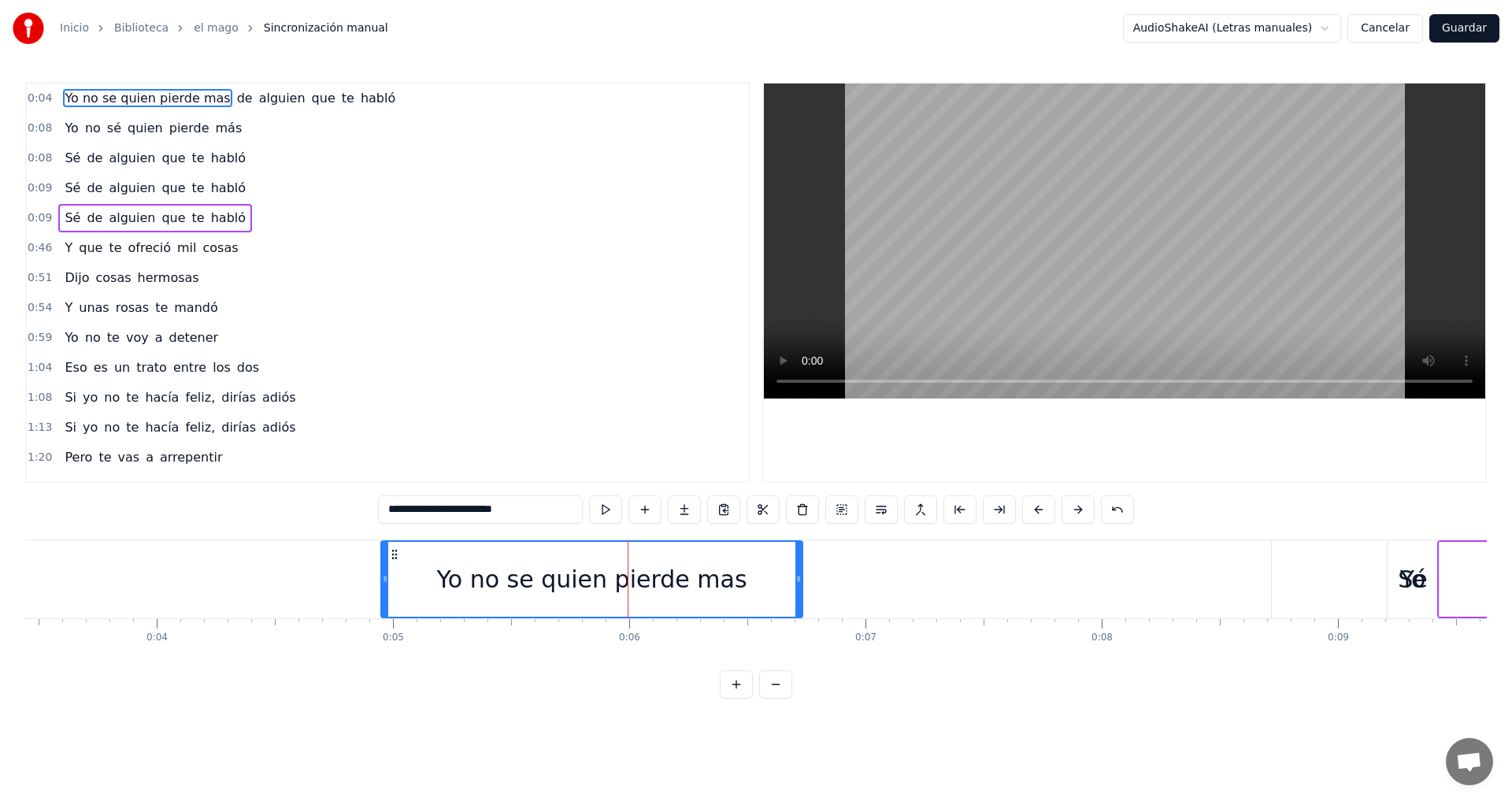
type input "**********"
